Goal: Task Accomplishment & Management: Use online tool/utility

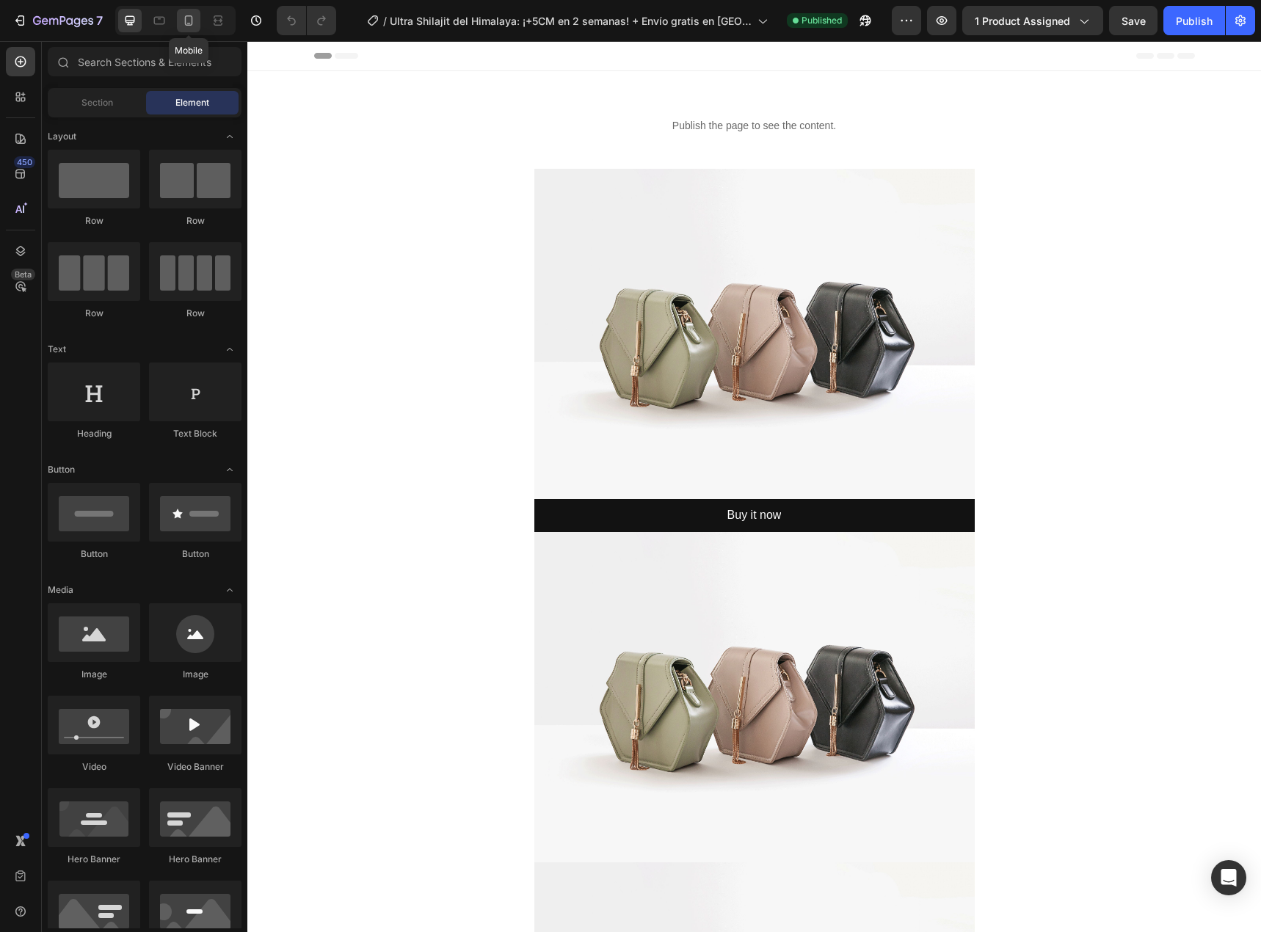
click at [191, 24] on icon at bounding box center [188, 20] width 15 height 15
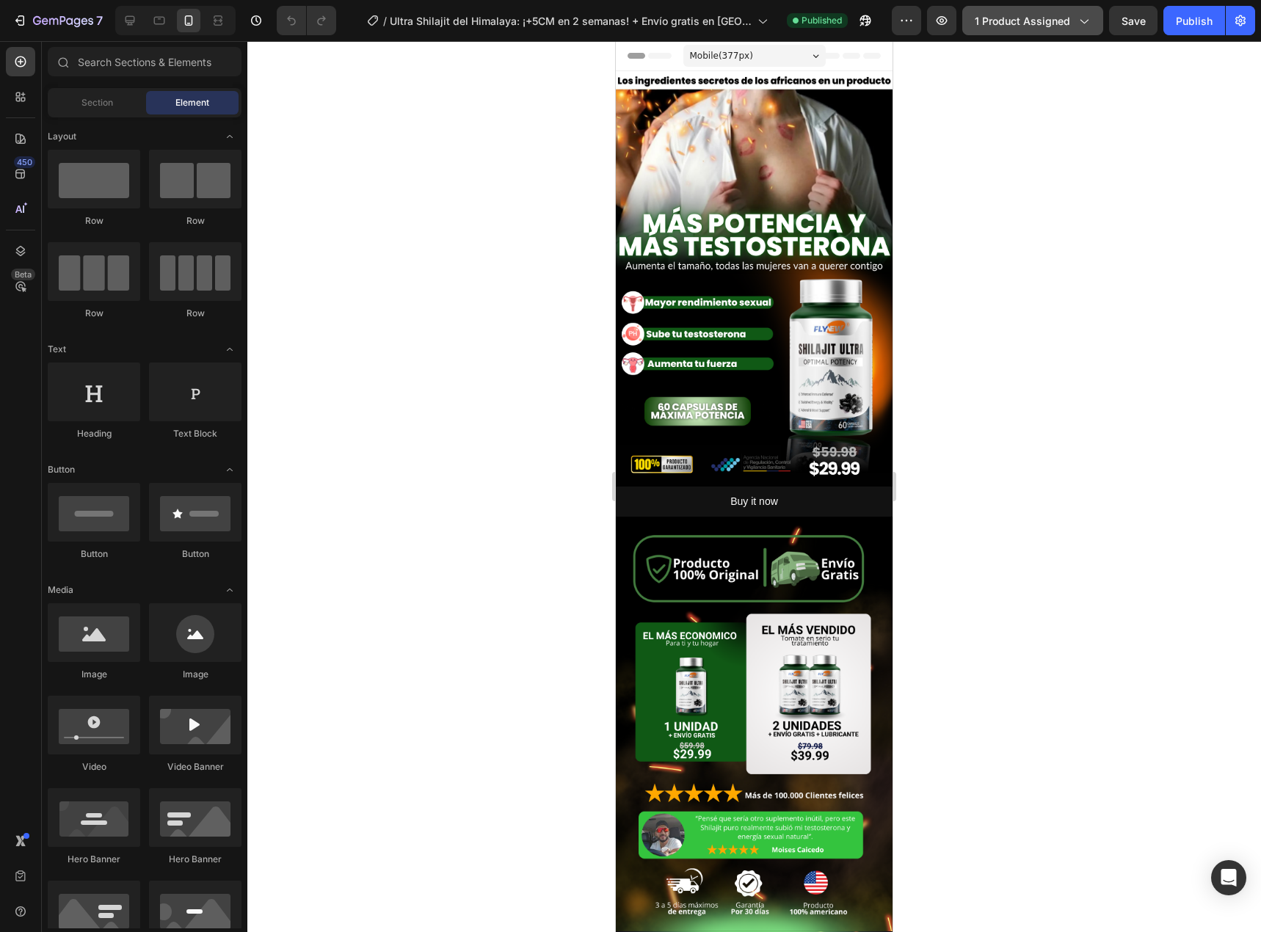
click at [1044, 19] on span "1 product assigned" at bounding box center [1021, 20] width 95 height 15
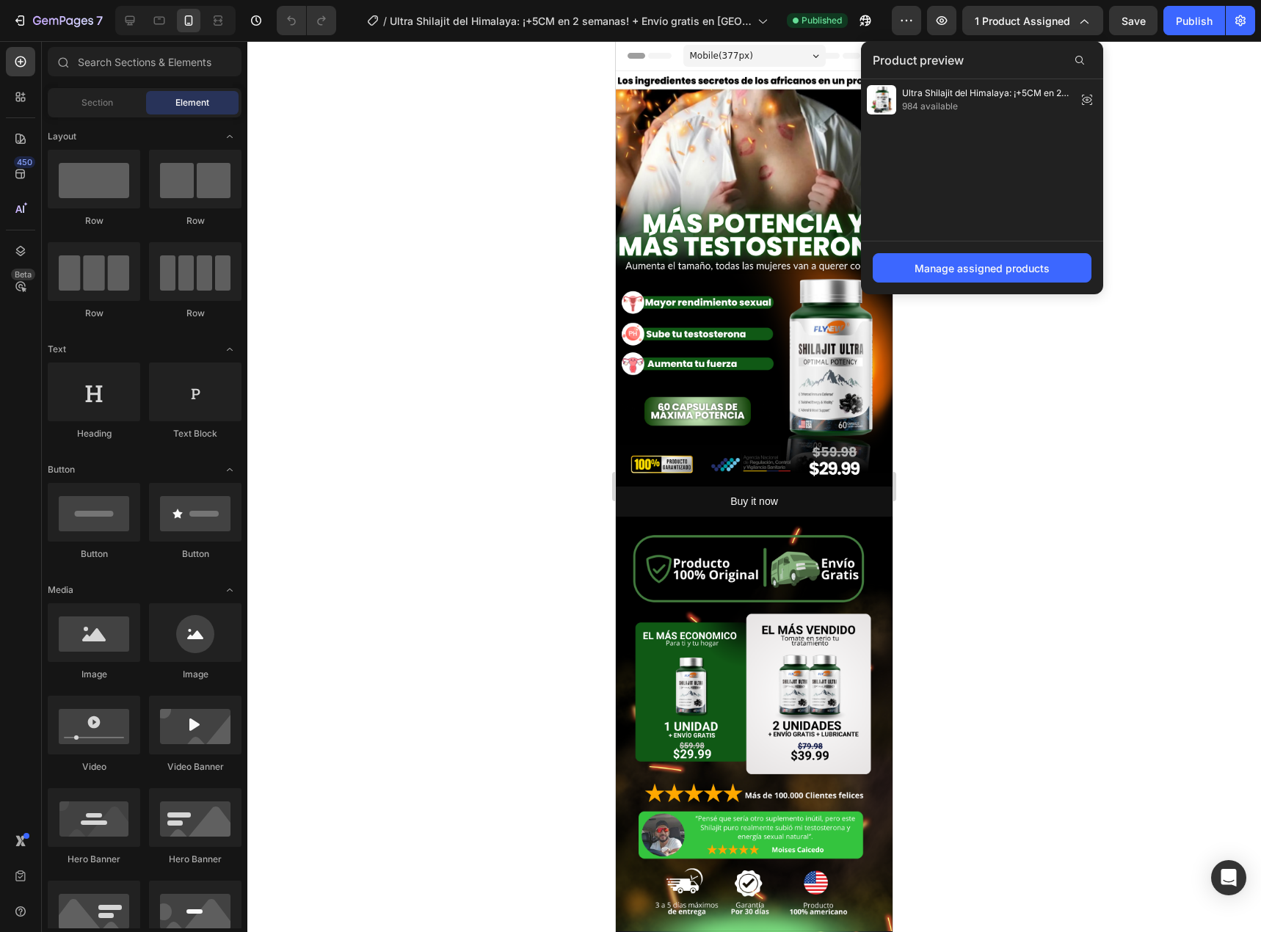
click at [491, 203] on div at bounding box center [753, 486] width 1013 height 891
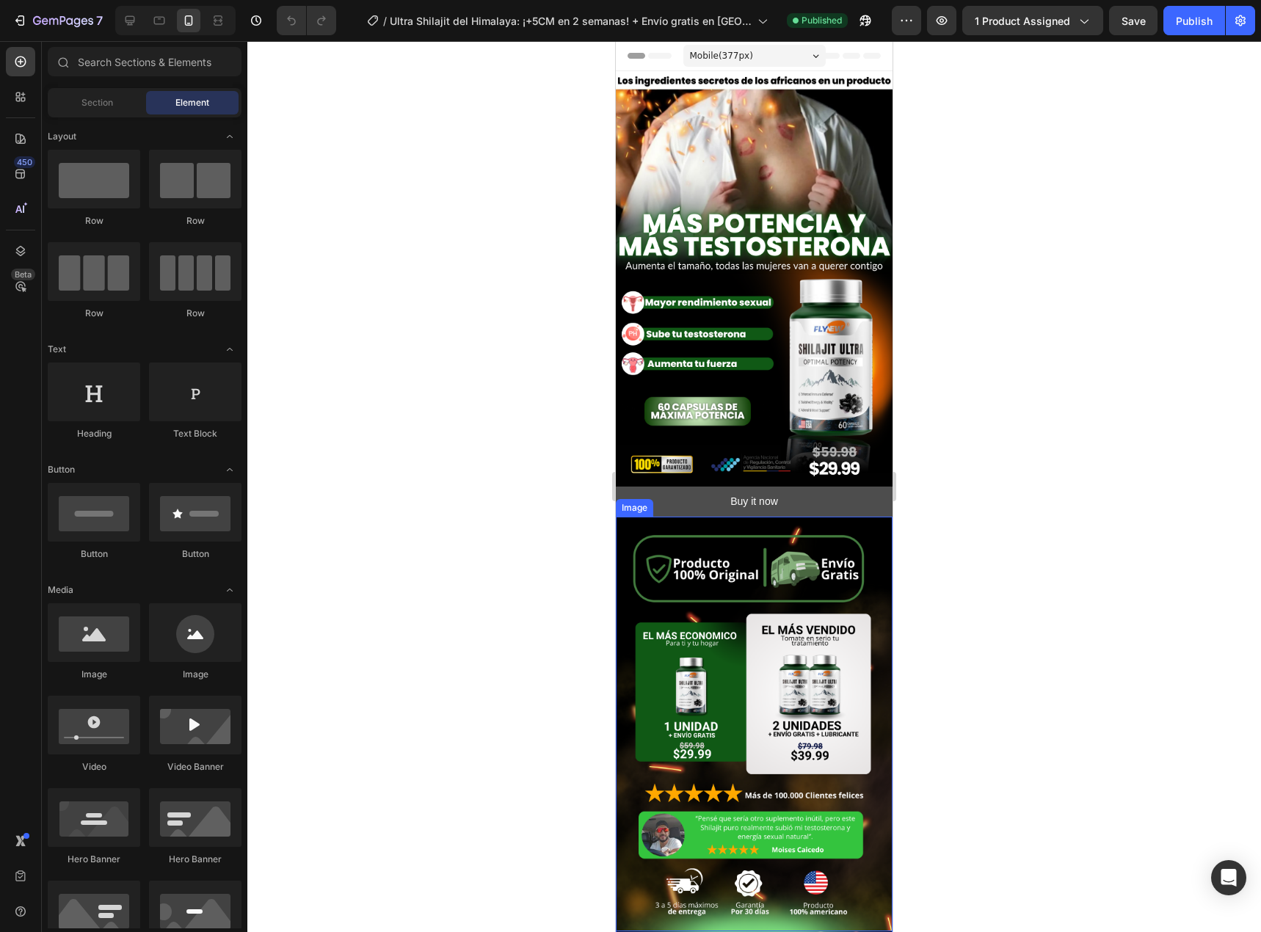
click at [722, 486] on button "Buy it now" at bounding box center [754, 501] width 277 height 30
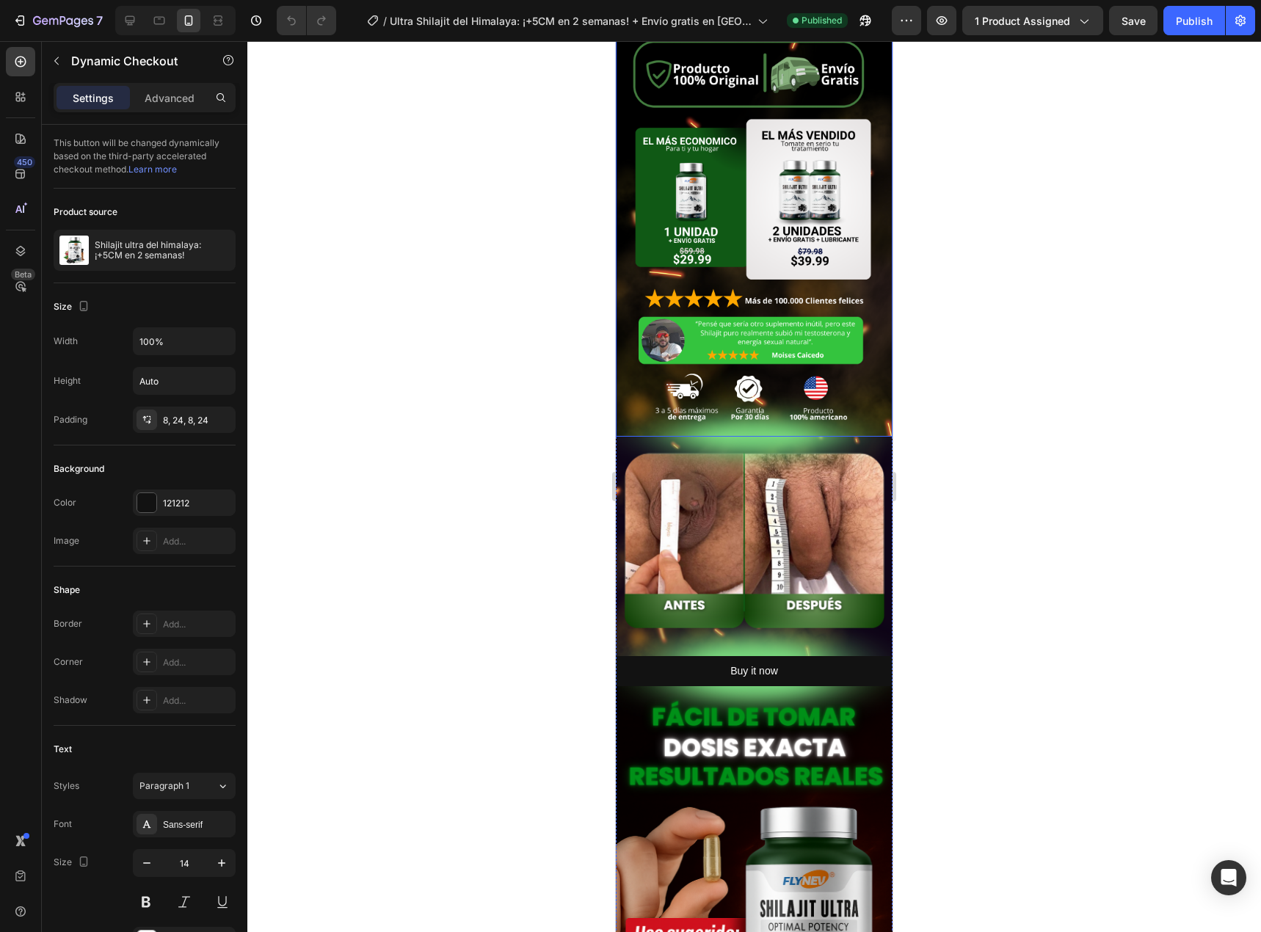
scroll to position [514, 0]
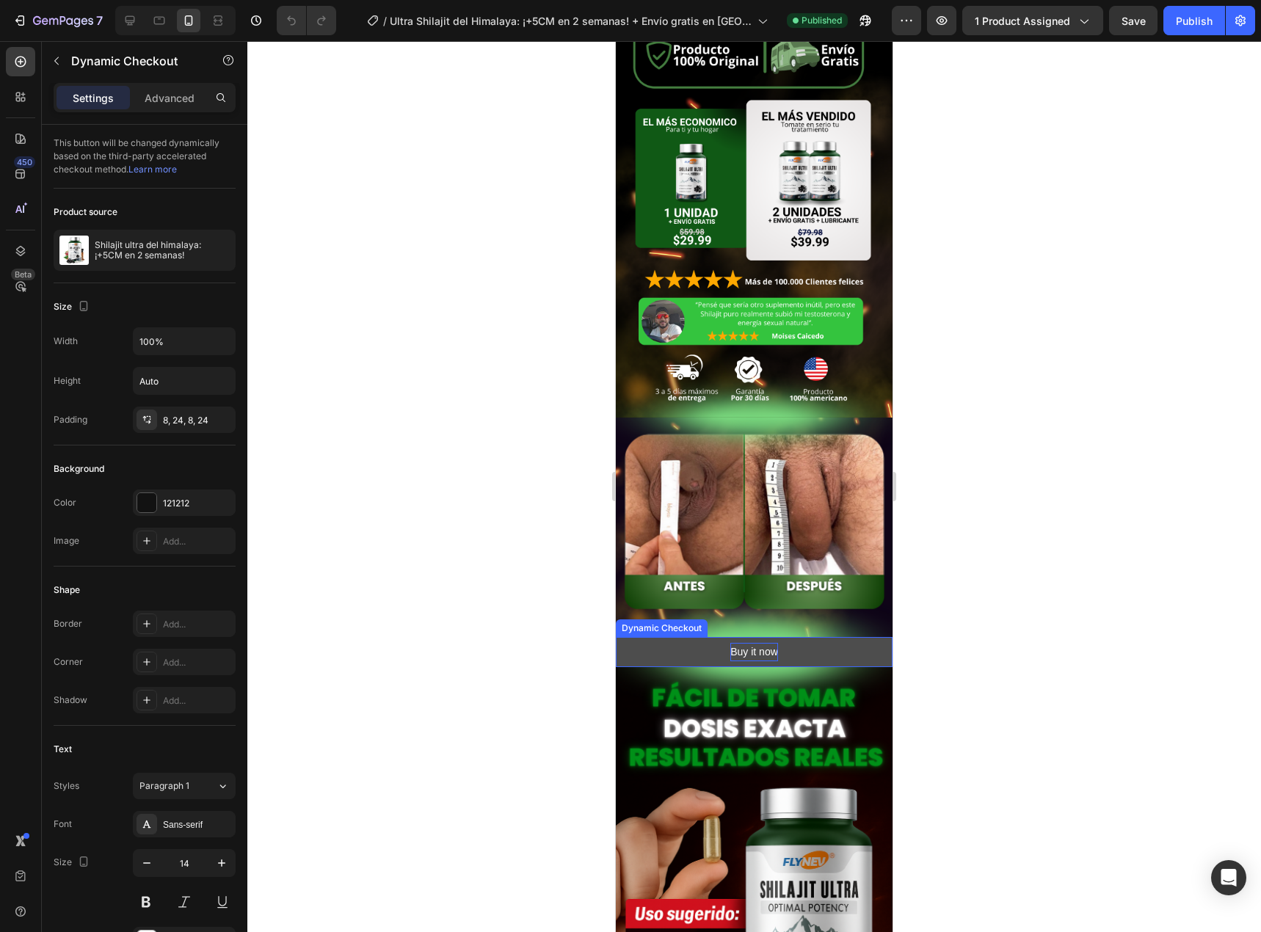
click at [745, 643] on div "Buy it now" at bounding box center [754, 652] width 48 height 18
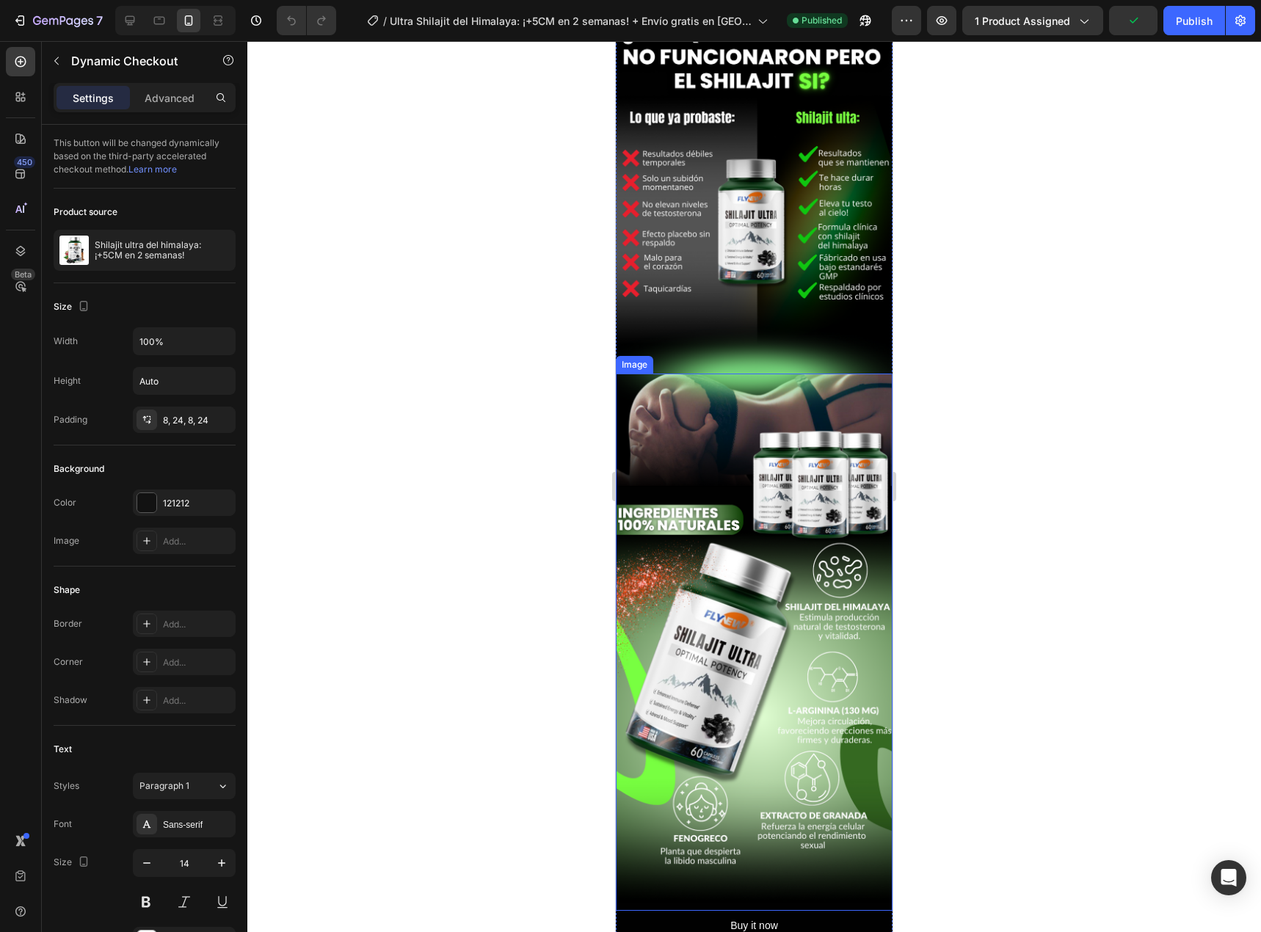
scroll to position [1834, 0]
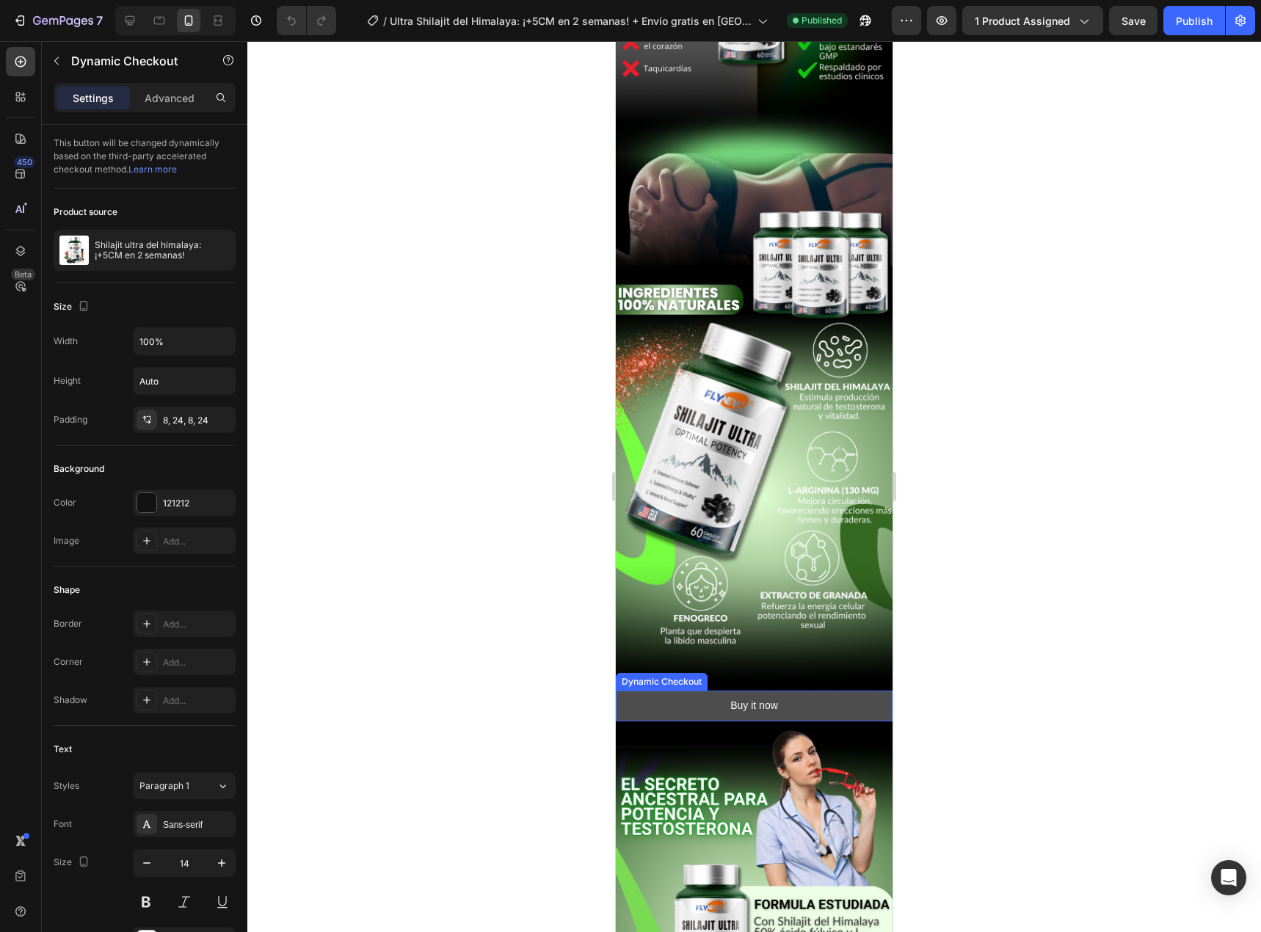
click at [727, 690] on button "Buy it now" at bounding box center [754, 705] width 277 height 30
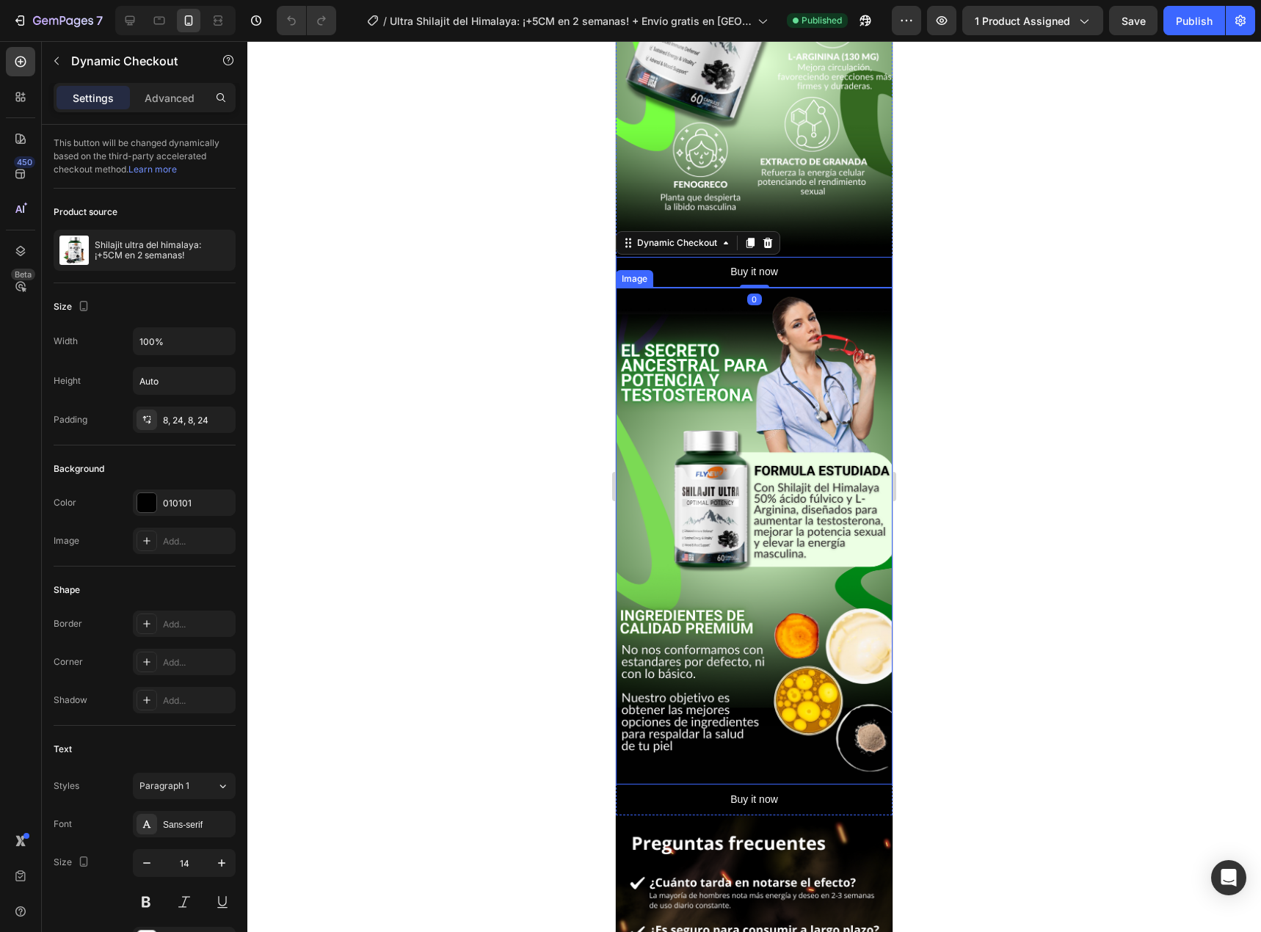
scroll to position [2495, 0]
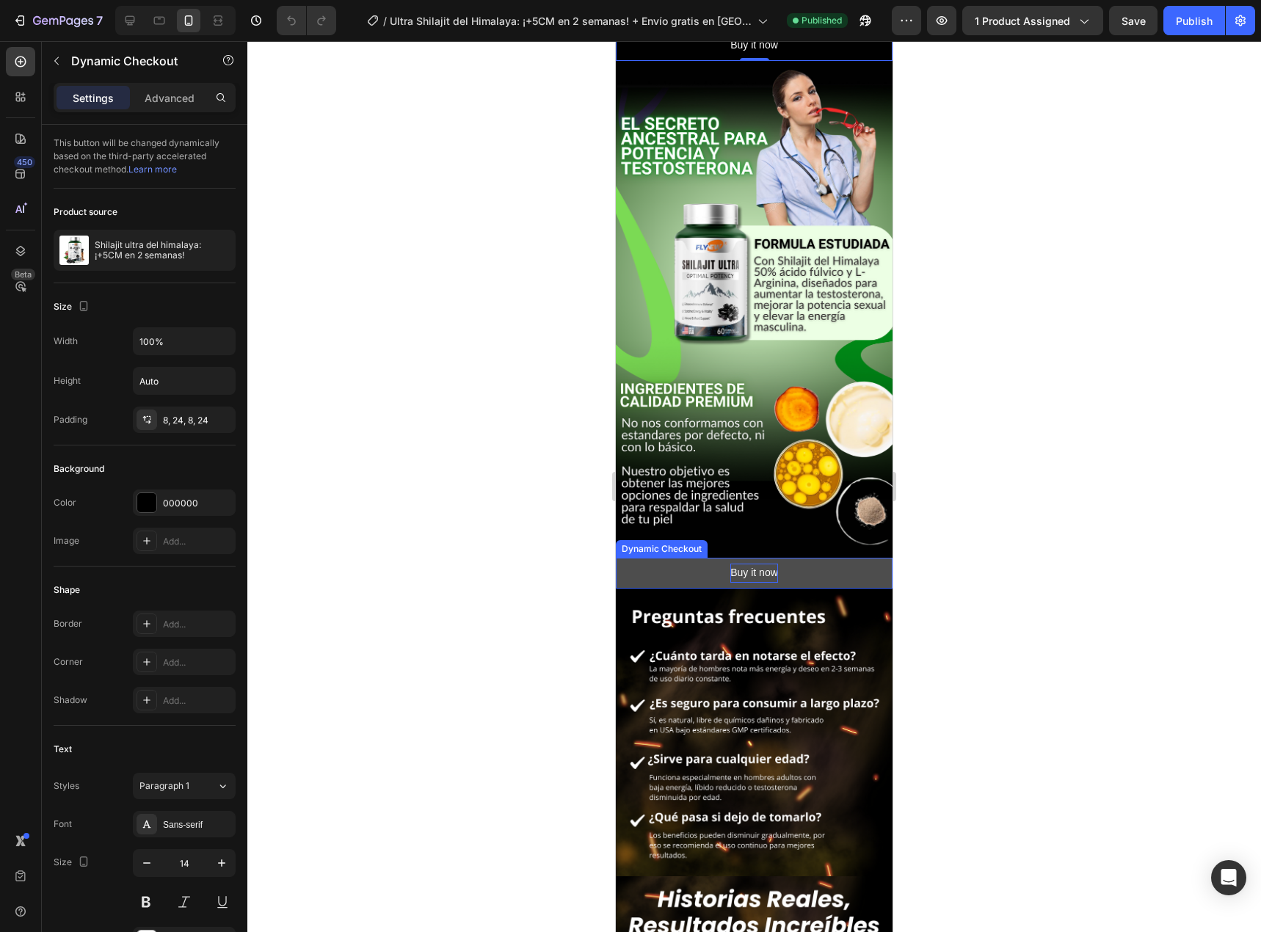
click at [751, 564] on div "Buy it now" at bounding box center [754, 573] width 48 height 18
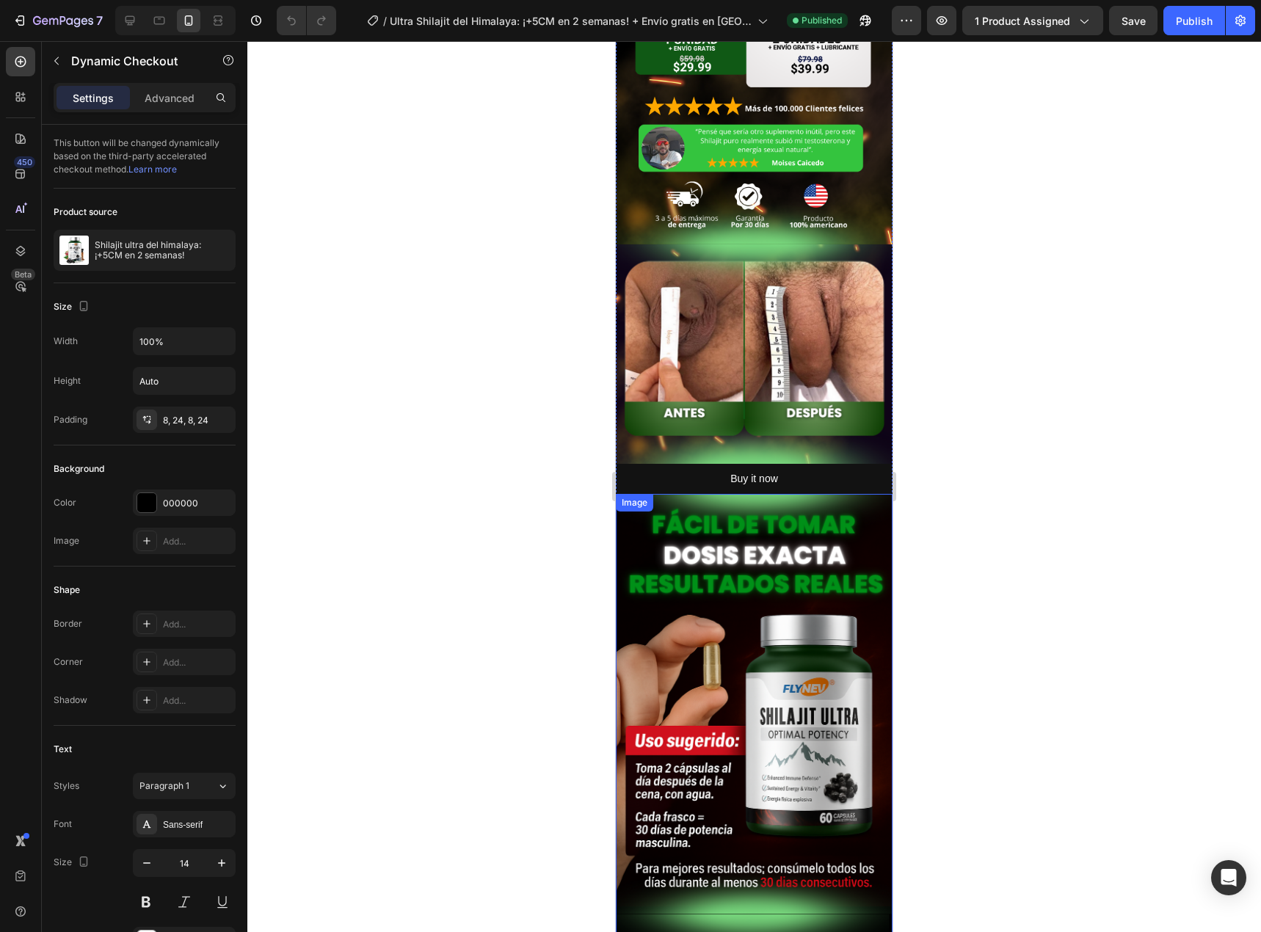
scroll to position [649, 0]
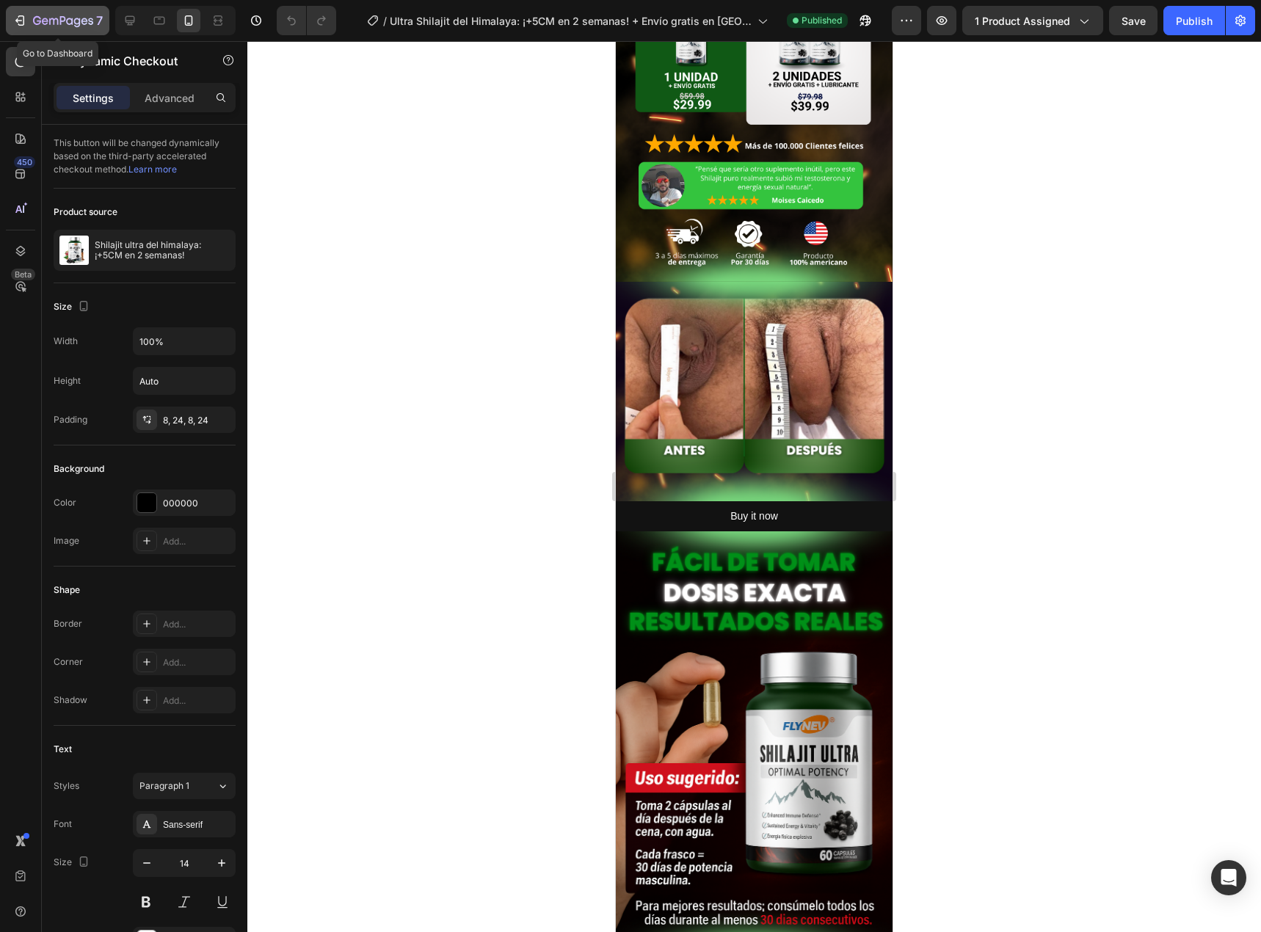
click at [39, 23] on icon "button" at bounding box center [63, 21] width 60 height 12
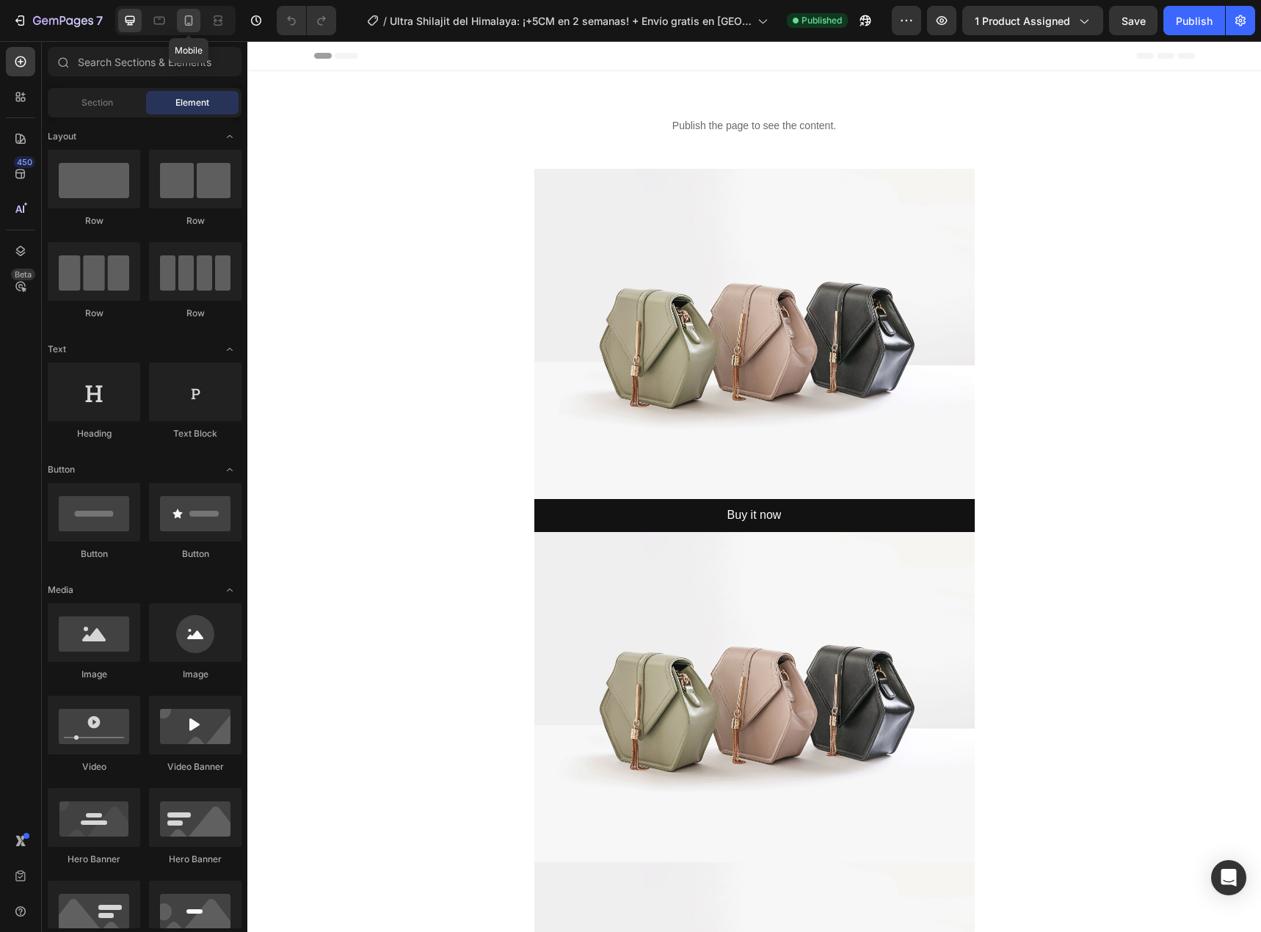
click at [190, 17] on icon at bounding box center [188, 20] width 15 height 15
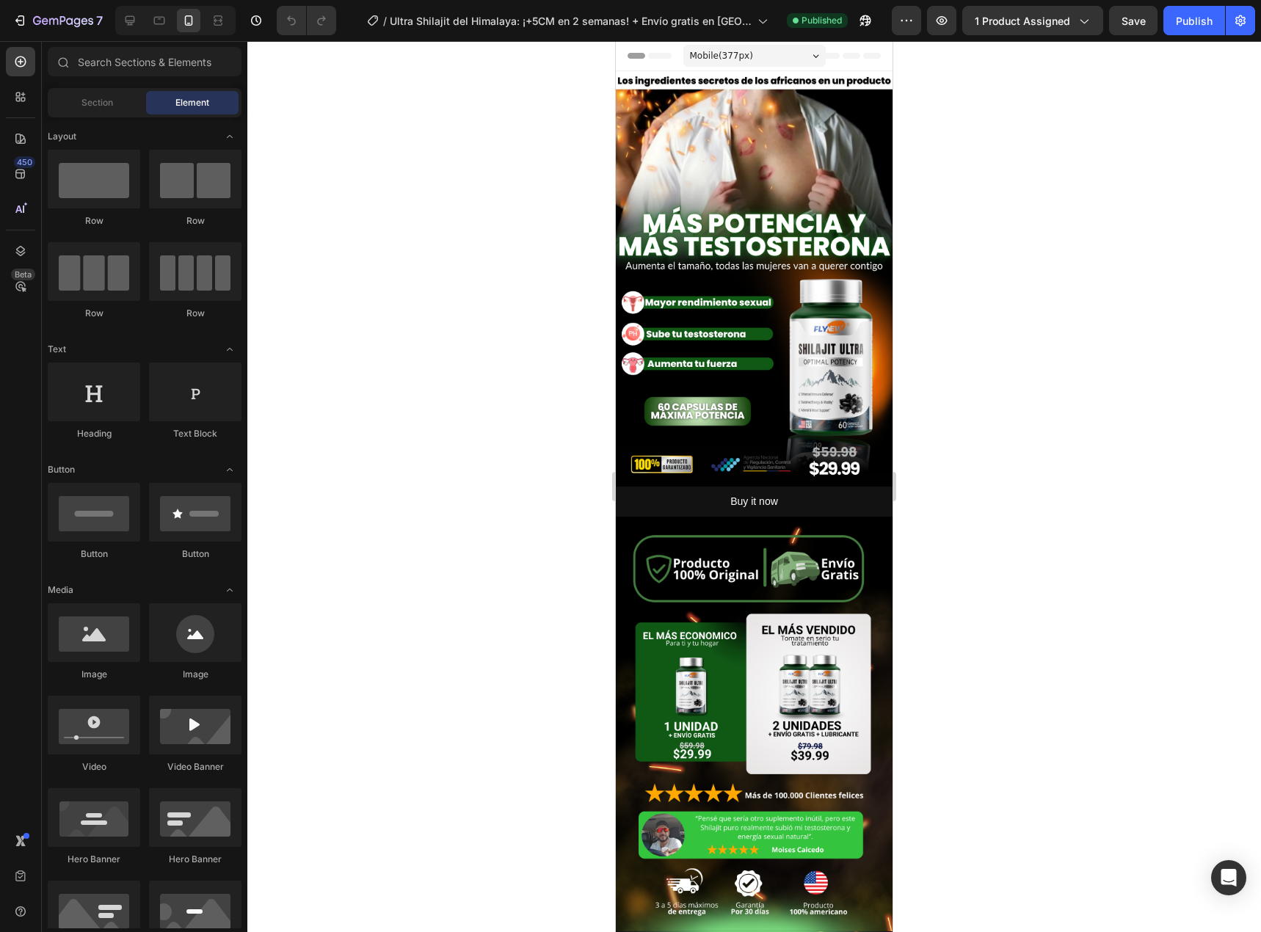
click at [1000, 35] on div "7 Version history / Ultra Shilajit del Himalaya: ¡+5CM en 2 semanas! + Envío gr…" at bounding box center [630, 21] width 1261 height 42
click at [1011, 26] on span "1 product assigned" at bounding box center [1021, 20] width 95 height 15
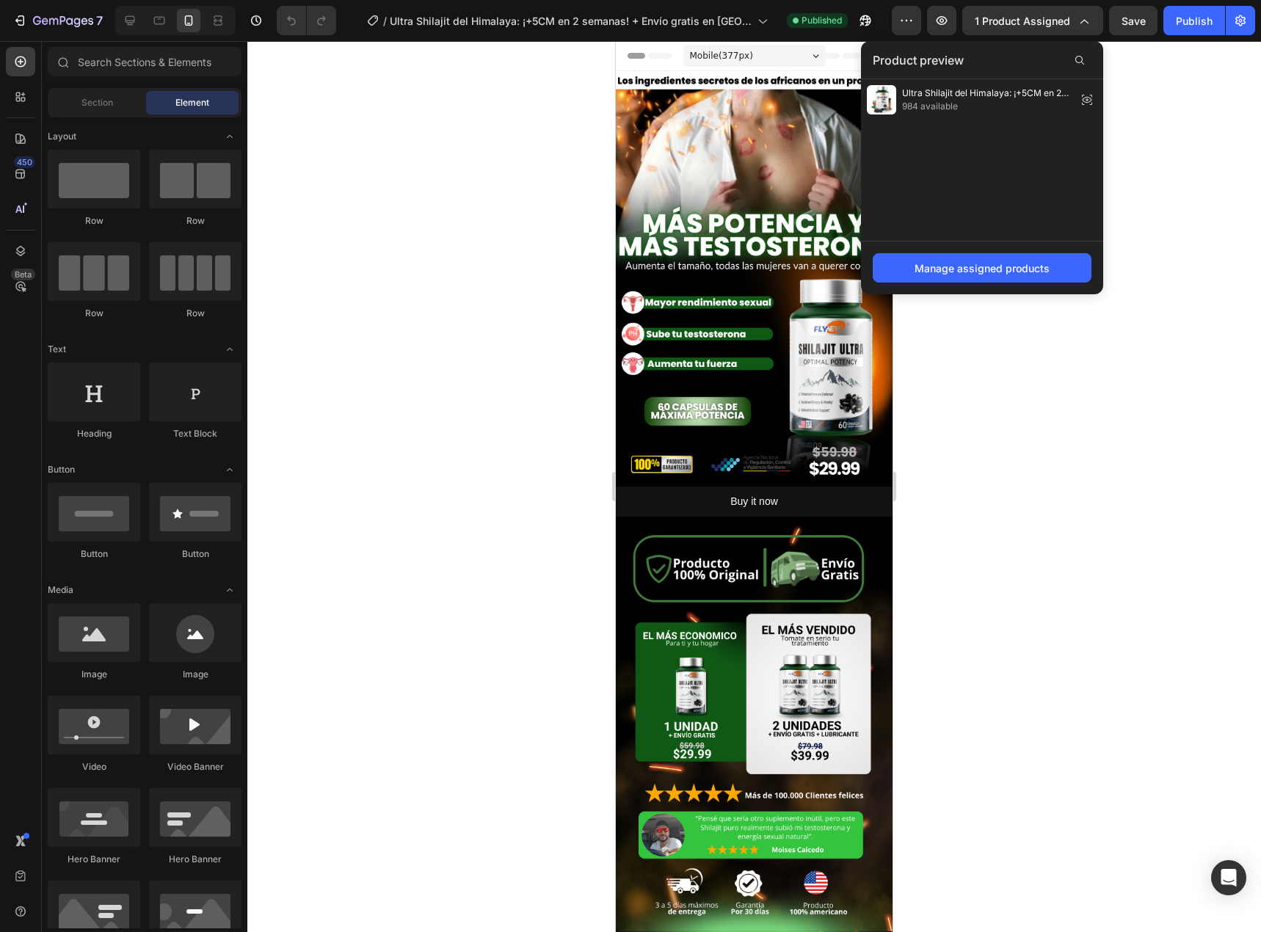
click at [983, 528] on div at bounding box center [753, 486] width 1013 height 891
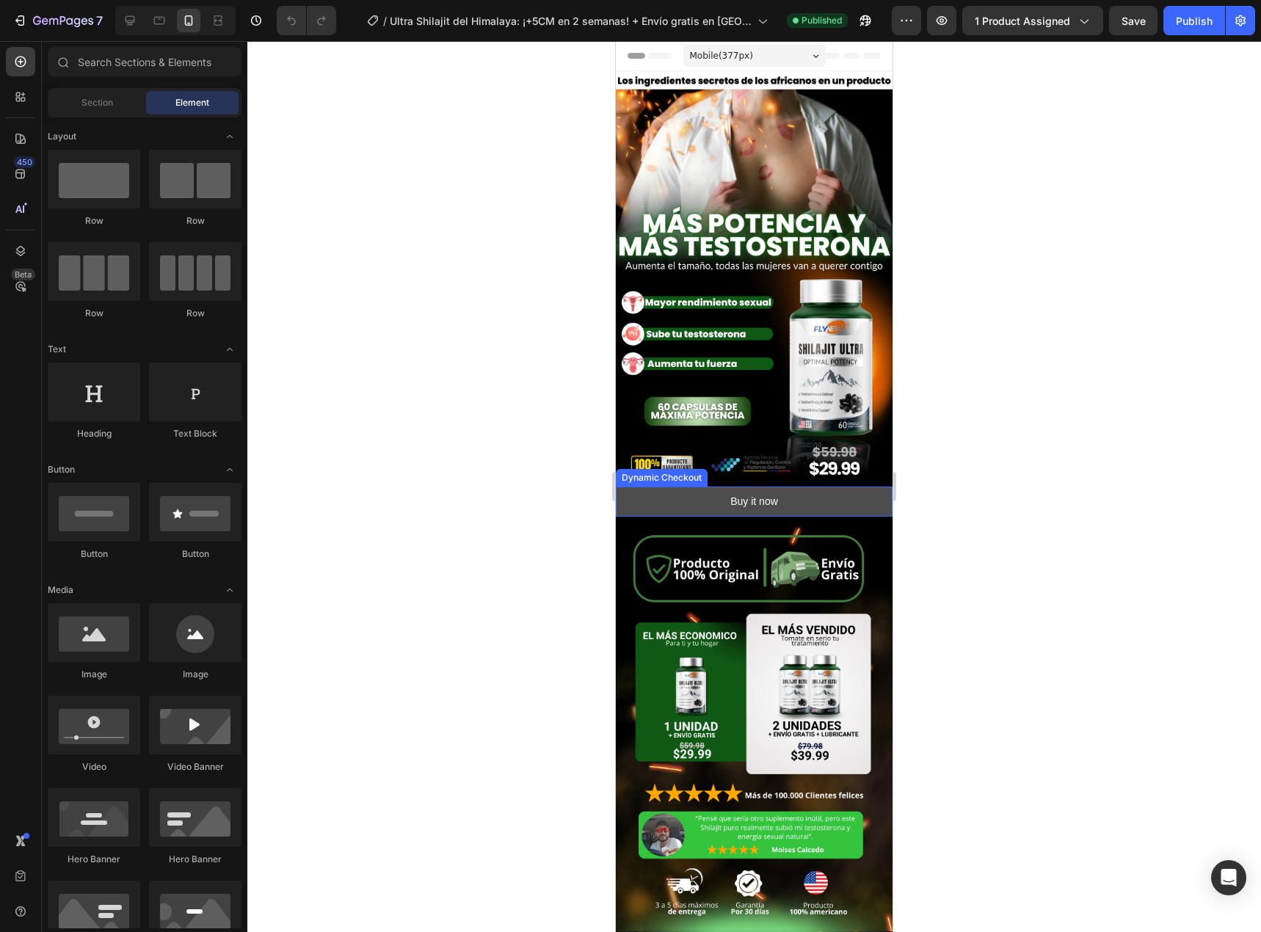
click at [830, 486] on button "Buy it now" at bounding box center [754, 501] width 277 height 30
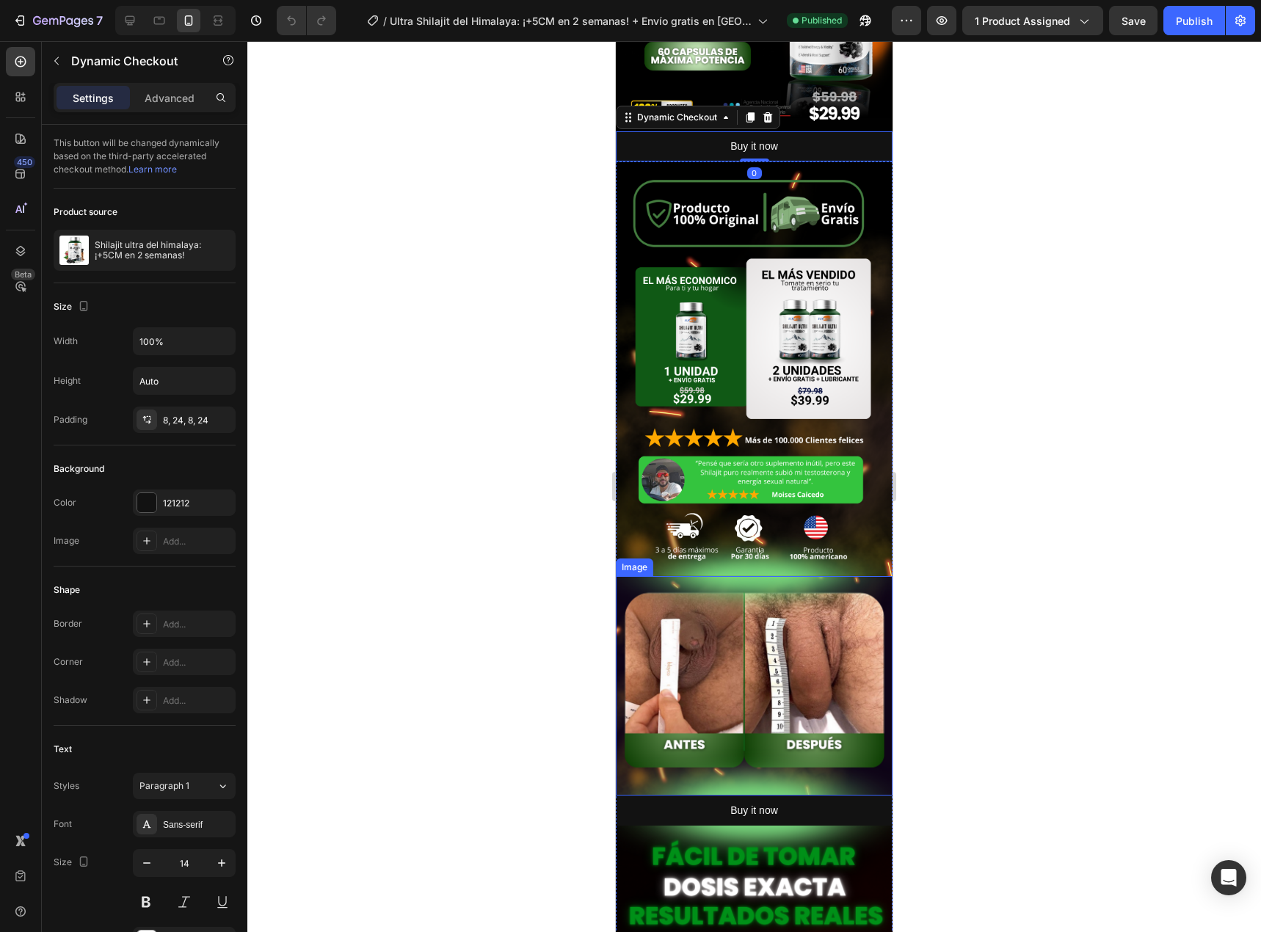
scroll to position [514, 0]
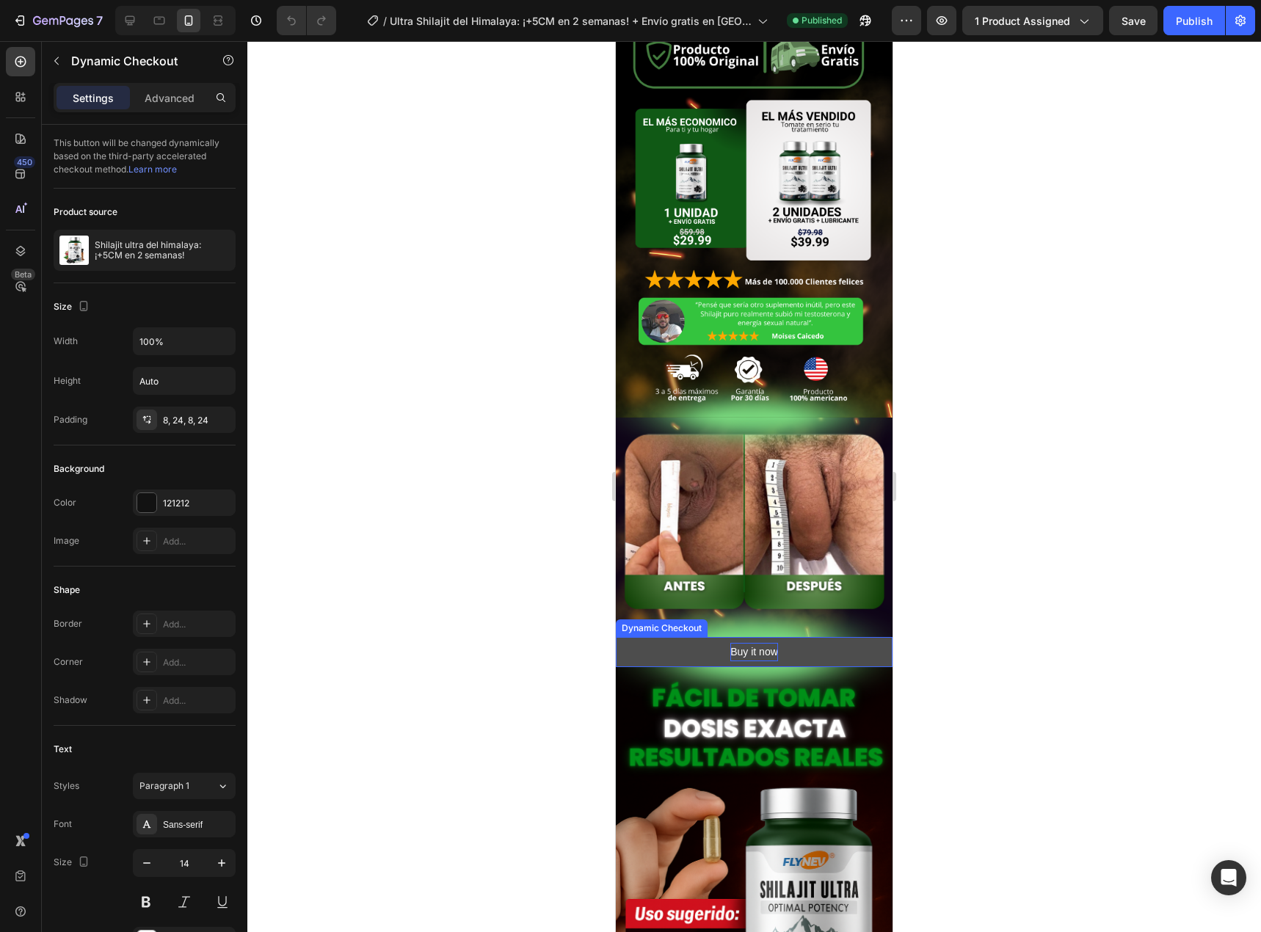
click at [751, 643] on div "Buy it now" at bounding box center [754, 652] width 48 height 18
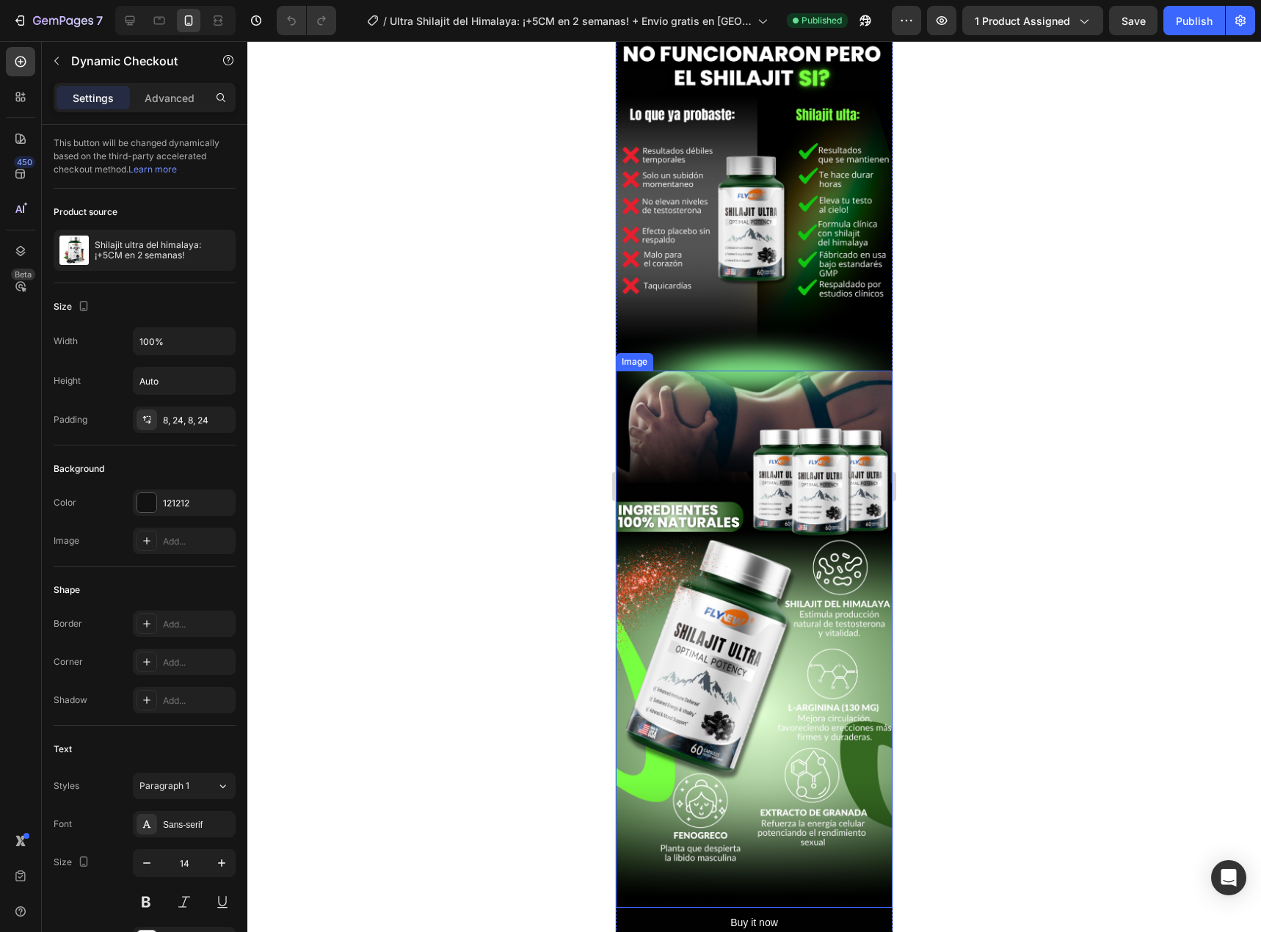
scroll to position [1761, 0]
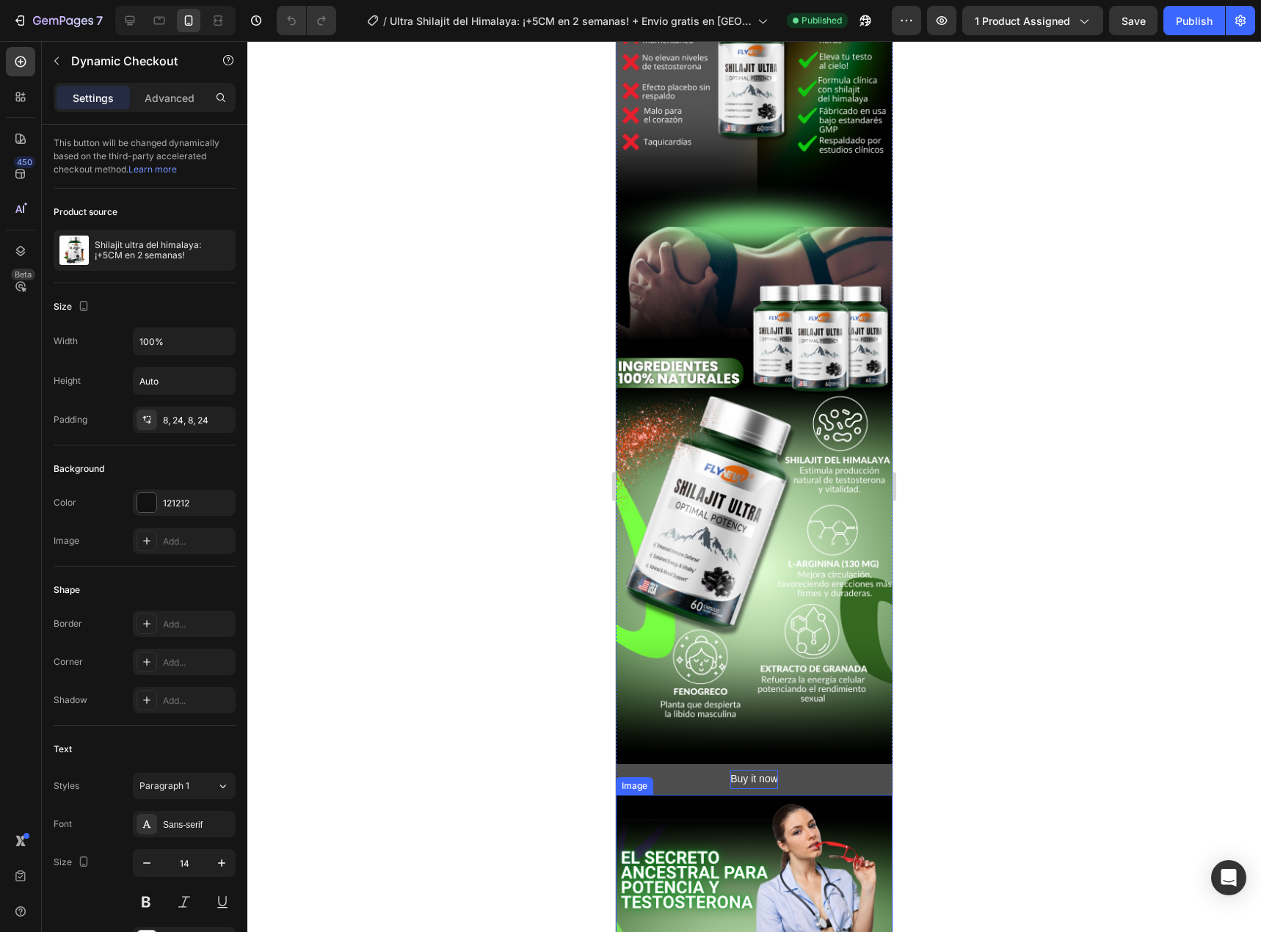
click at [730, 770] on div "Buy it now" at bounding box center [754, 779] width 48 height 18
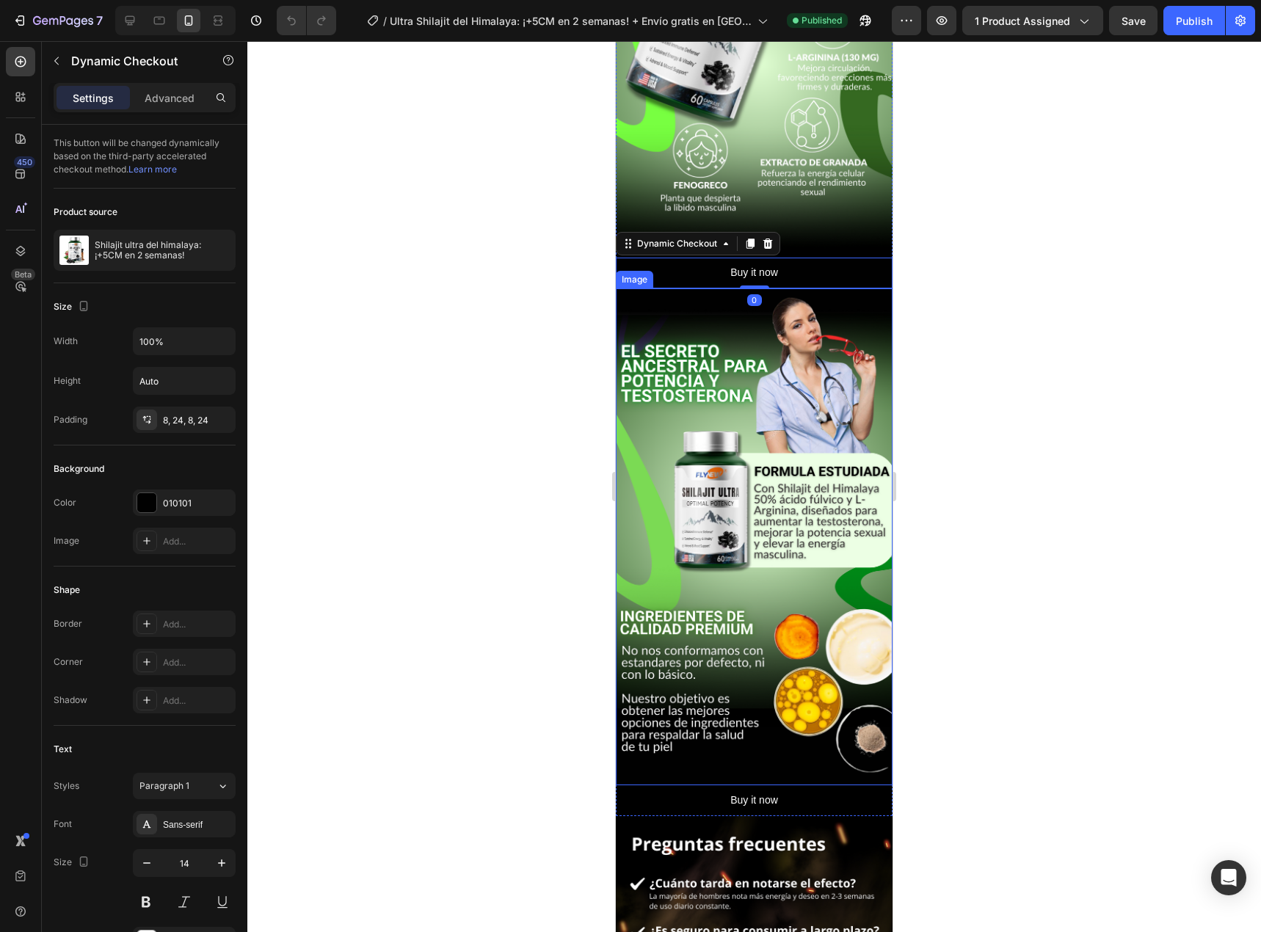
scroll to position [2275, 0]
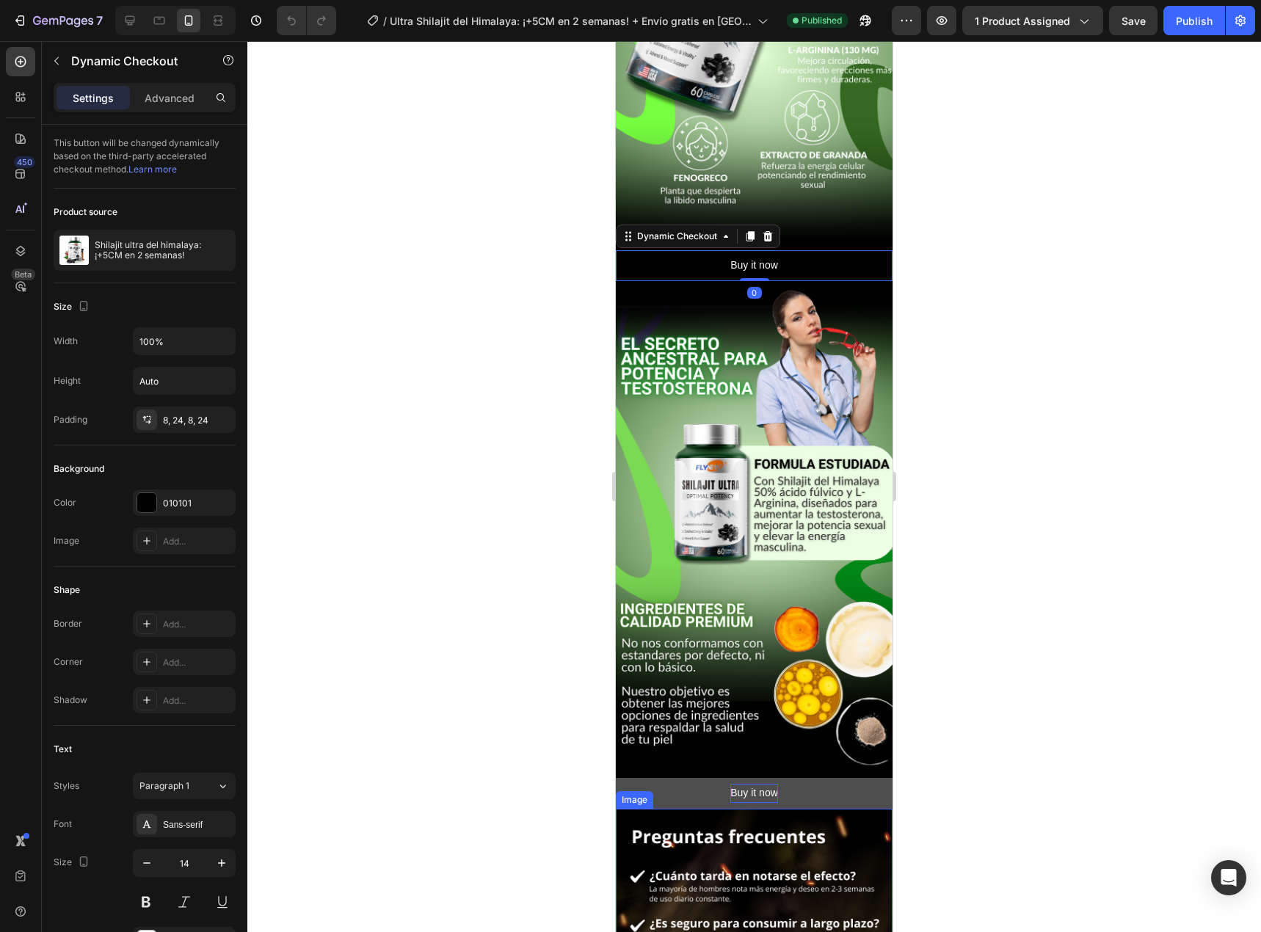
click at [735, 784] on div "Buy it now" at bounding box center [754, 793] width 48 height 18
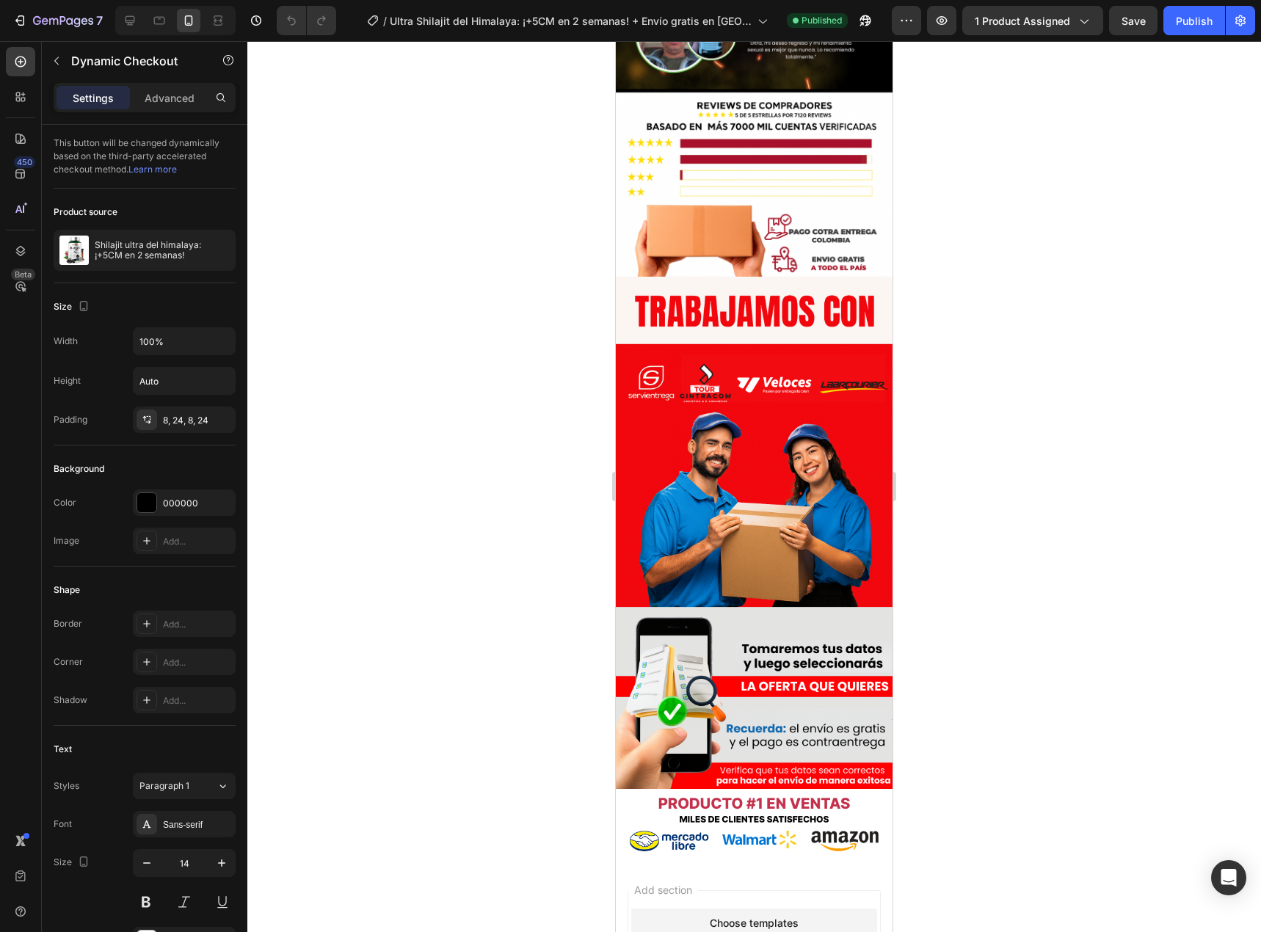
scroll to position [3951, 0]
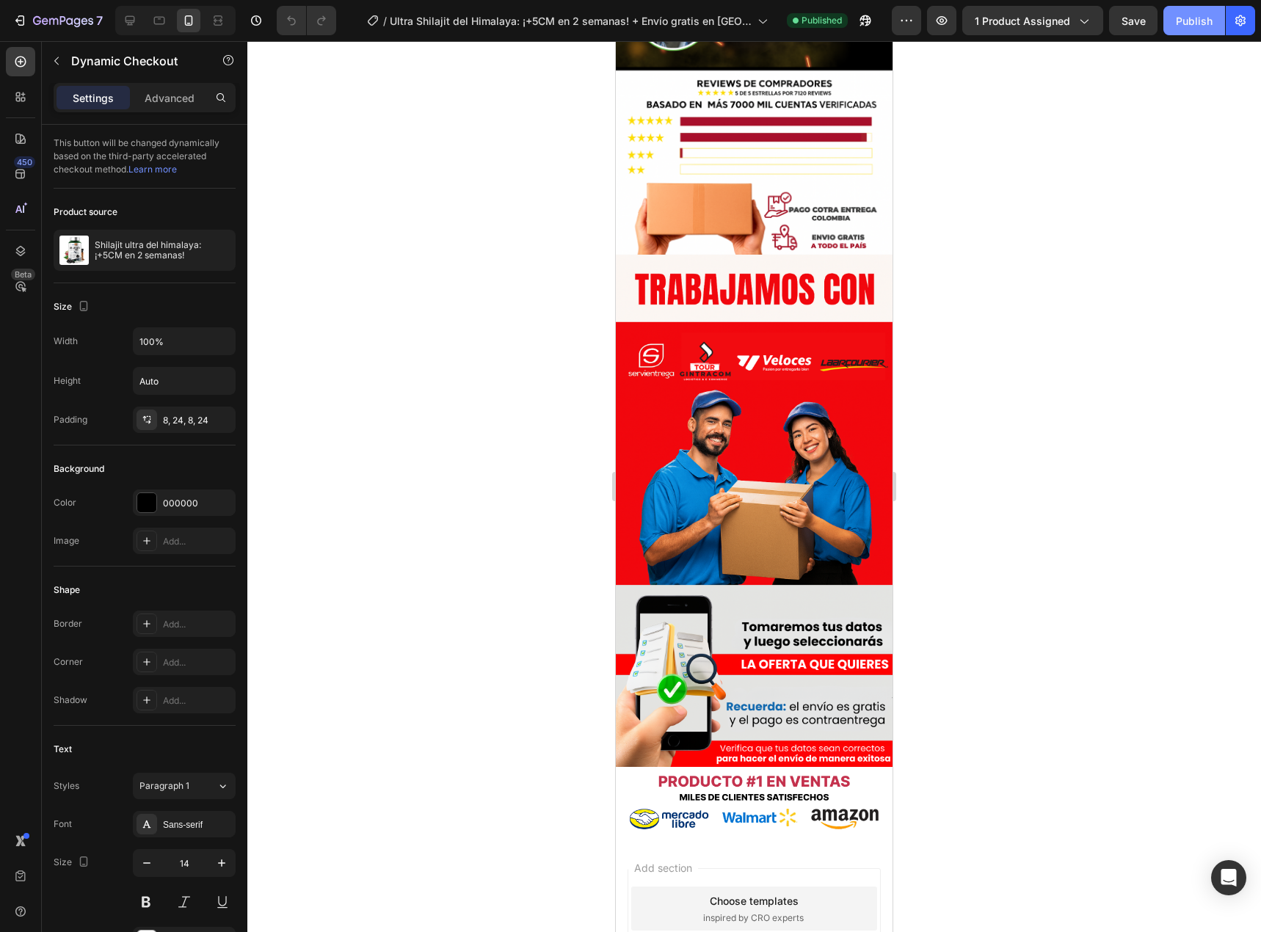
click at [1176, 15] on div "Publish" at bounding box center [1194, 20] width 37 height 15
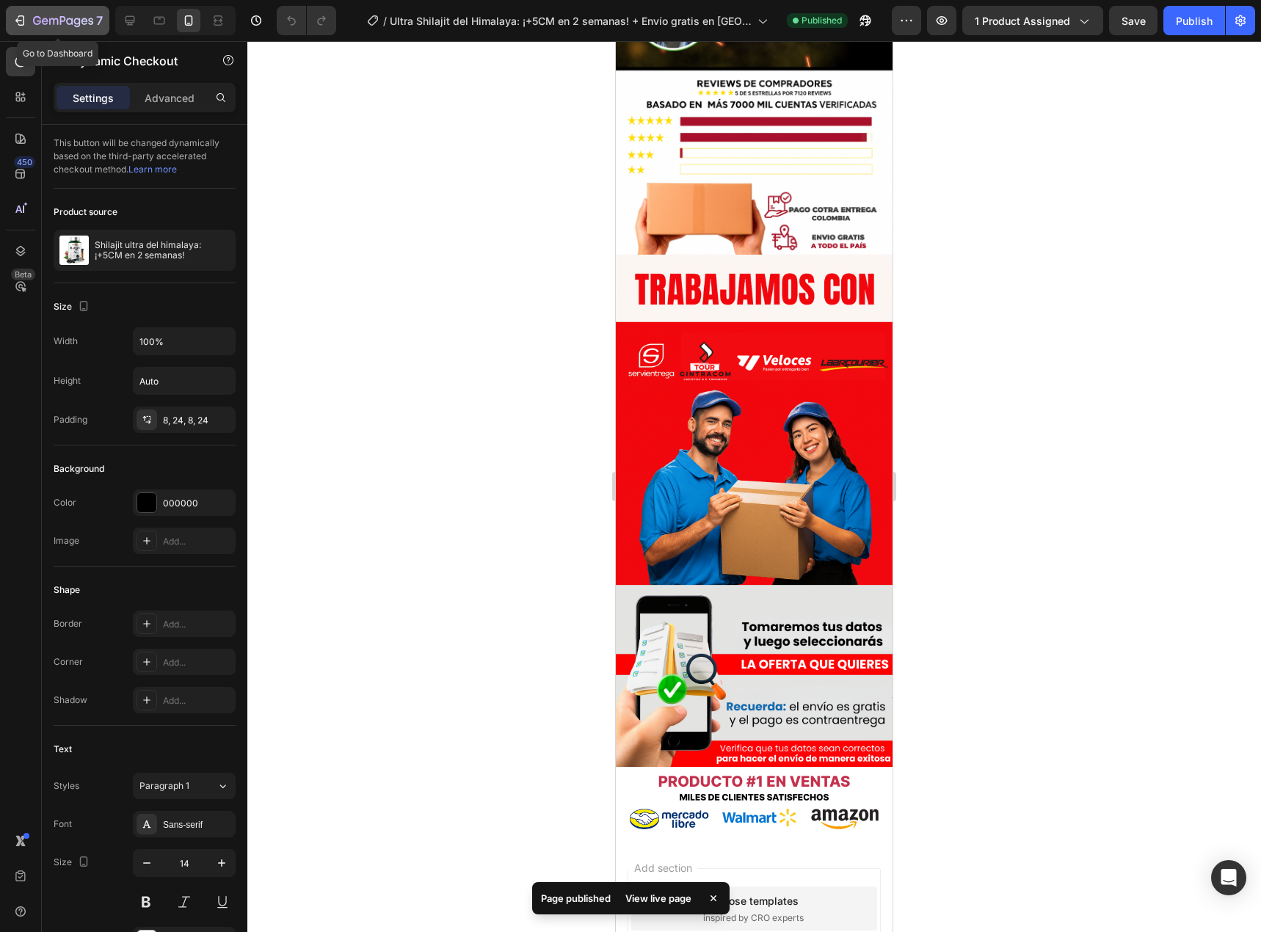
click at [65, 20] on icon "button" at bounding box center [63, 20] width 6 height 9
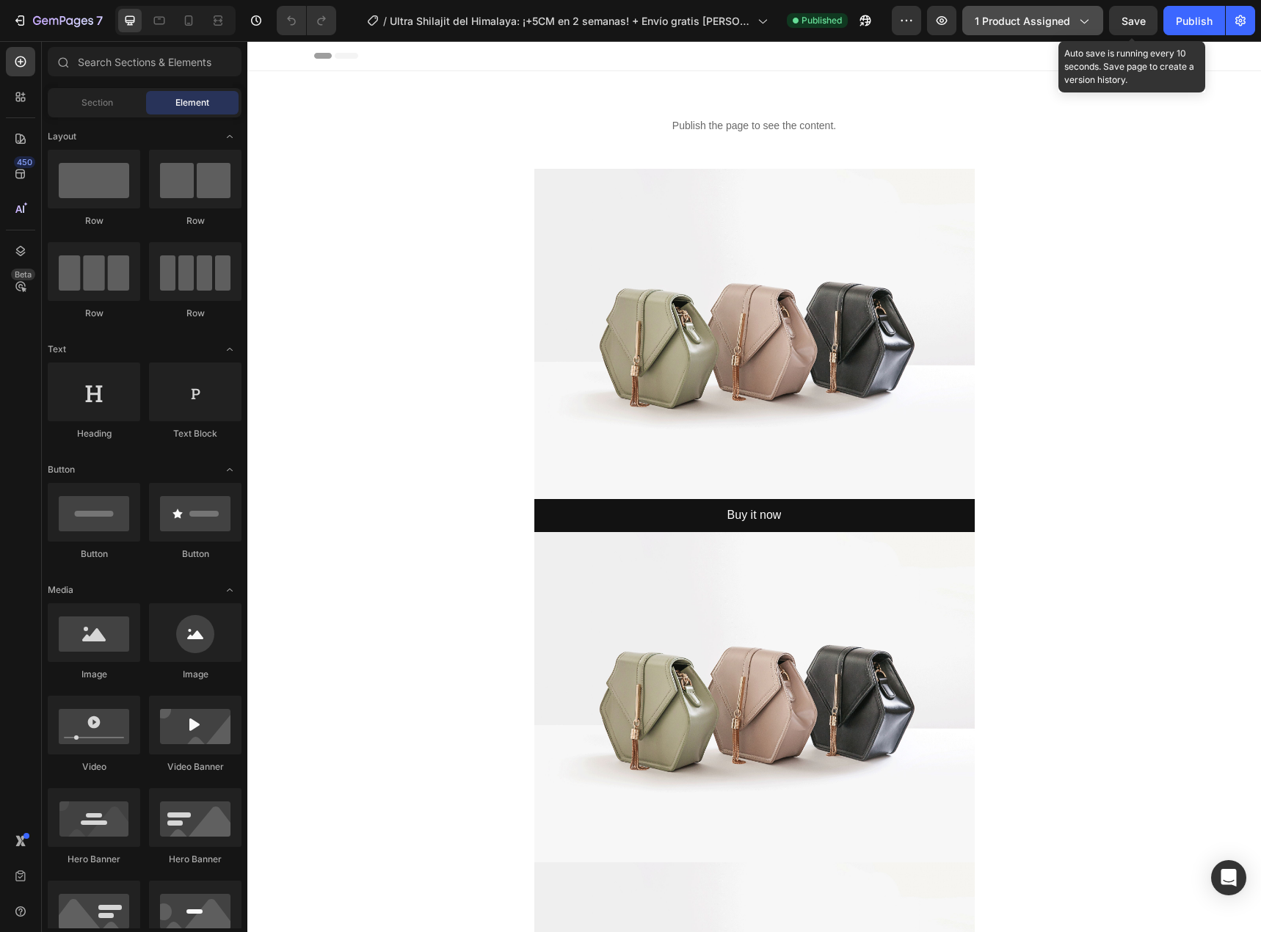
click at [1056, 13] on span "1 product assigned" at bounding box center [1021, 20] width 95 height 15
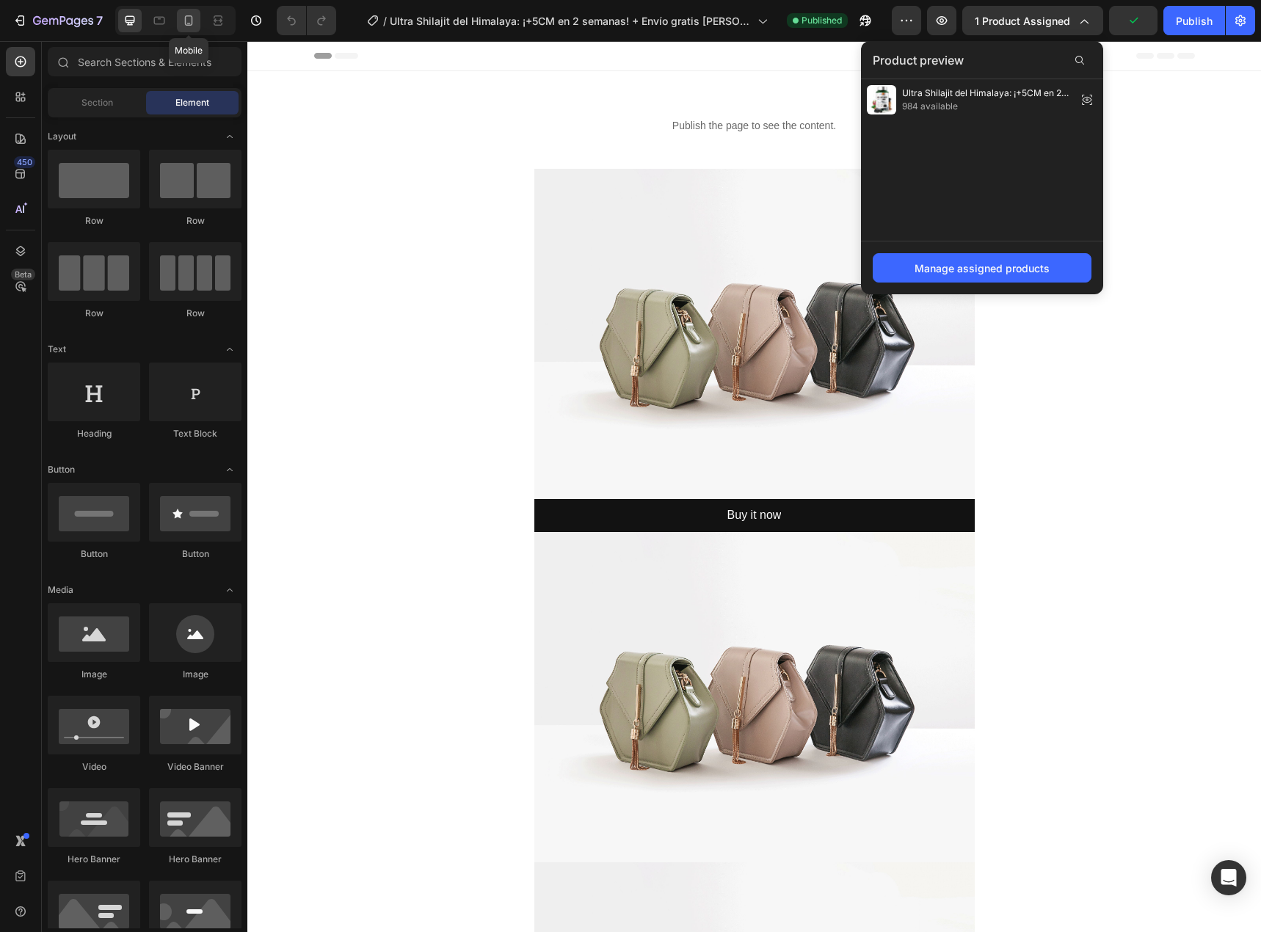
click at [192, 21] on icon at bounding box center [189, 20] width 8 height 10
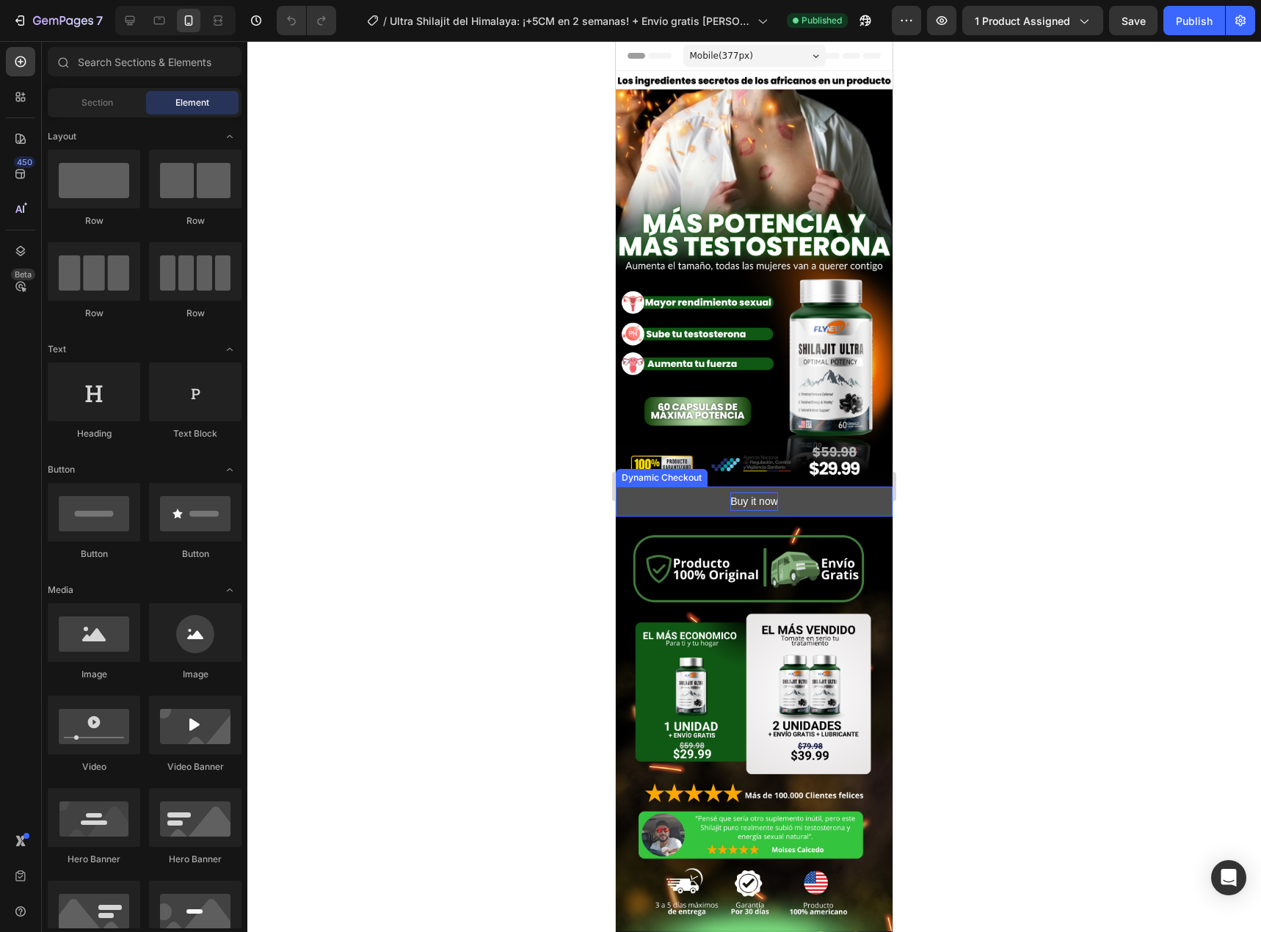
click at [751, 492] on div "Buy it now" at bounding box center [754, 501] width 48 height 18
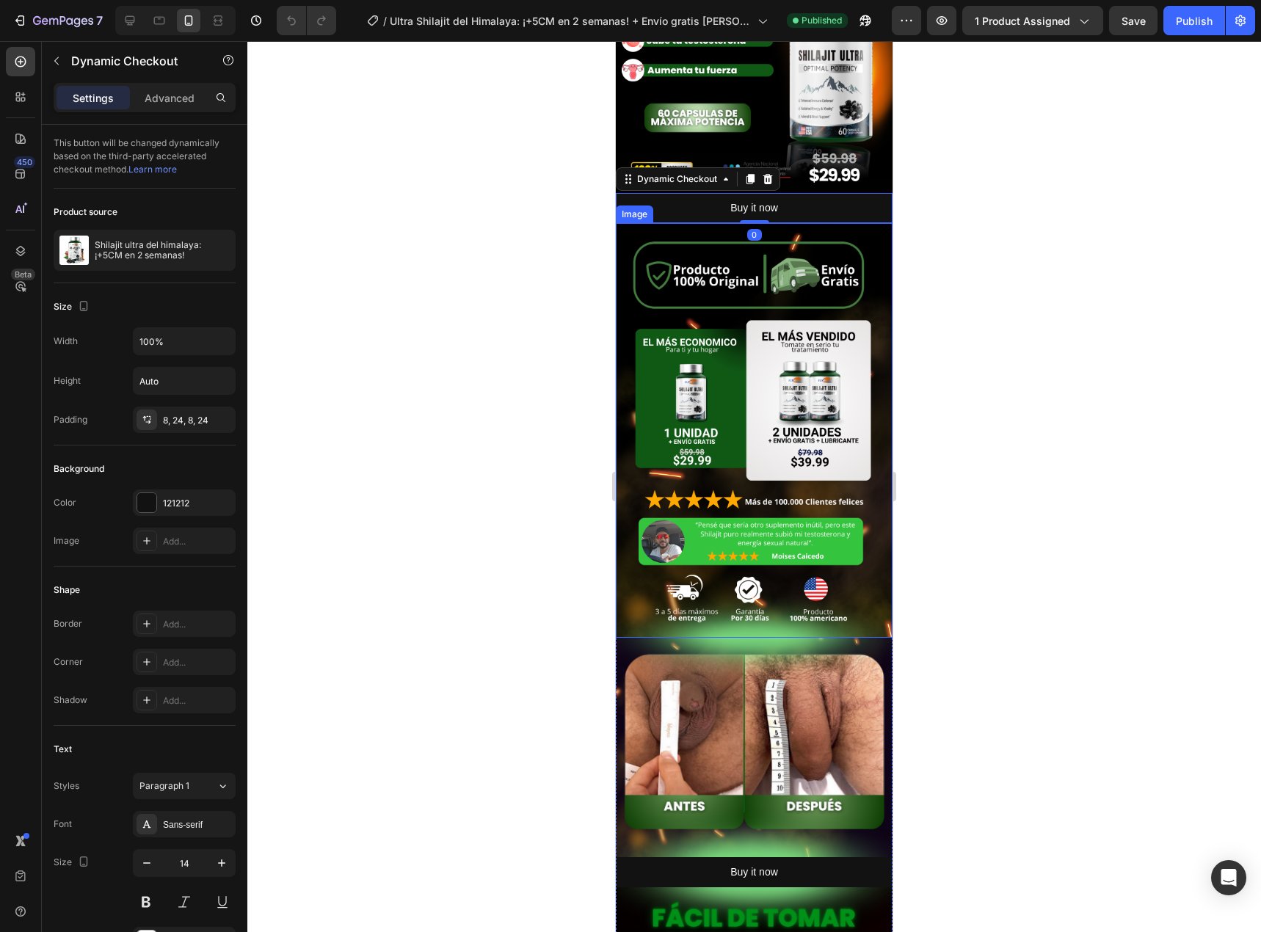
scroll to position [514, 0]
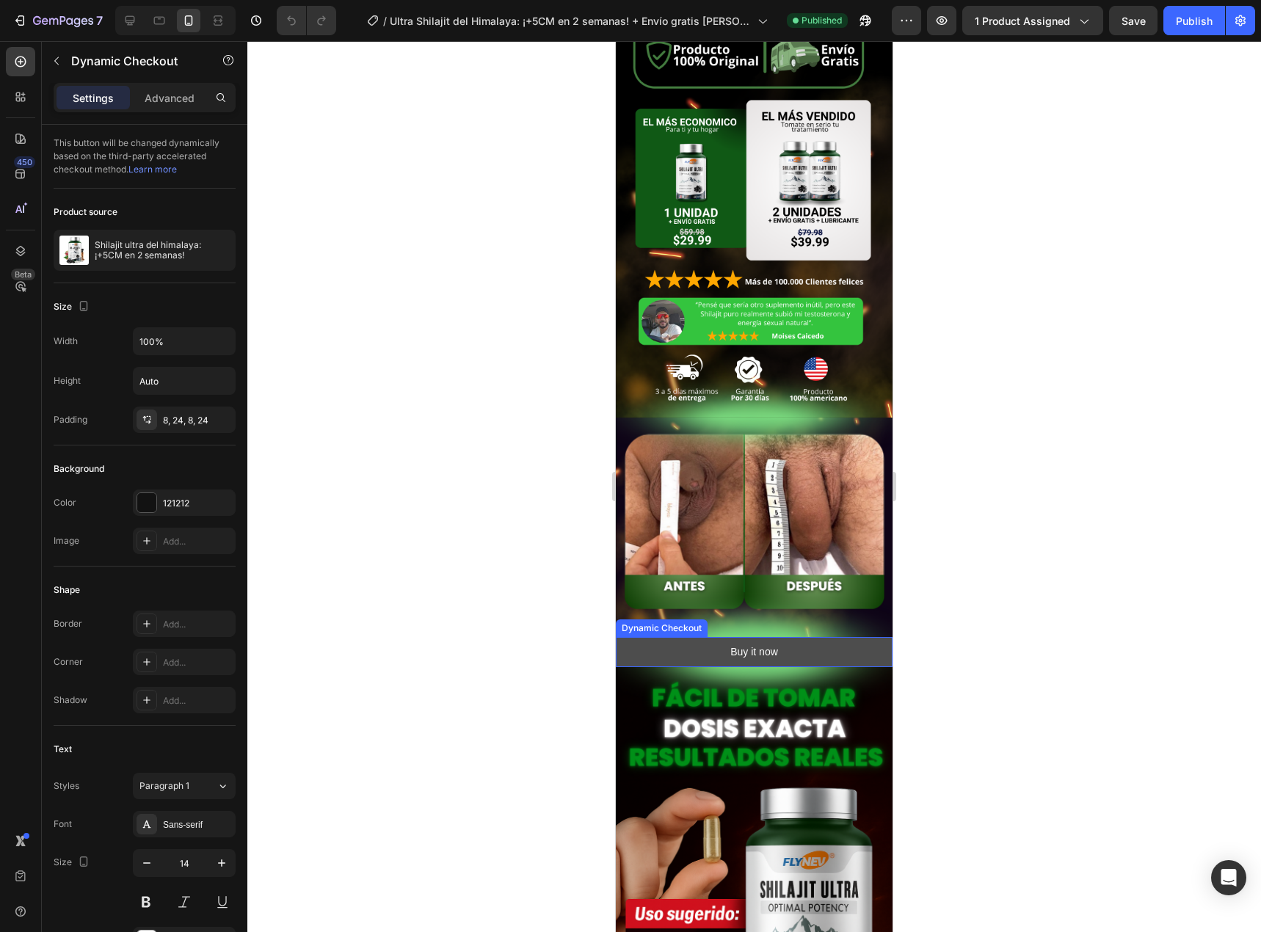
click at [753, 637] on div "Buy it now Dynamic Checkout" at bounding box center [754, 652] width 277 height 30
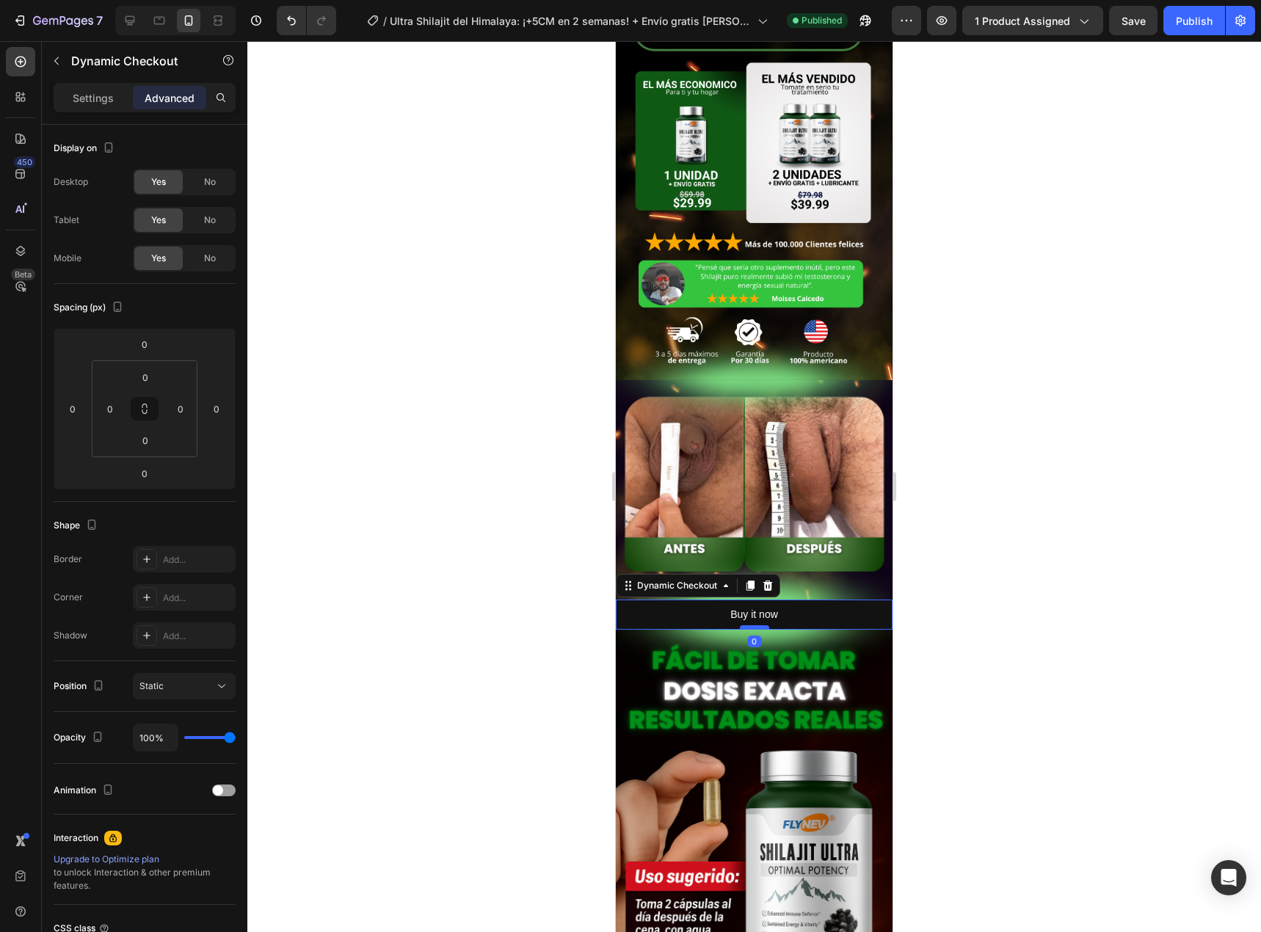
scroll to position [587, 0]
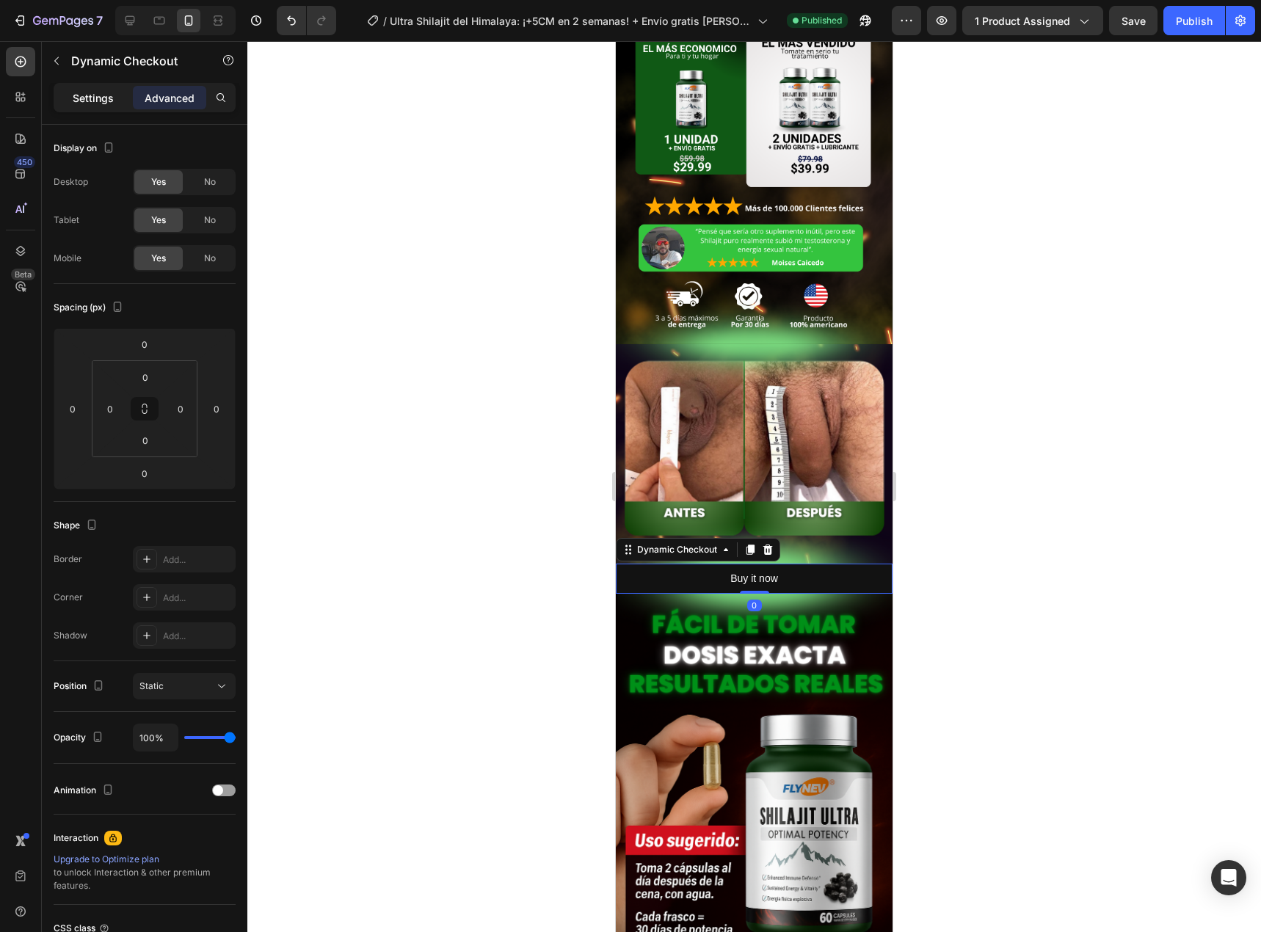
click at [82, 99] on p "Settings" at bounding box center [93, 97] width 41 height 15
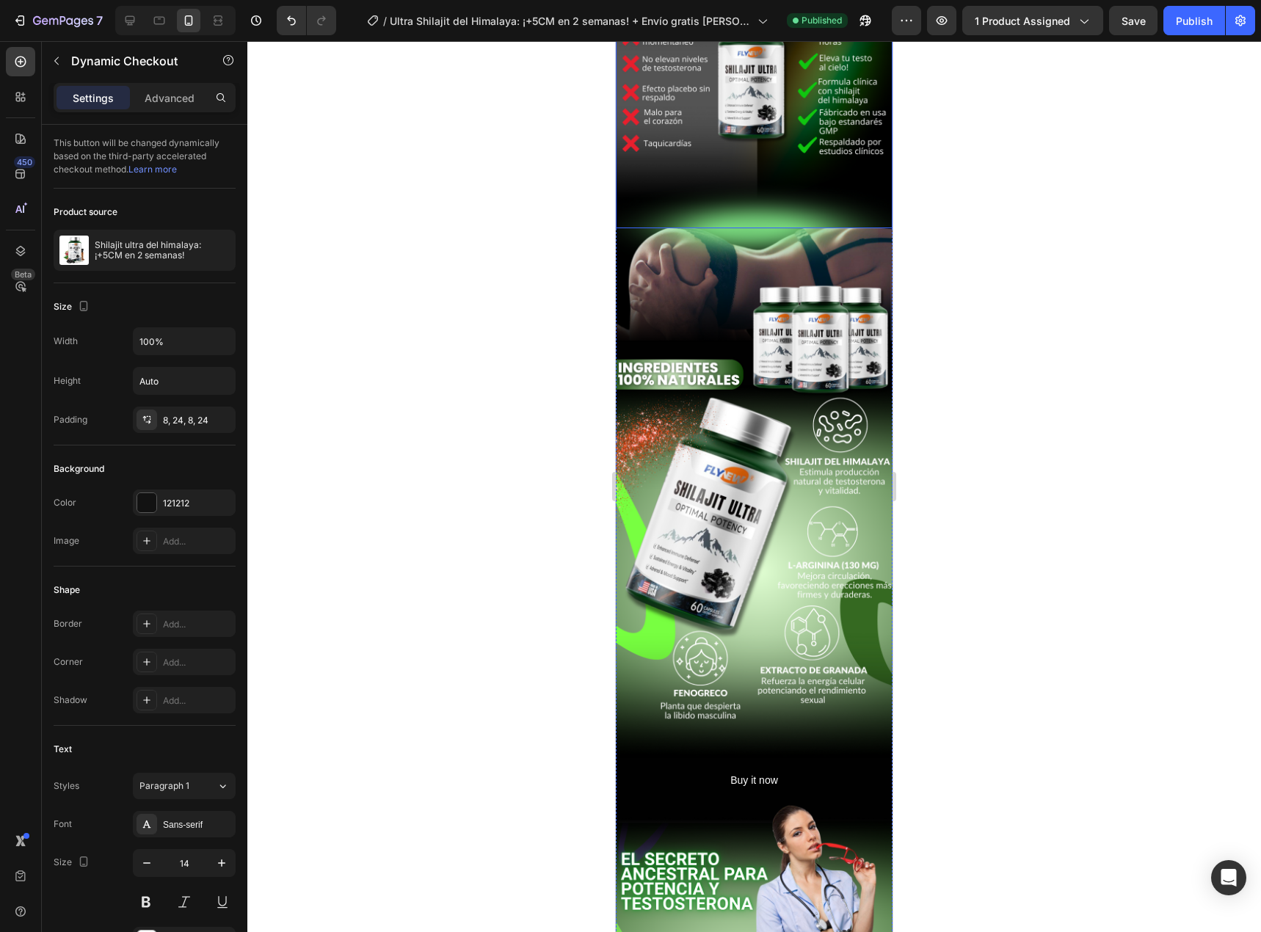
scroll to position [1761, 0]
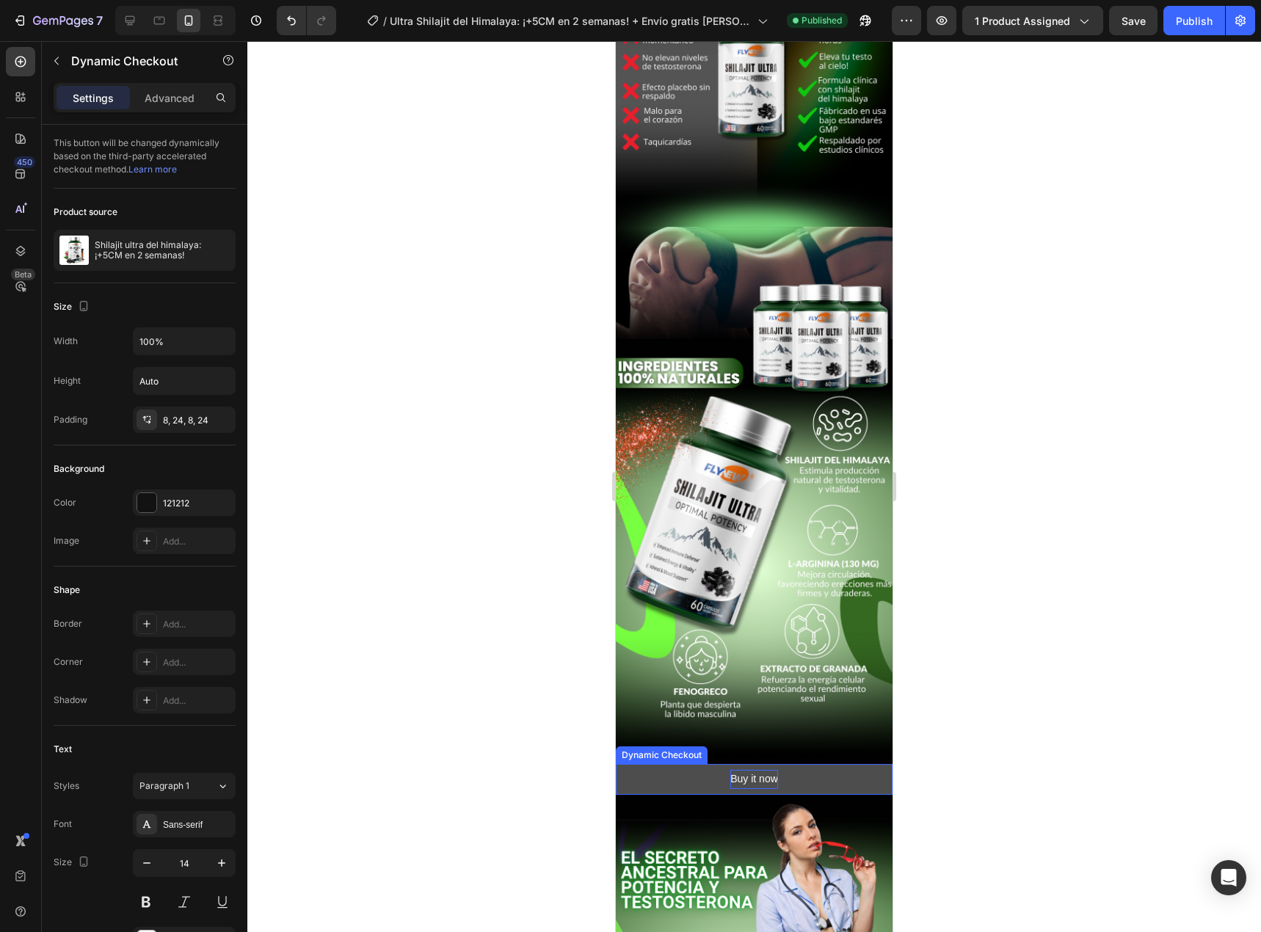
click at [733, 770] on div "Buy it now" at bounding box center [754, 779] width 48 height 18
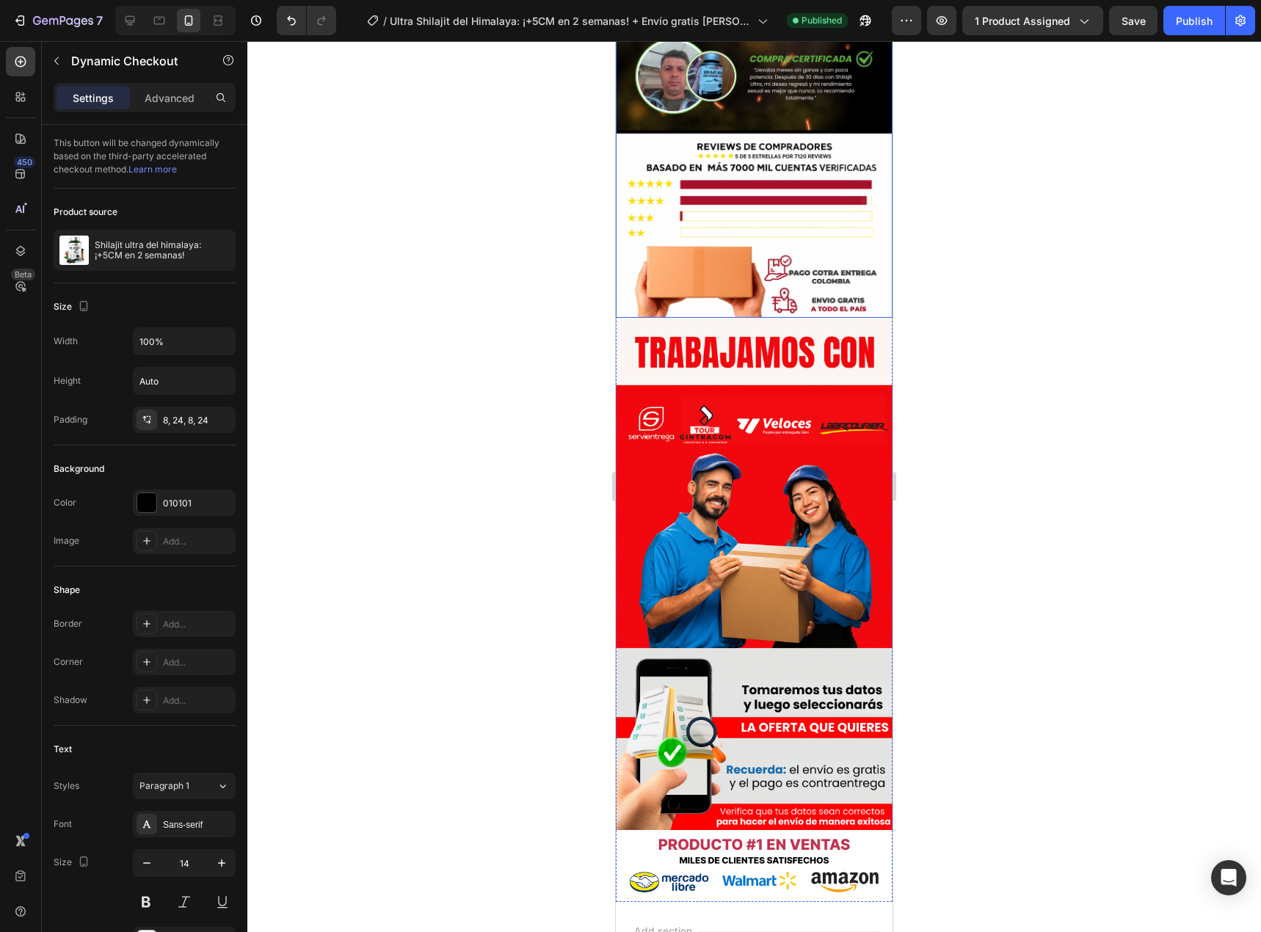
scroll to position [3951, 0]
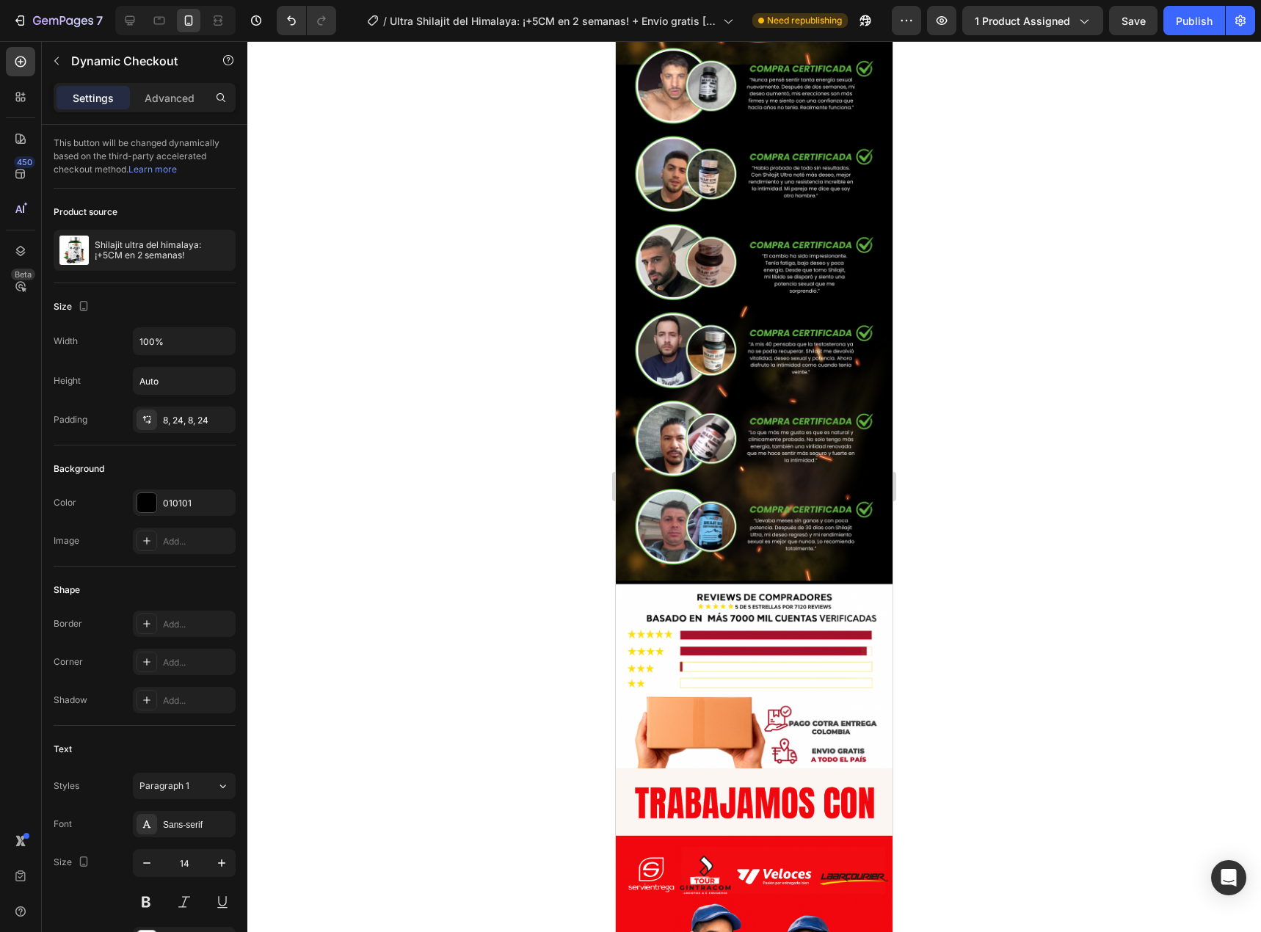
drag, startPoint x: 1187, startPoint y: 23, endPoint x: 956, endPoint y: 147, distance: 261.3
click at [1187, 23] on div "Publish" at bounding box center [1194, 20] width 37 height 15
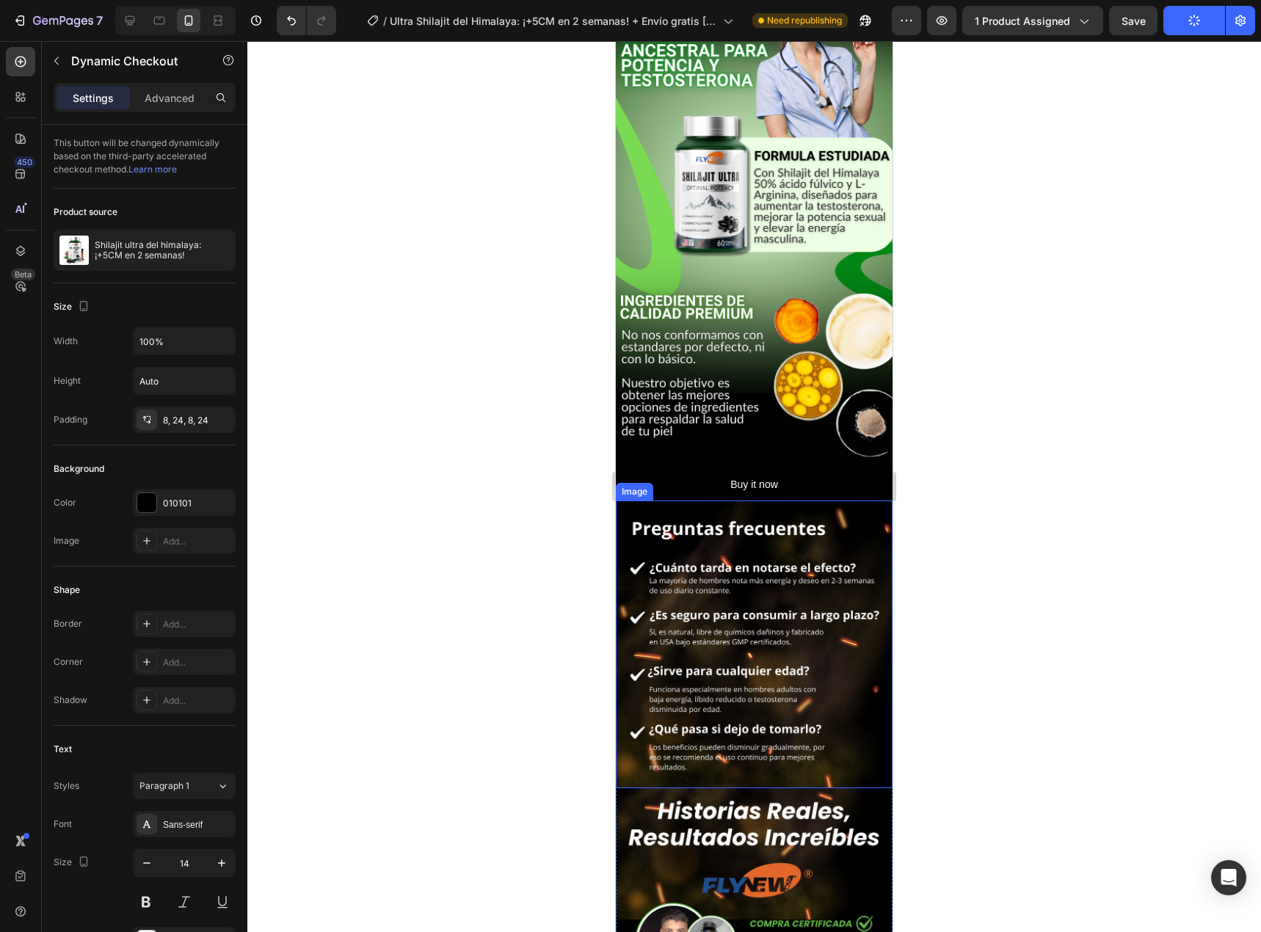
scroll to position [2484, 0]
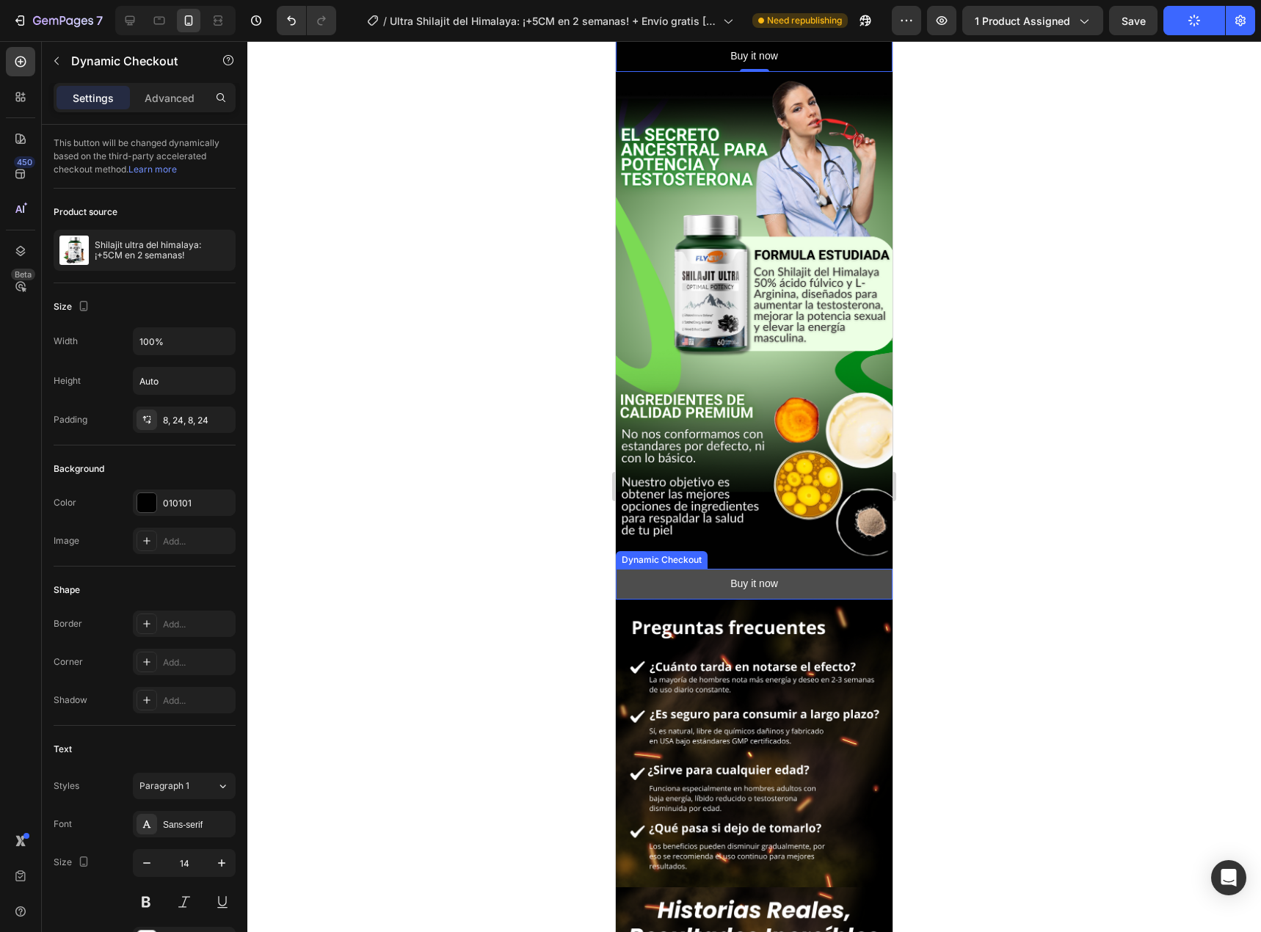
click at [736, 569] on button "Buy it now" at bounding box center [754, 584] width 277 height 30
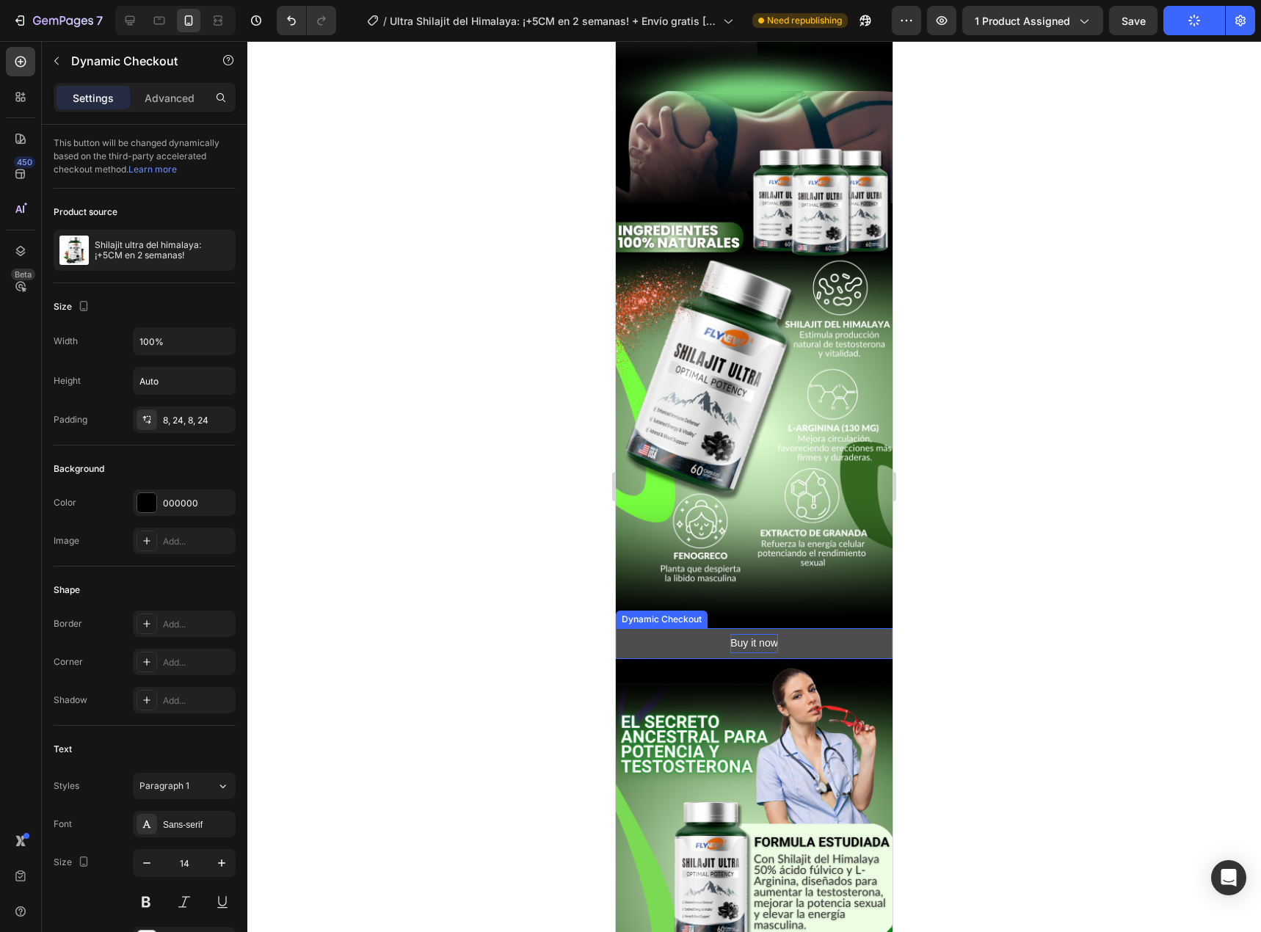
click at [759, 634] on div "Buy it now" at bounding box center [754, 643] width 48 height 18
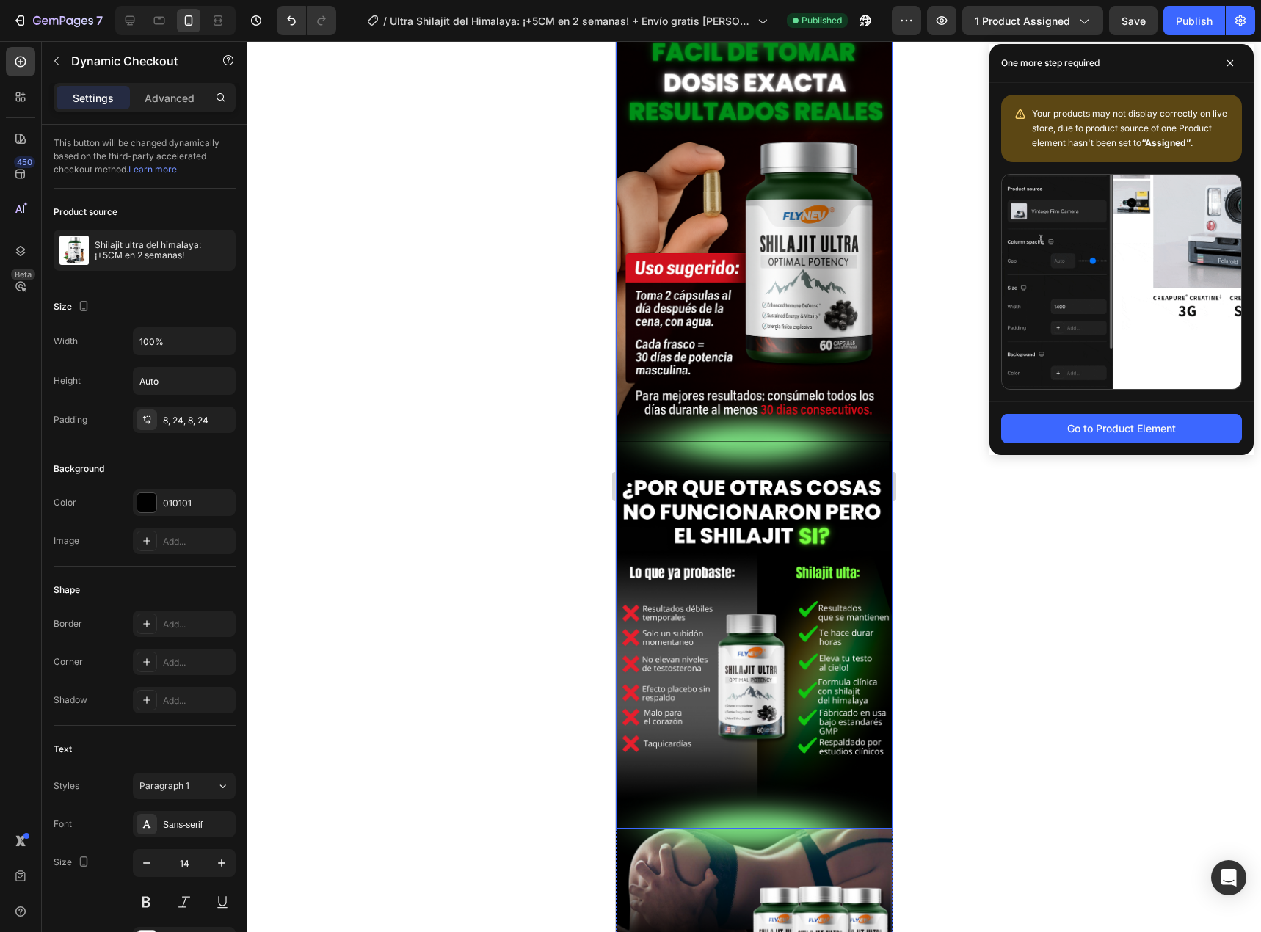
scroll to position [1090, 0]
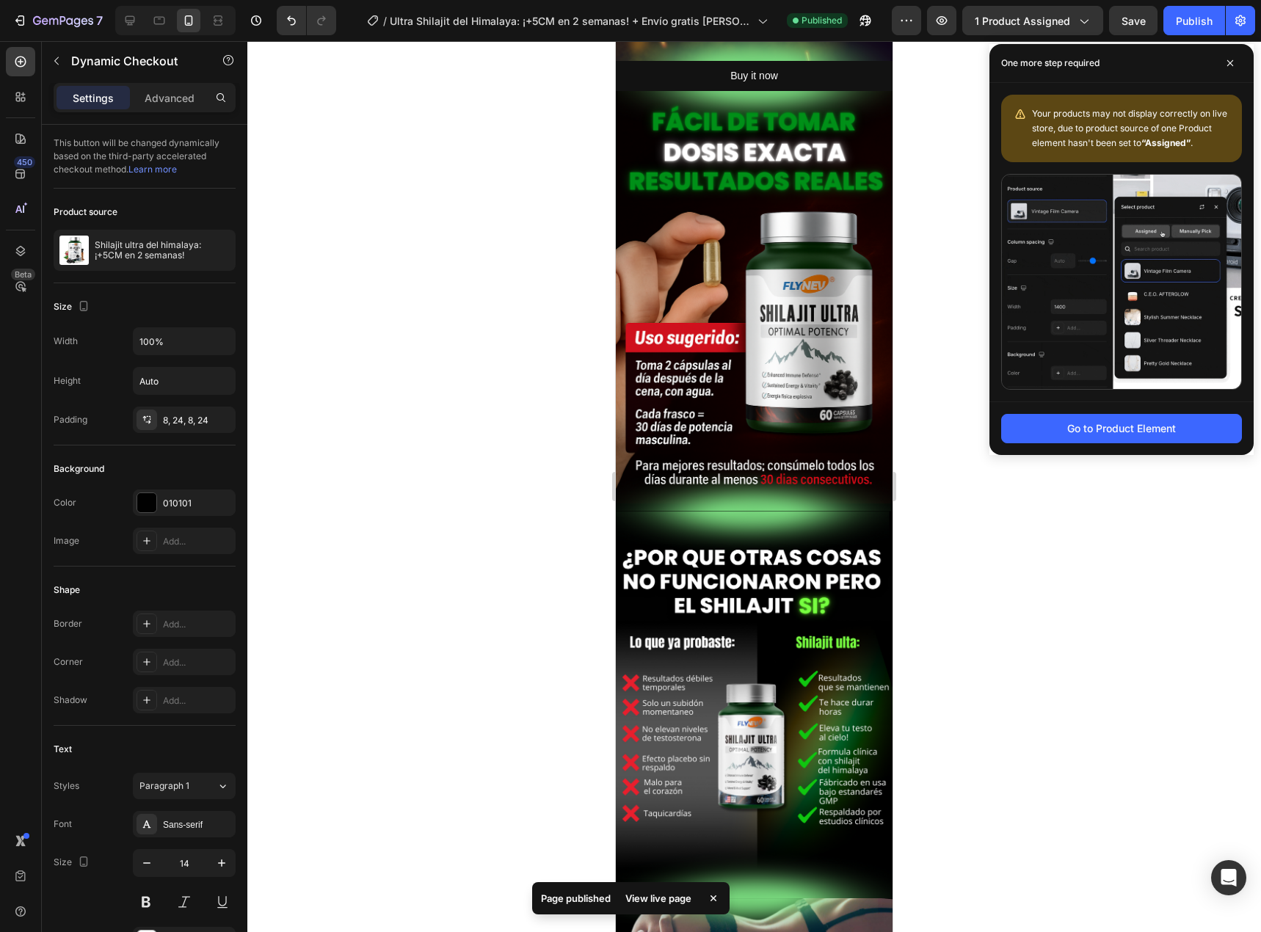
click at [927, 202] on div at bounding box center [753, 486] width 1013 height 891
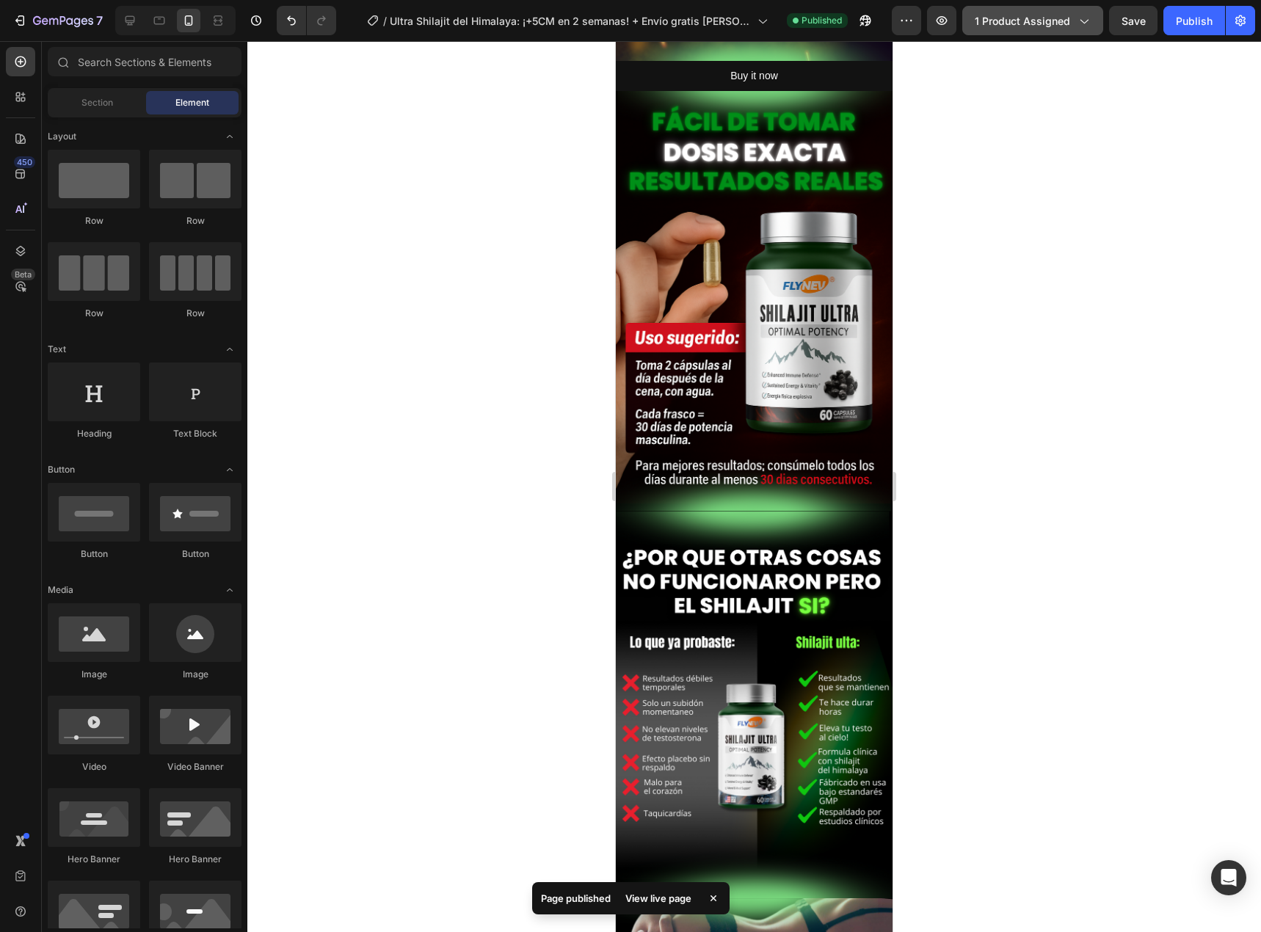
click at [1019, 25] on span "1 product assigned" at bounding box center [1021, 20] width 95 height 15
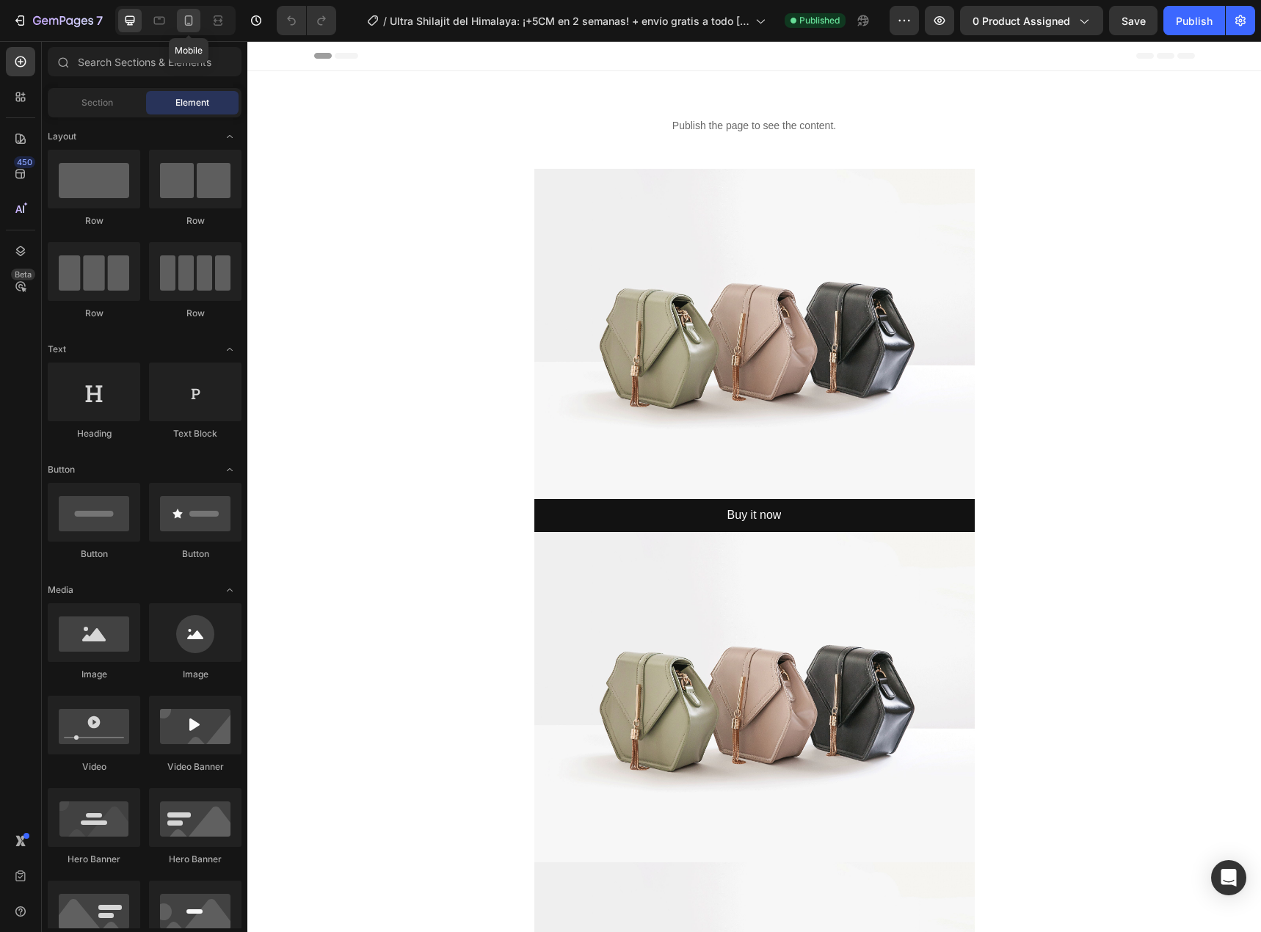
click at [187, 21] on icon at bounding box center [188, 20] width 15 height 15
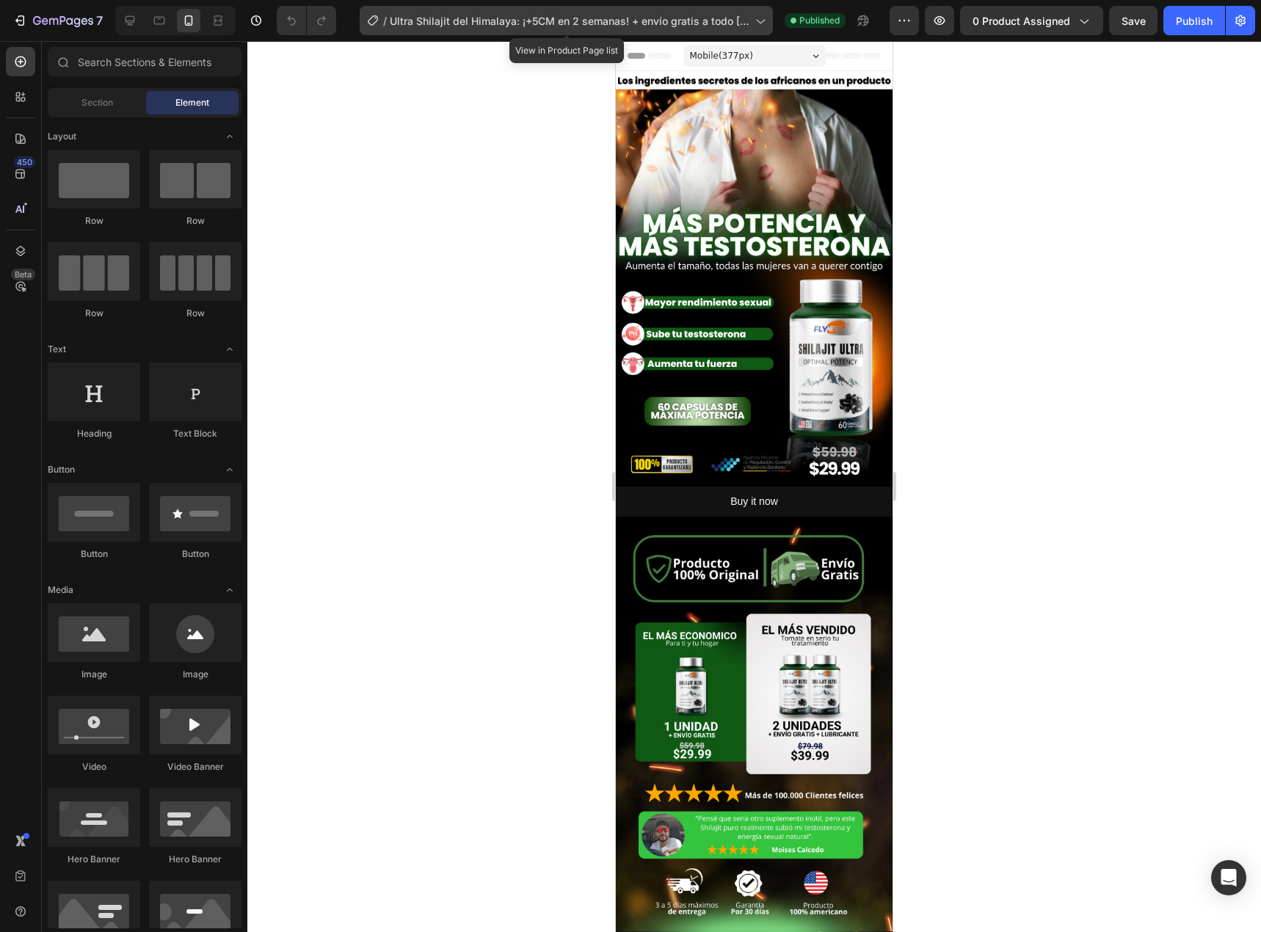
click at [761, 18] on icon at bounding box center [759, 20] width 15 height 15
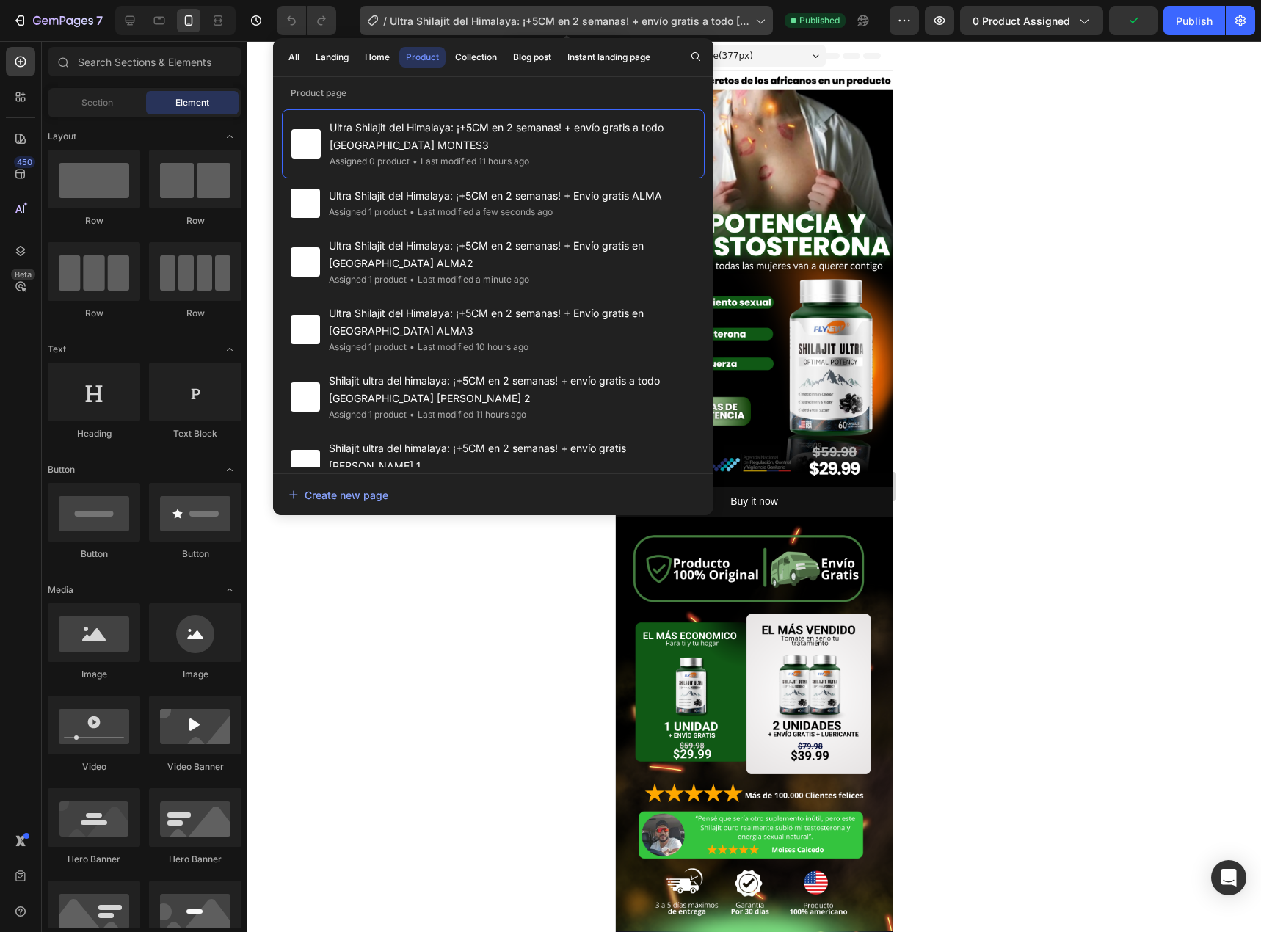
click at [761, 18] on icon at bounding box center [759, 20] width 15 height 15
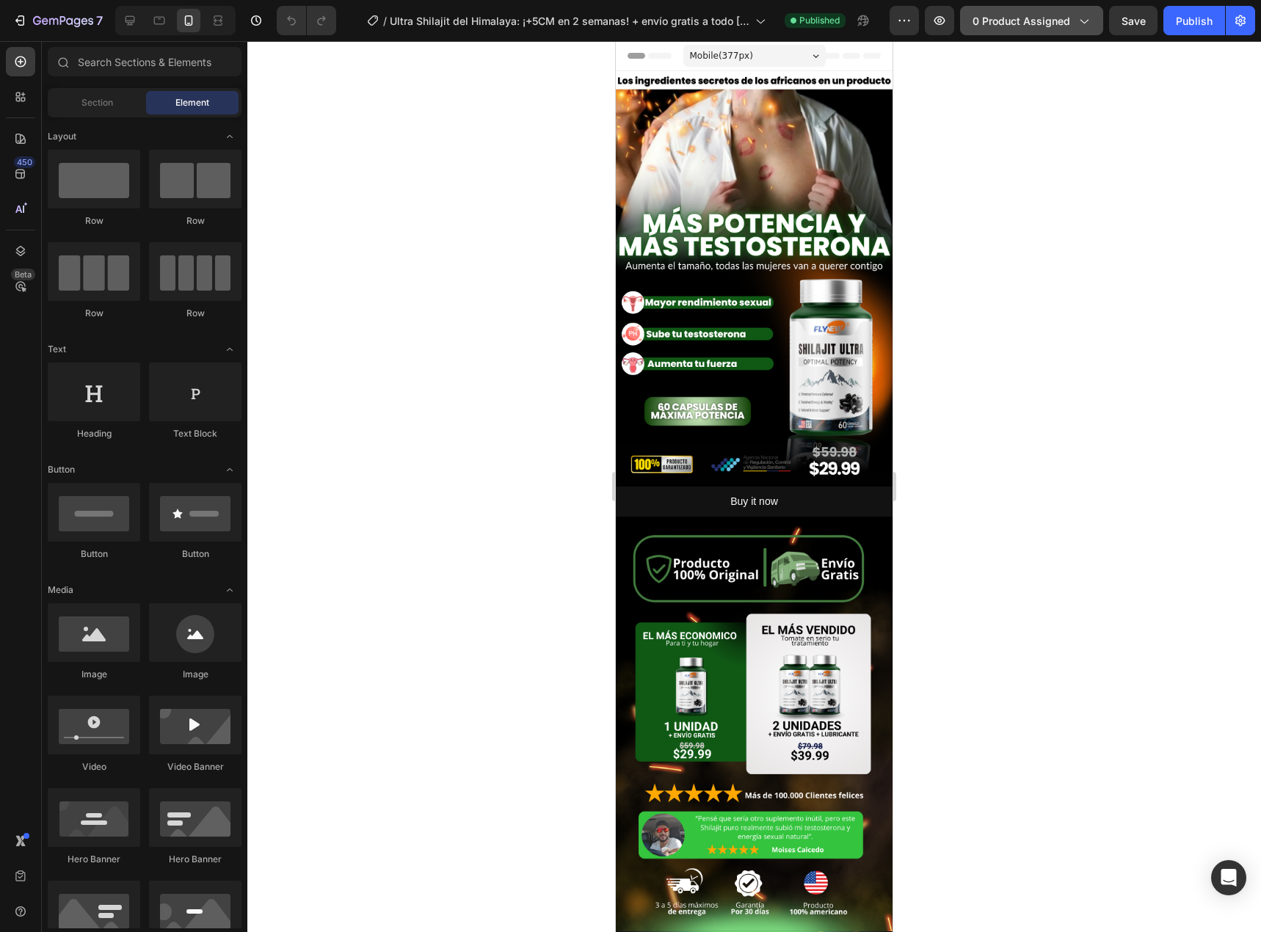
click at [1046, 23] on span "0 product assigned" at bounding box center [1021, 20] width 98 height 15
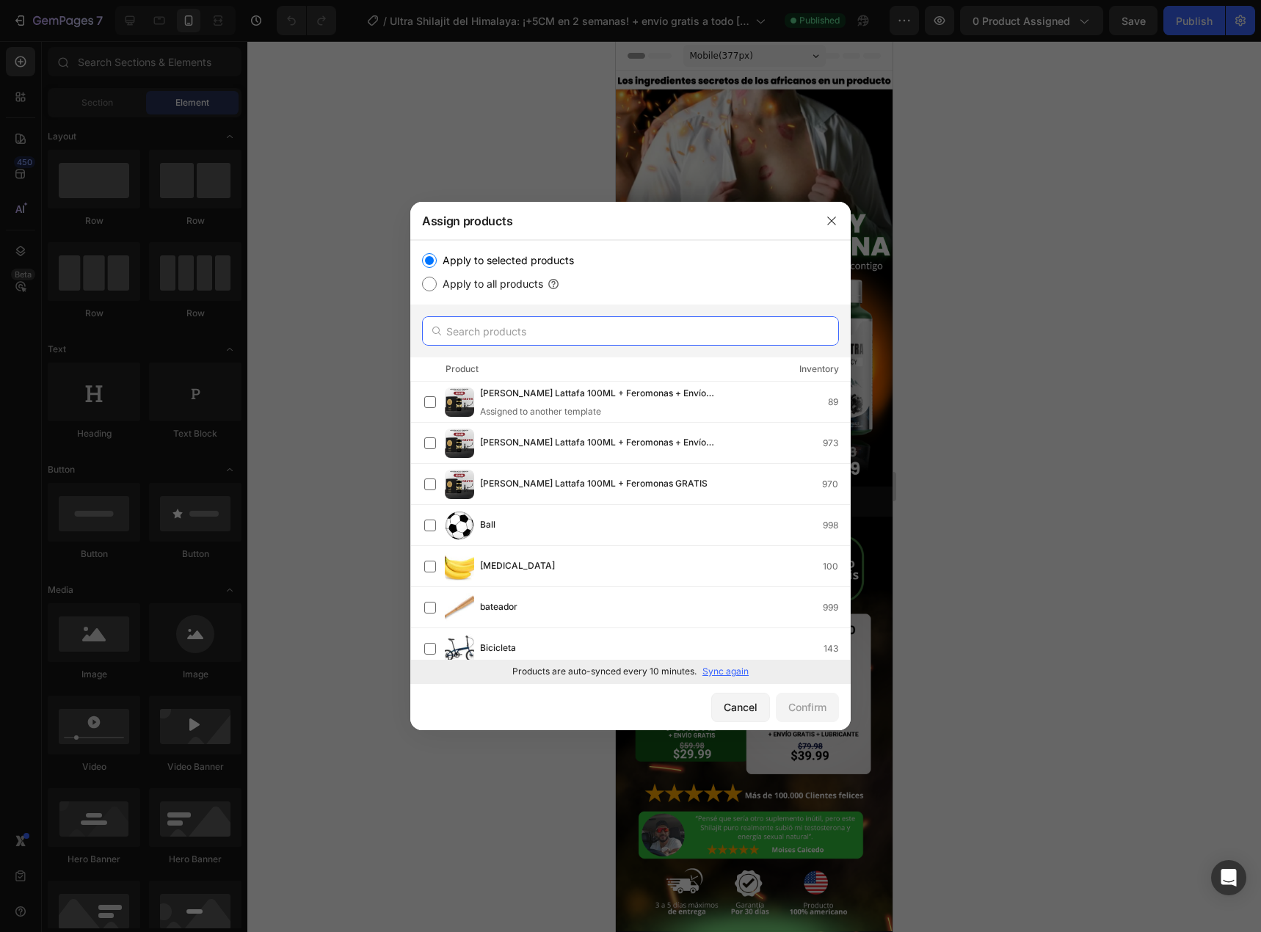
click at [547, 336] on input "text" at bounding box center [630, 330] width 417 height 29
paste input "Shilajit ultra del himalaya: ¡+5CM en 2 semanas!"
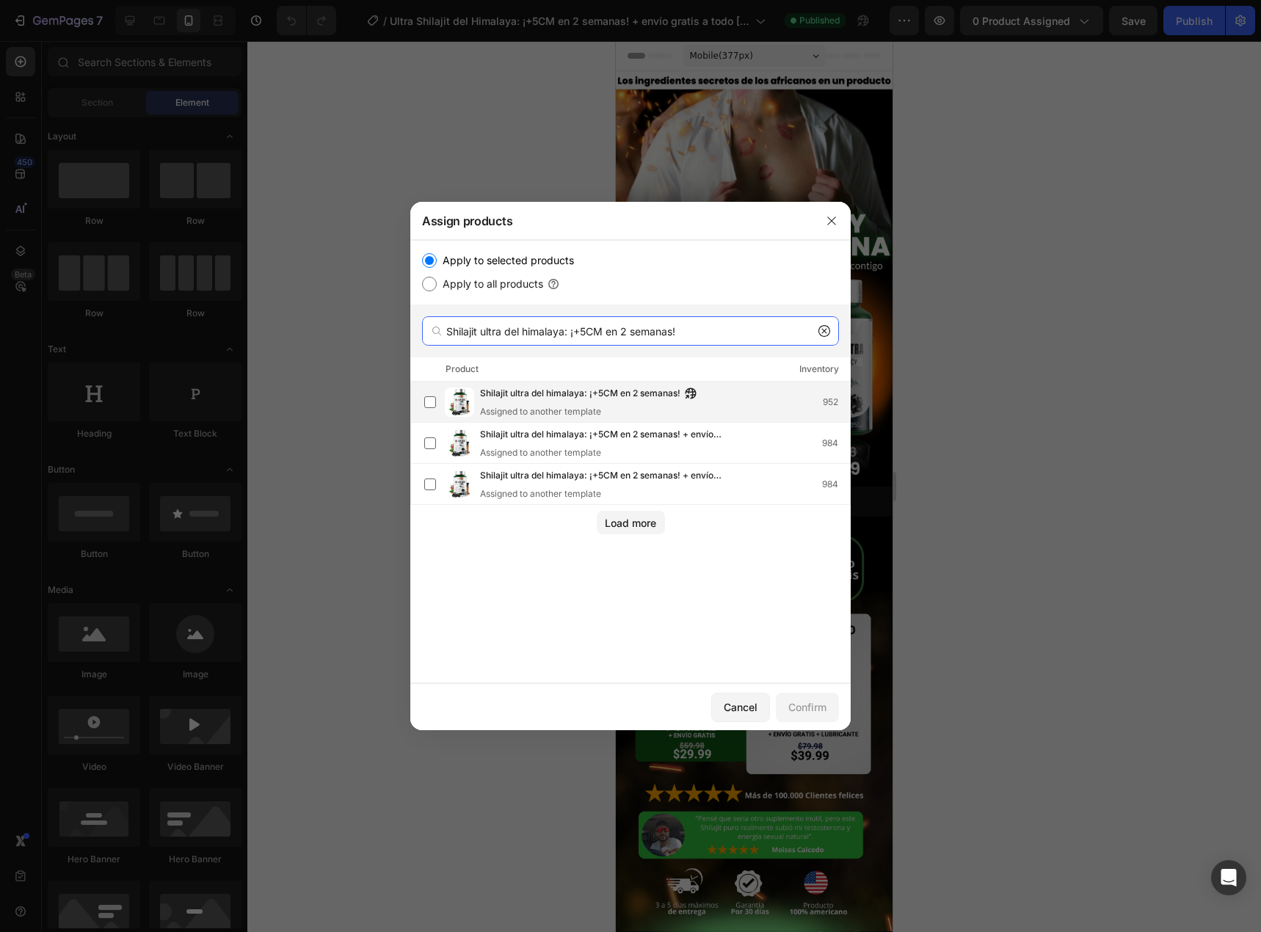
type input "Shilajit ultra del himalaya: ¡+5CM en 2 semanas!"
click at [633, 397] on span "Shilajit ultra del himalaya: ¡+5CM en 2 semanas!" at bounding box center [580, 394] width 200 height 16
click at [830, 691] on div "Cancel Confirm" at bounding box center [630, 706] width 440 height 47
click at [814, 709] on div "Confirm" at bounding box center [807, 706] width 38 height 15
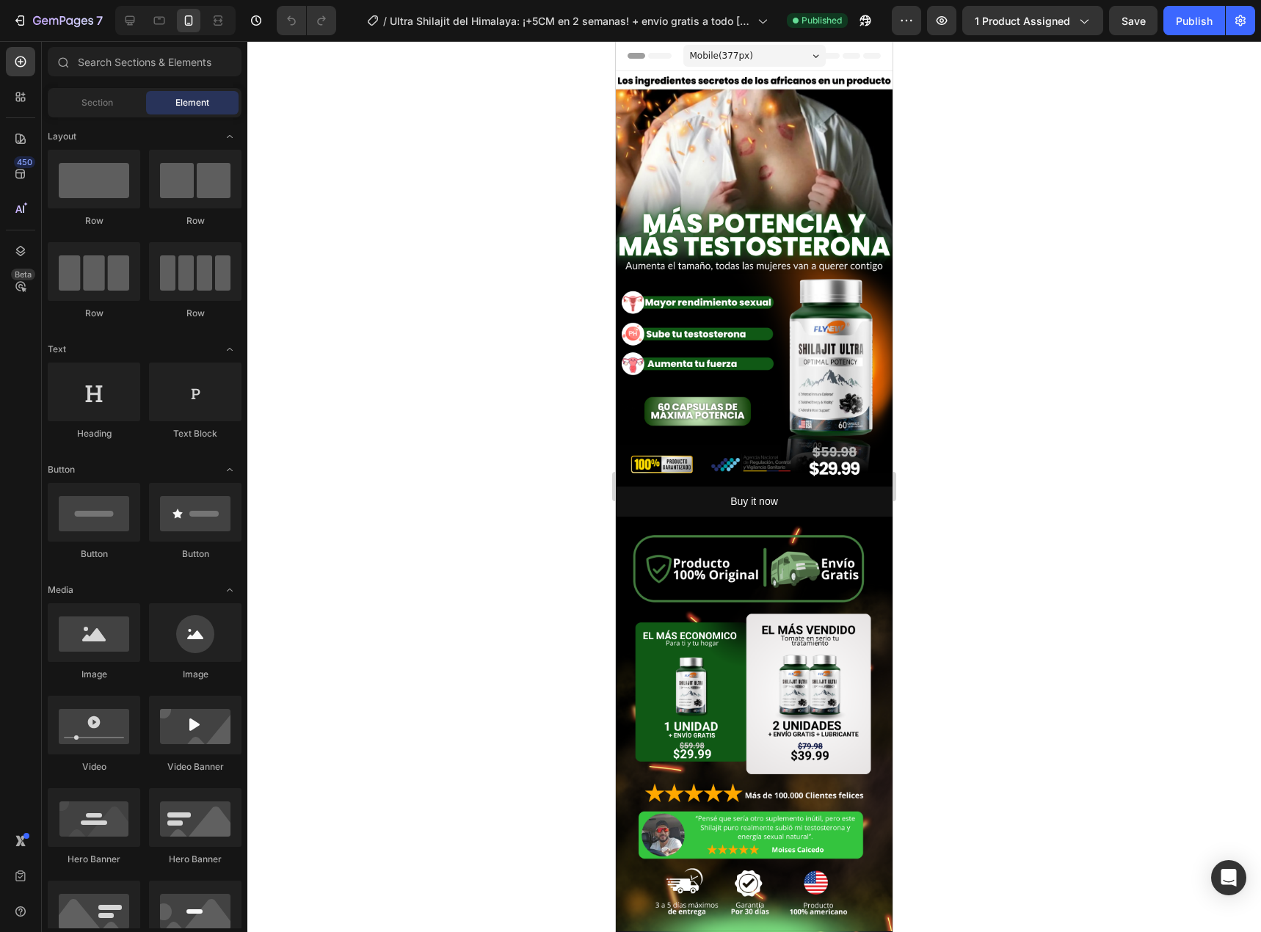
drag, startPoint x: 1203, startPoint y: 26, endPoint x: 1096, endPoint y: 238, distance: 237.3
click at [1096, 0] on div "7 Version history / Ultra Shilajit del Himalaya: ¡+5CM en 2 semanas! + envío gr…" at bounding box center [630, 0] width 1261 height 0
click at [1200, 25] on div "Publish" at bounding box center [1194, 20] width 37 height 15
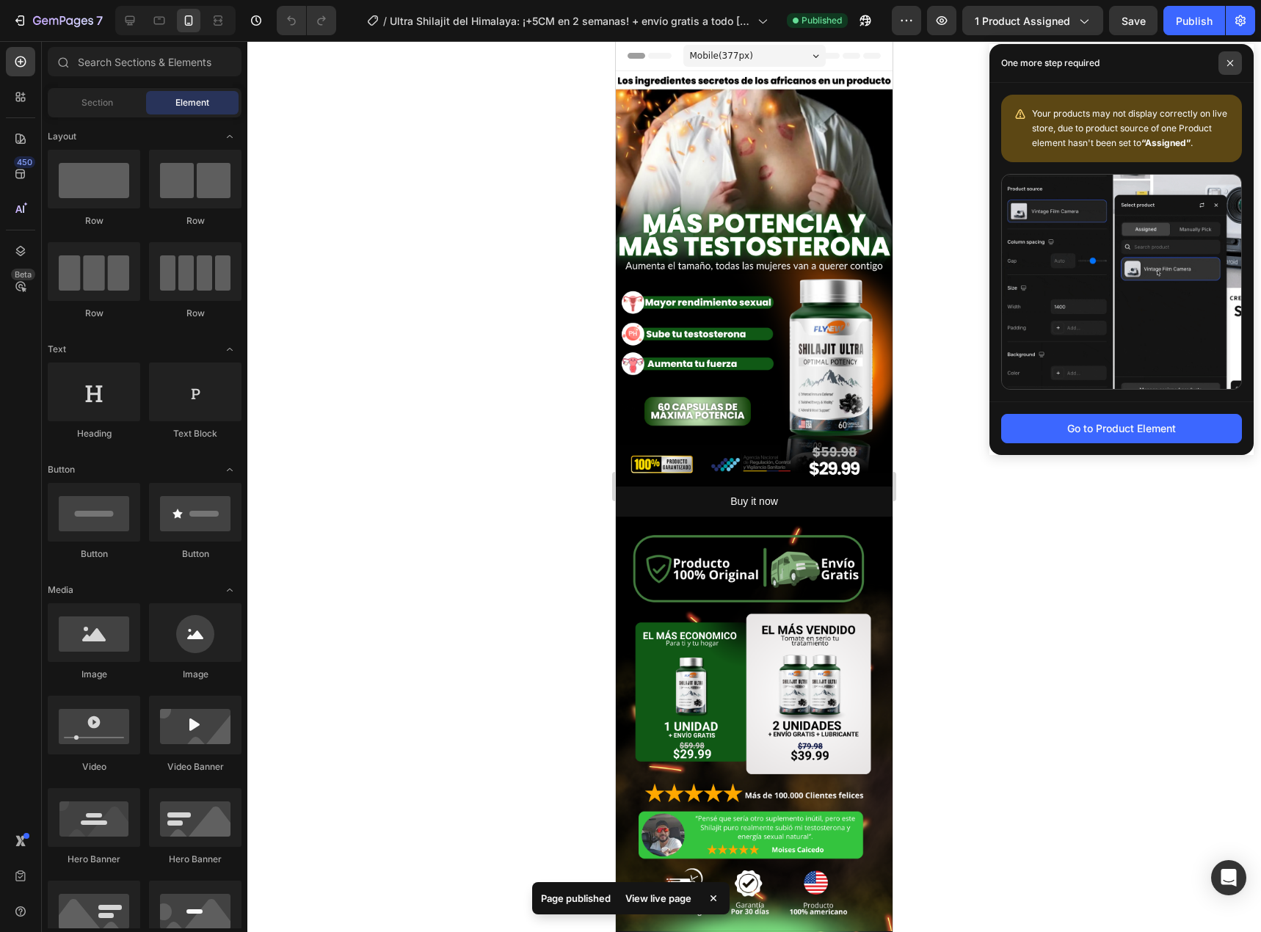
click at [1233, 72] on span at bounding box center [1229, 62] width 23 height 23
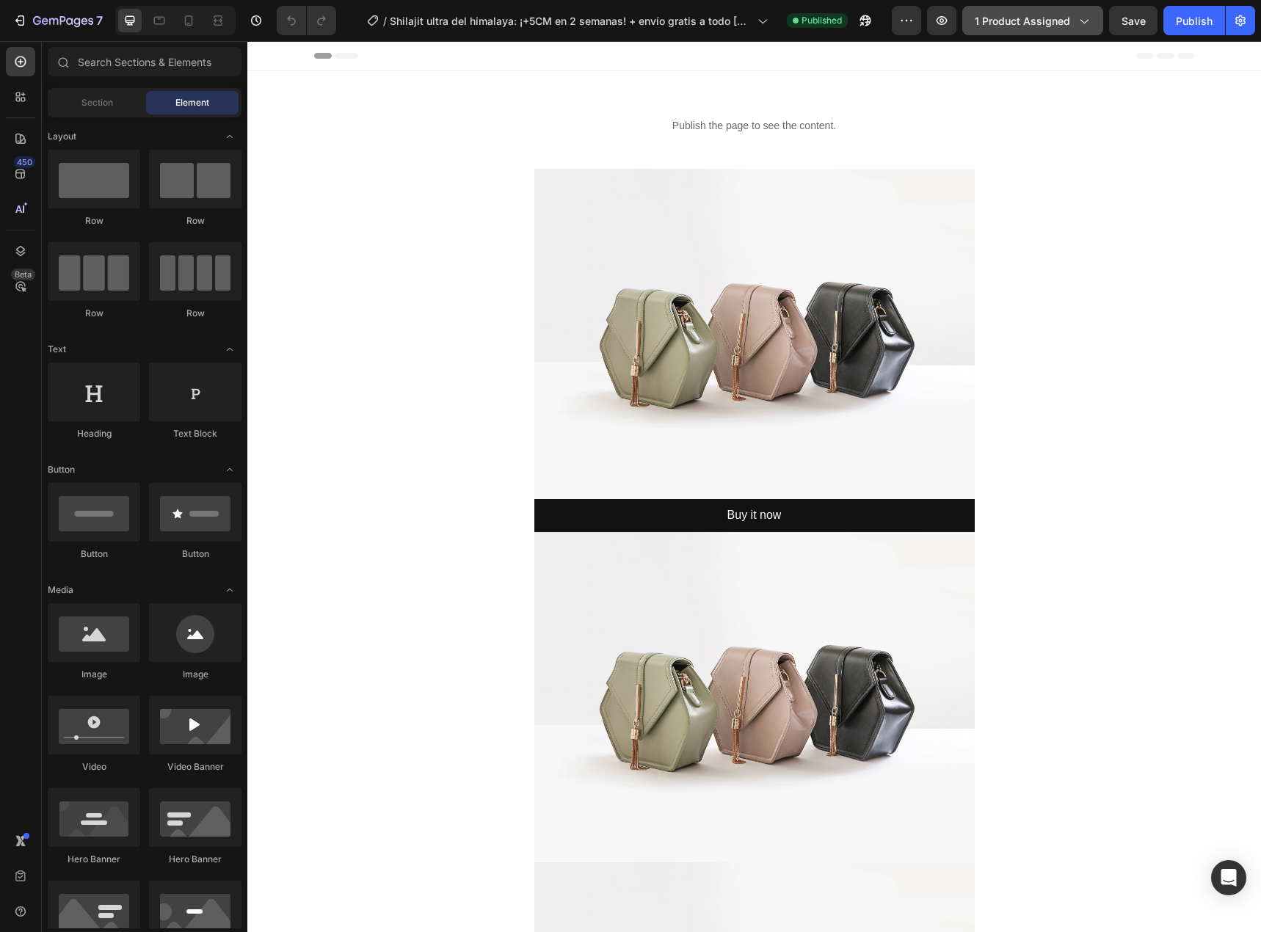
click at [1027, 17] on span "1 product assigned" at bounding box center [1021, 20] width 95 height 15
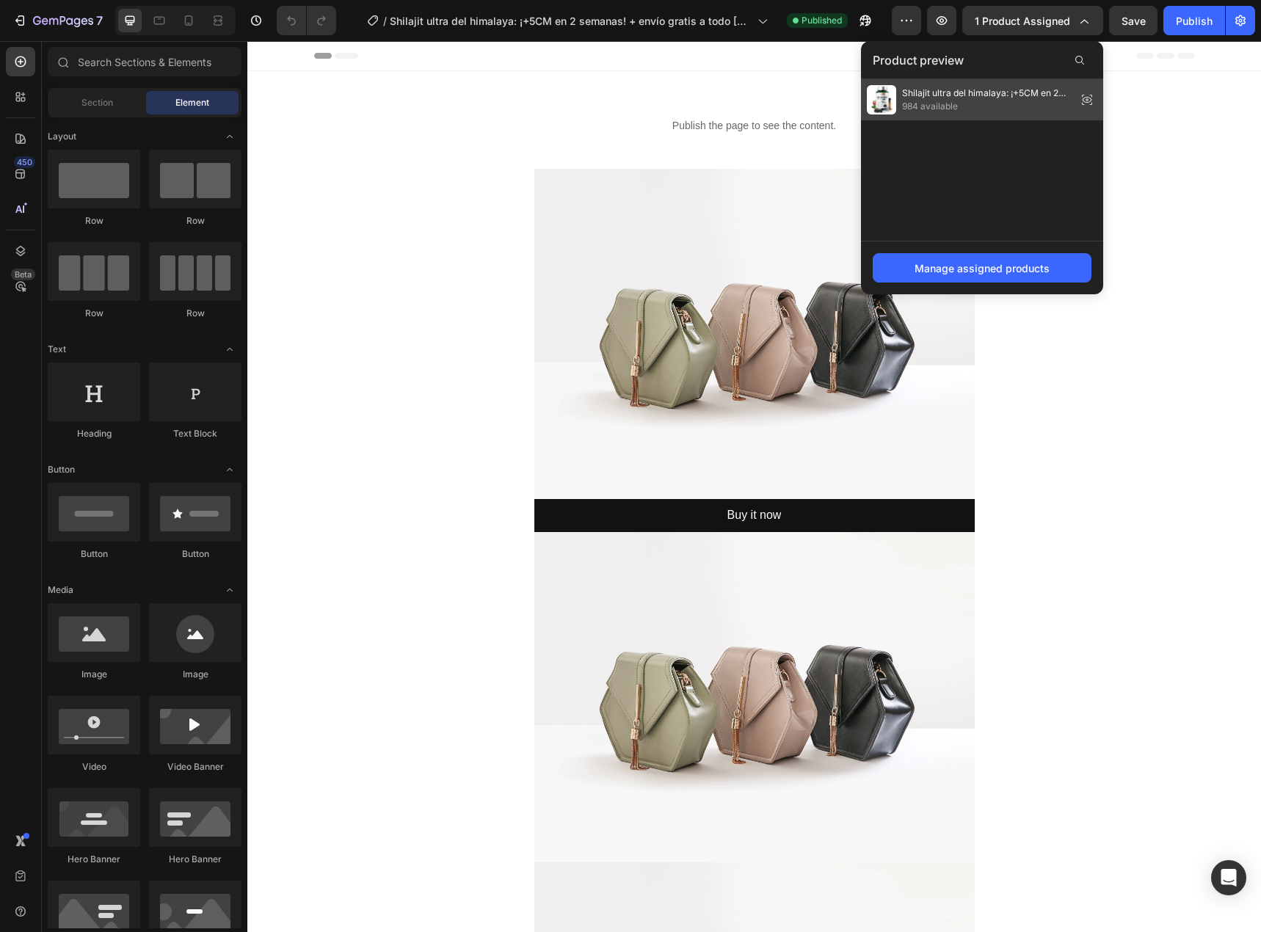
click at [1087, 98] on icon at bounding box center [1086, 100] width 21 height 21
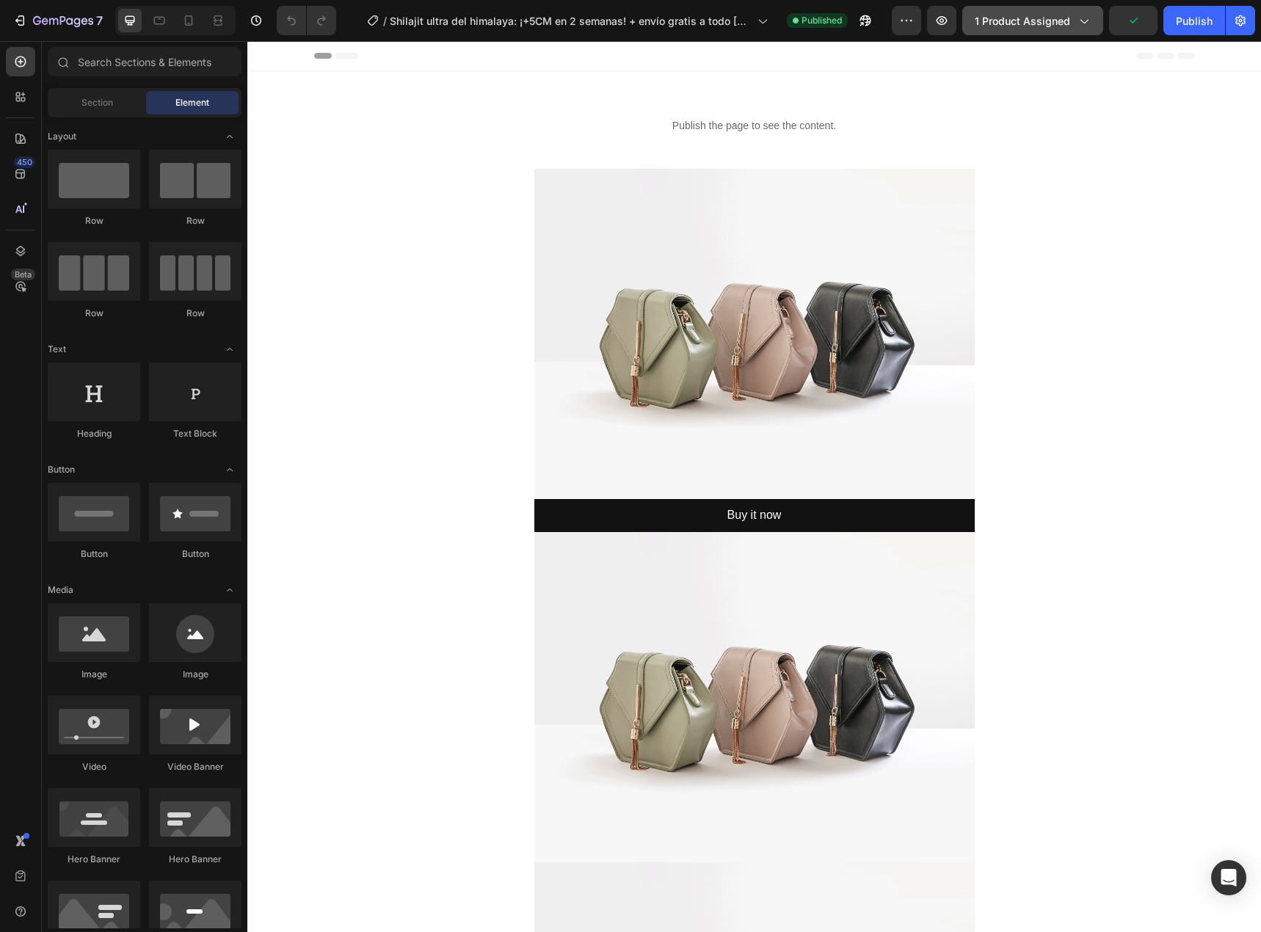
click at [1046, 12] on button "1 product assigned" at bounding box center [1032, 20] width 141 height 29
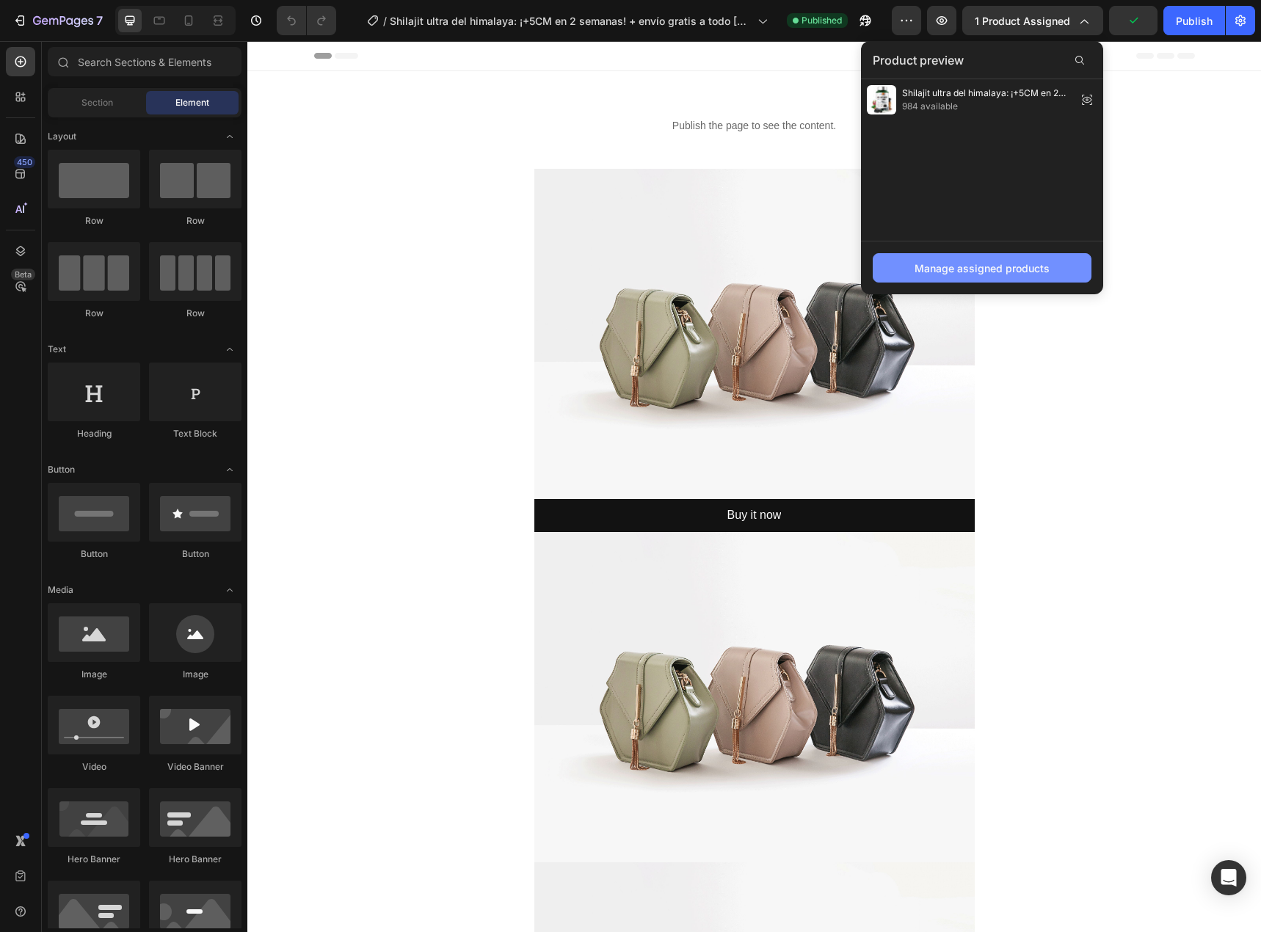
click at [987, 259] on button "Manage assigned products" at bounding box center [981, 267] width 219 height 29
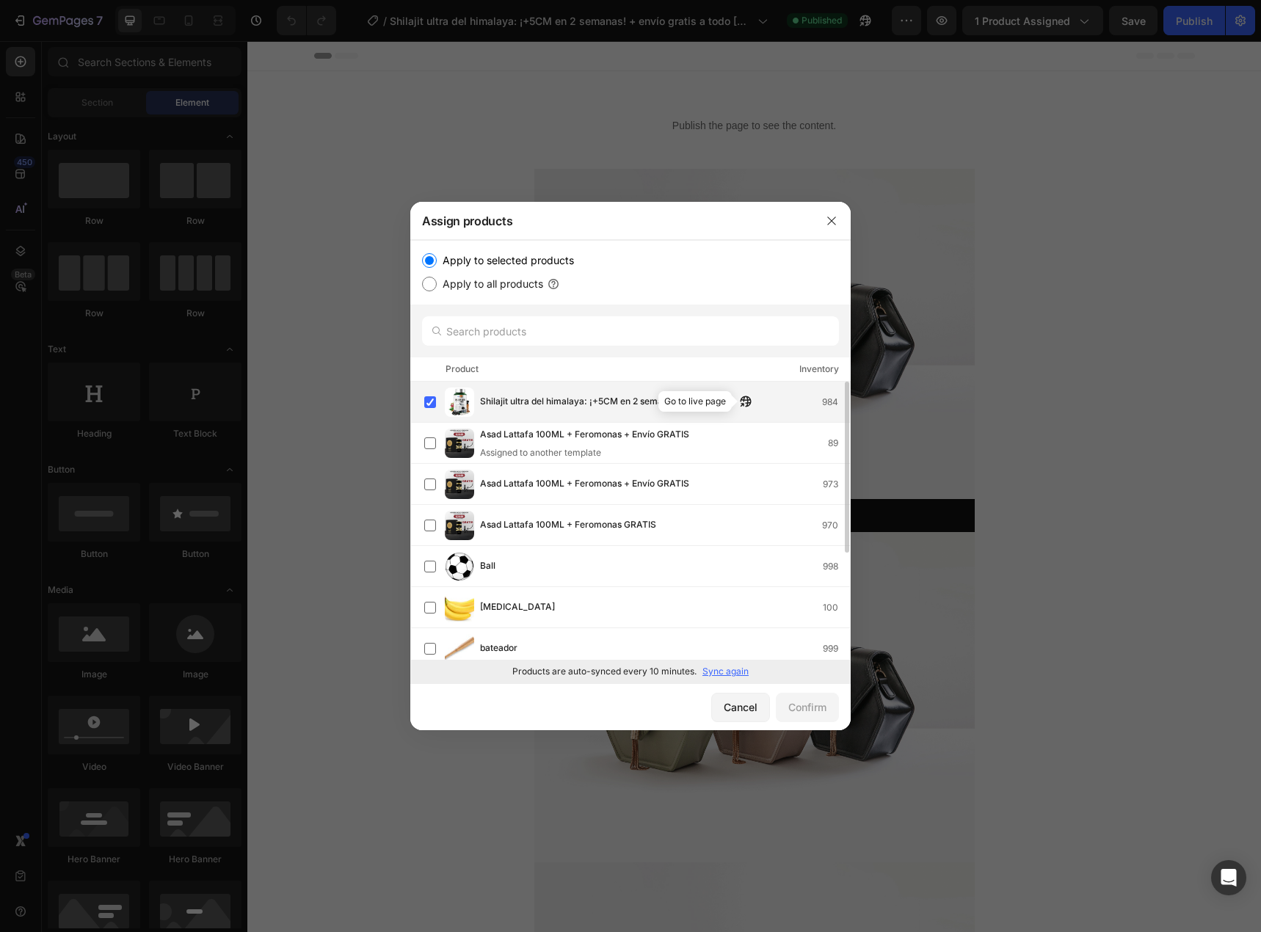
click at [745, 405] on icon "button" at bounding box center [746, 402] width 12 height 12
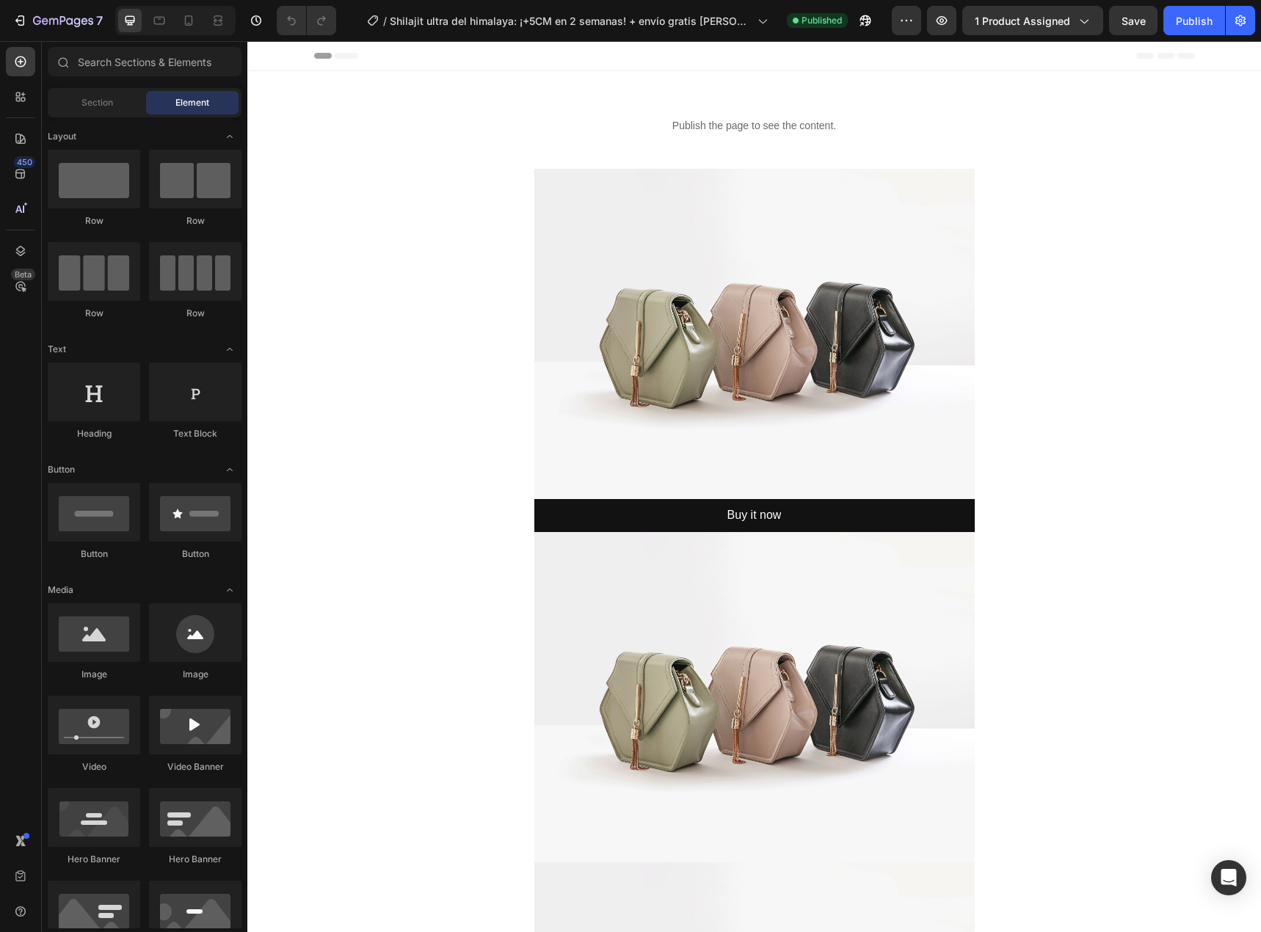
click at [1011, 35] on div "7 Version history / Shilajit ultra del himalaya: ¡+5CM en 2 semanas! + envío gr…" at bounding box center [630, 21] width 1261 height 42
click at [1011, 27] on span "1 product assigned" at bounding box center [1021, 20] width 95 height 15
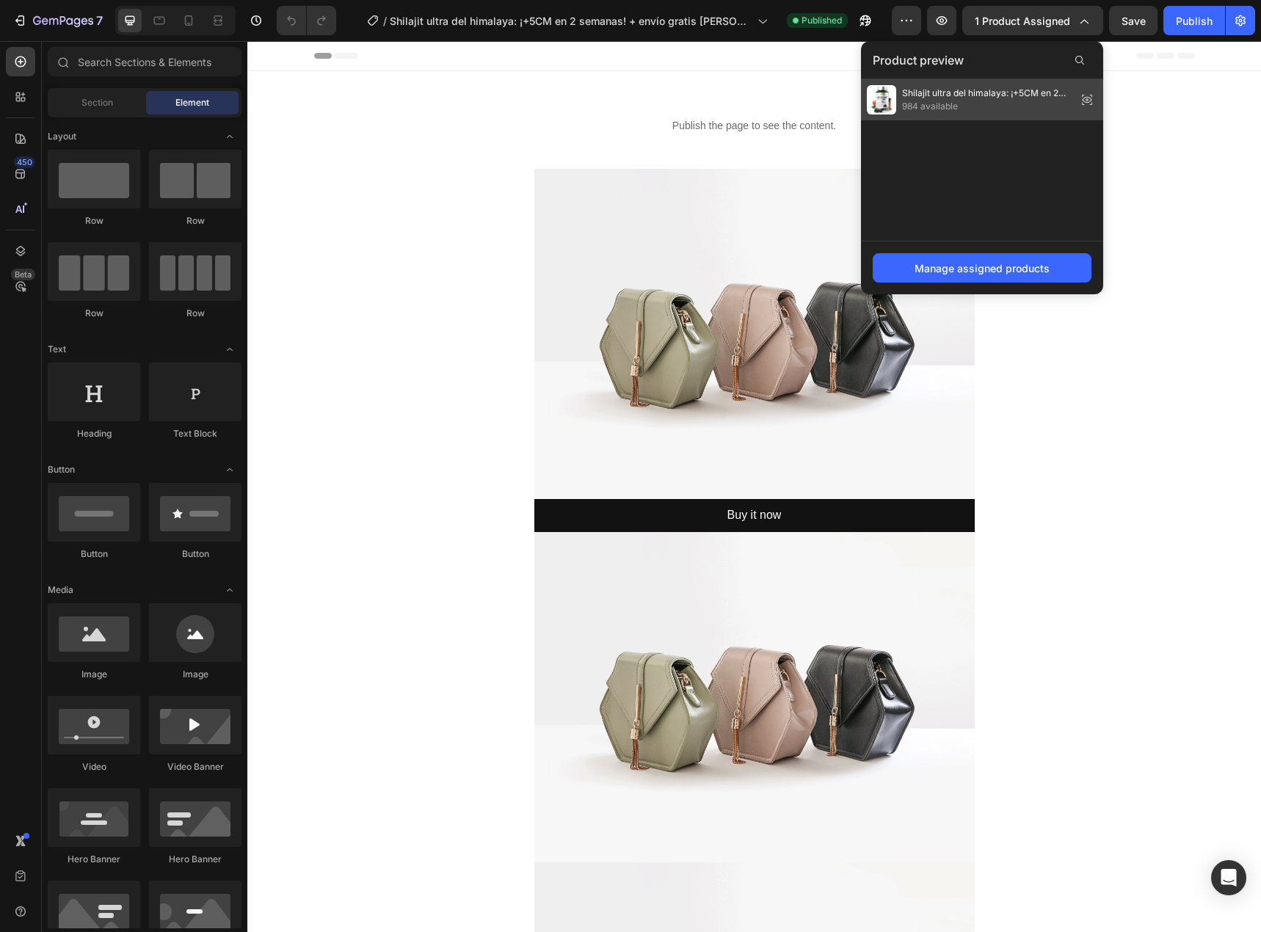
click at [1068, 97] on span "Shilajit ultra del himalaya: ¡+5CM en 2 semanas! + envío gratis" at bounding box center [986, 93] width 169 height 13
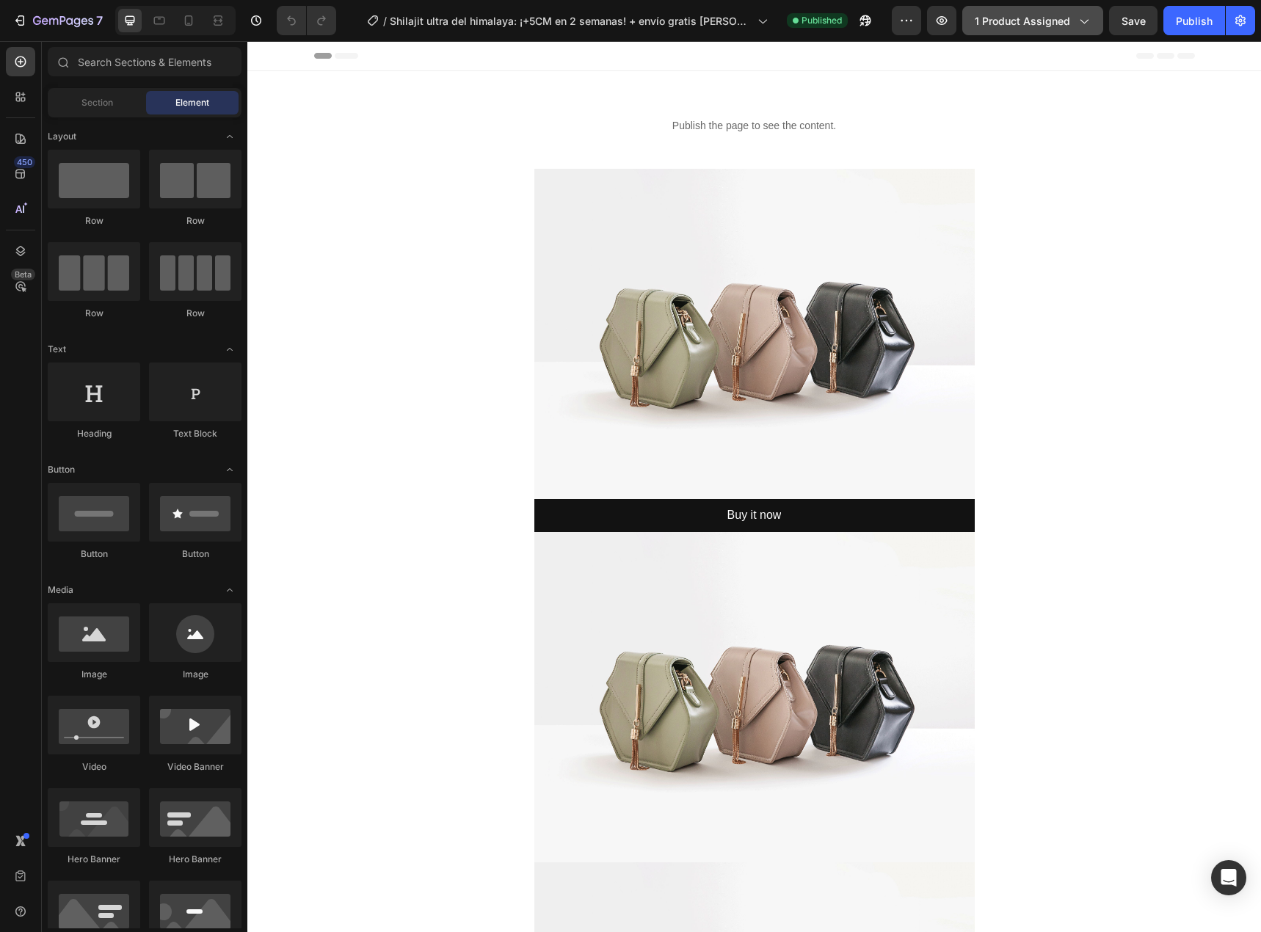
click at [1057, 27] on span "1 product assigned" at bounding box center [1021, 20] width 95 height 15
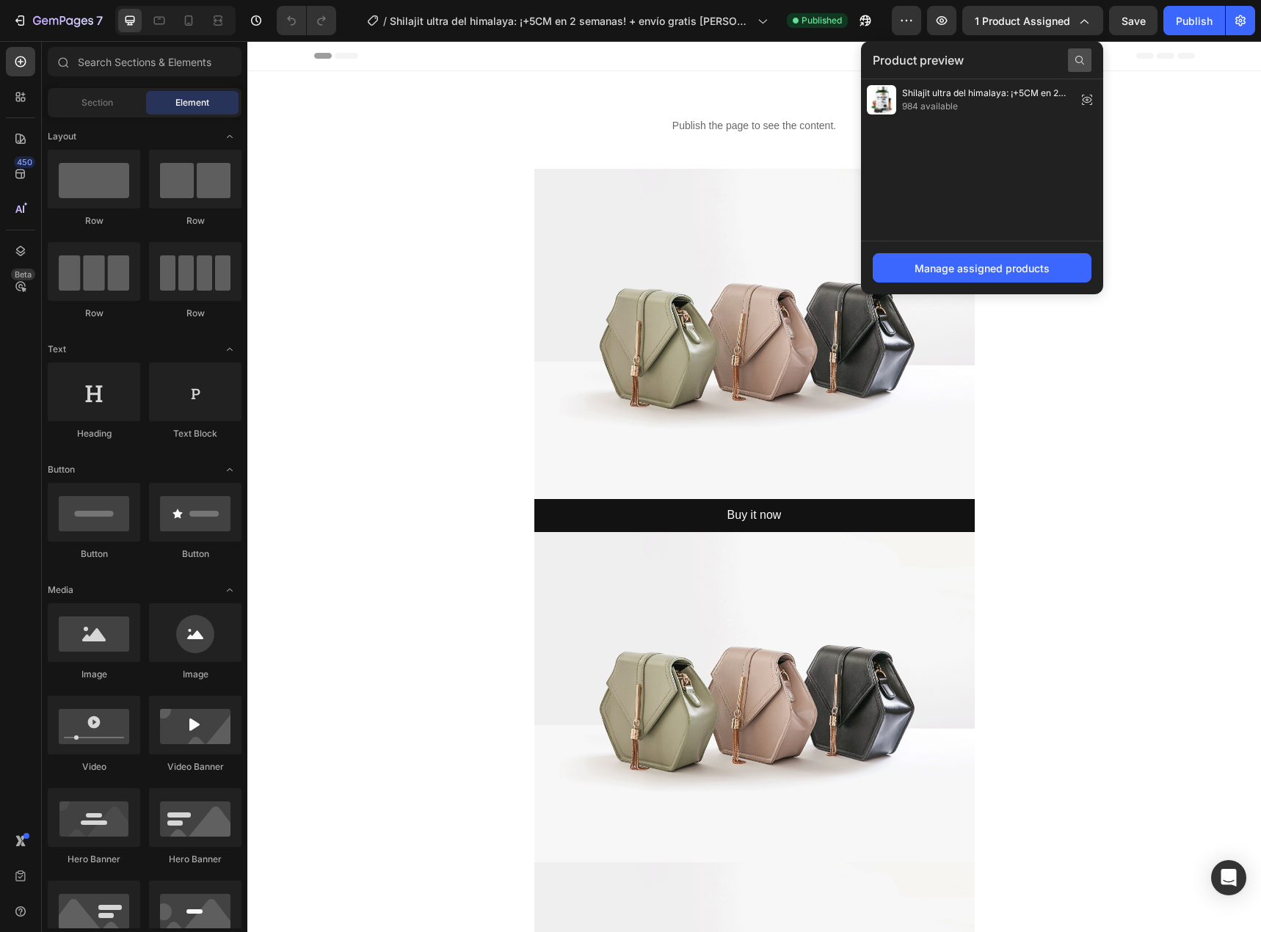
click at [1080, 60] on icon at bounding box center [1080, 60] width 12 height 12
click at [959, 252] on div "Manage assigned products" at bounding box center [982, 268] width 242 height 54
click at [941, 263] on div "Manage assigned products" at bounding box center [981, 267] width 135 height 15
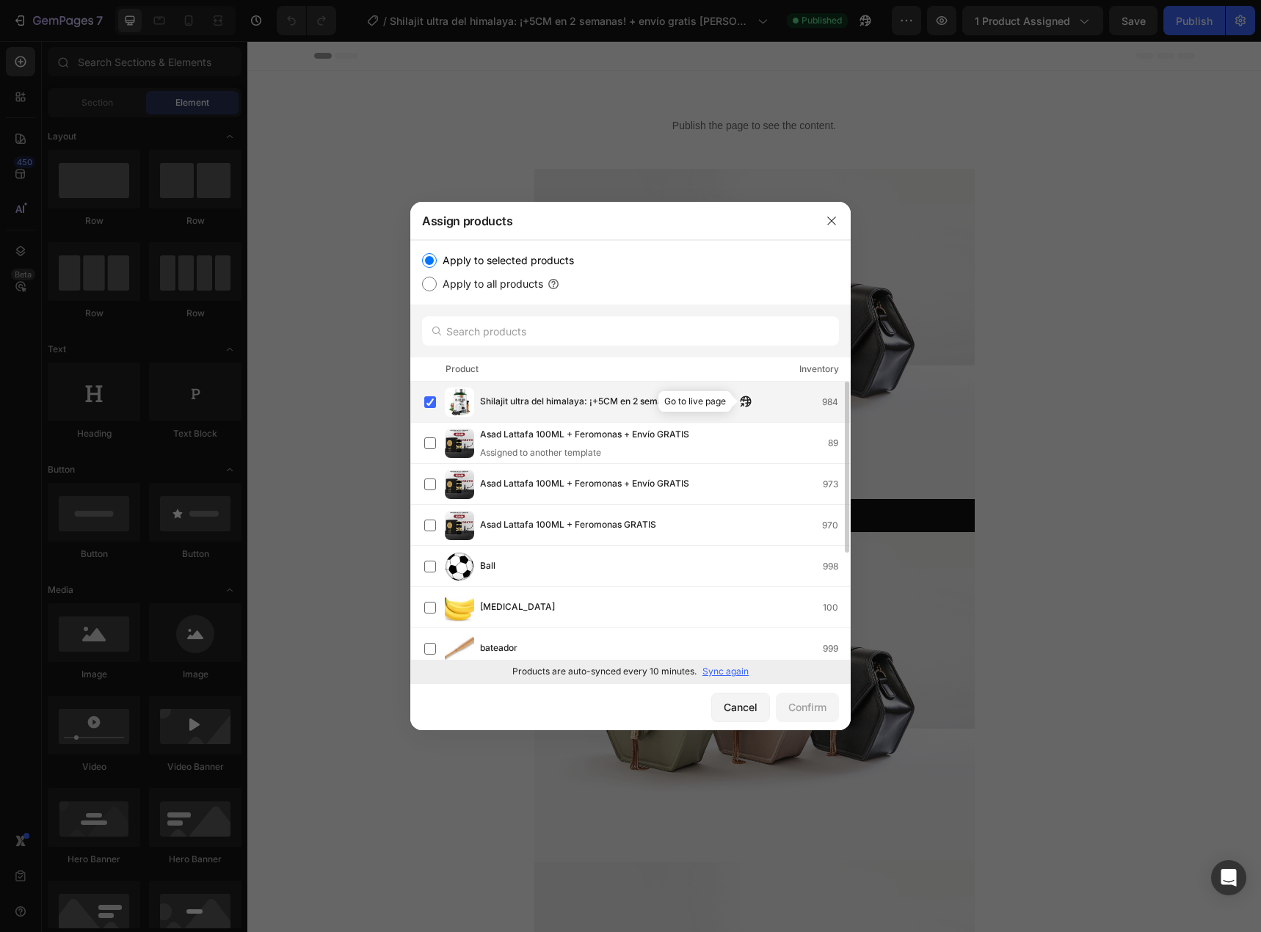
click at [744, 404] on icon "button" at bounding box center [746, 402] width 12 height 12
drag, startPoint x: 834, startPoint y: 218, endPoint x: 586, endPoint y: 23, distance: 315.6
click at [834, 218] on icon "button" at bounding box center [831, 220] width 8 height 8
